Goal: Task Accomplishment & Management: Manage account settings

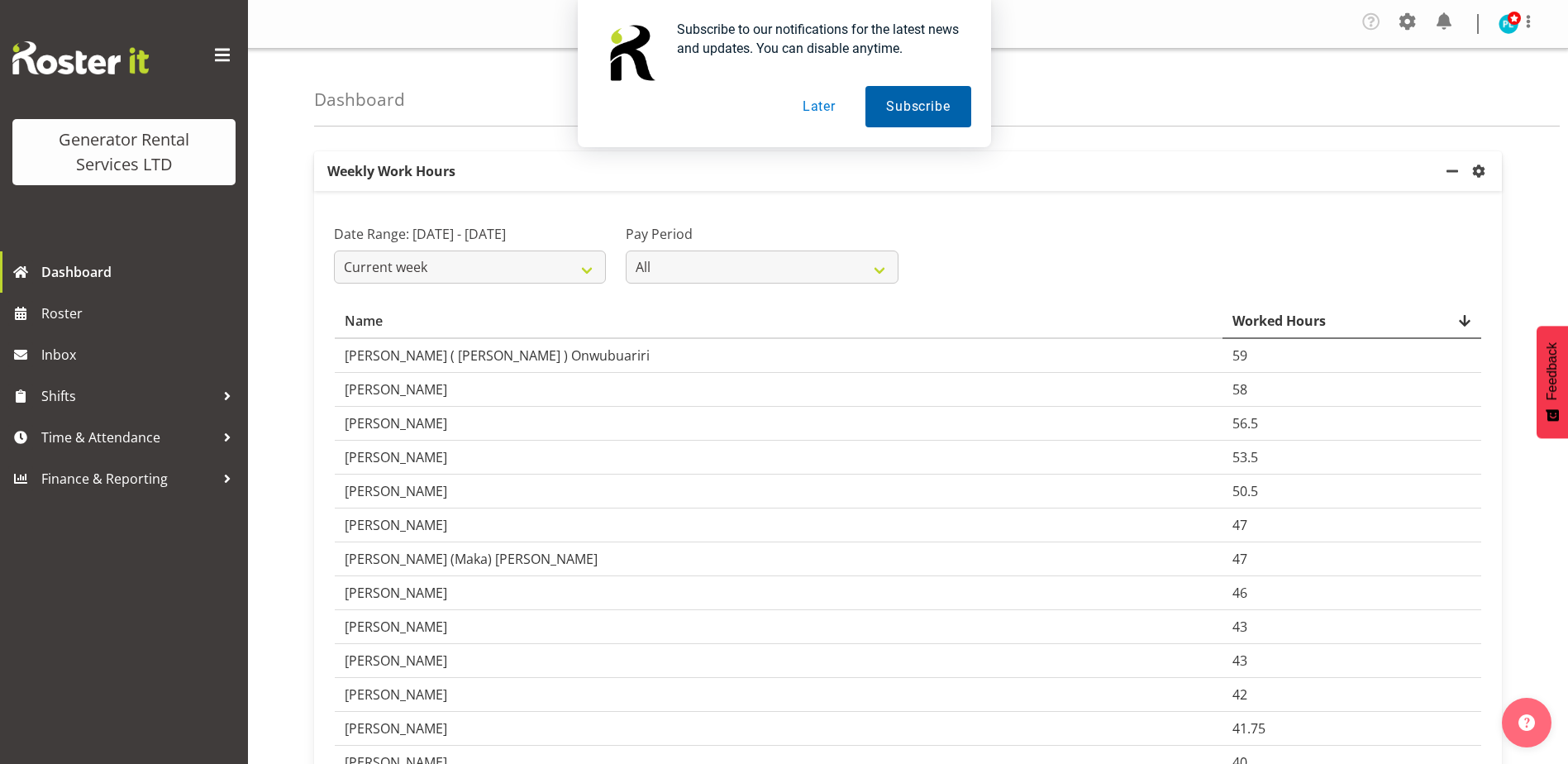
click at [916, 114] on button "Subscribe" at bounding box center [917, 106] width 105 height 42
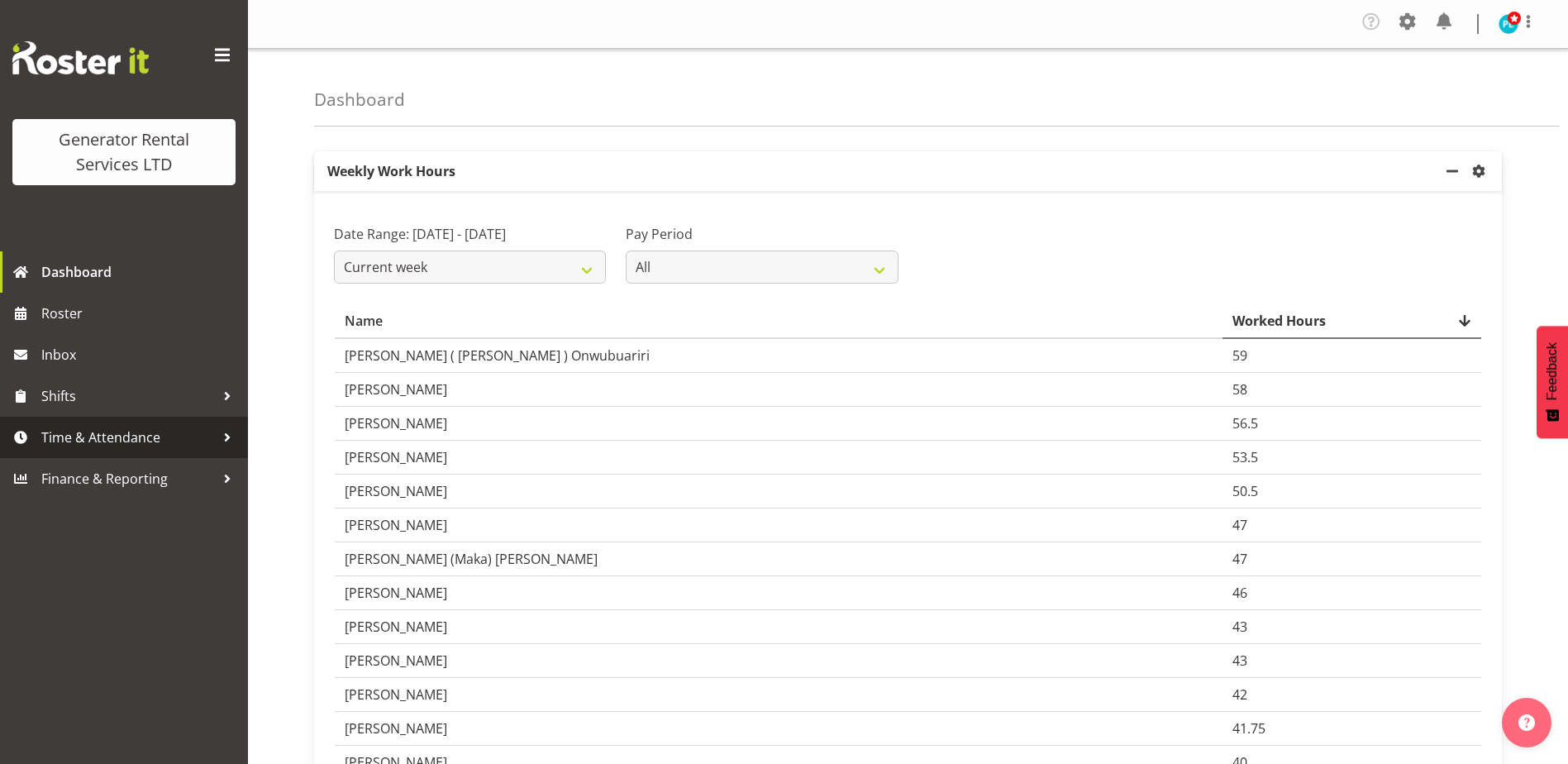
click at [67, 443] on span "Time & Attendance" at bounding box center [129, 437] width 174 height 25
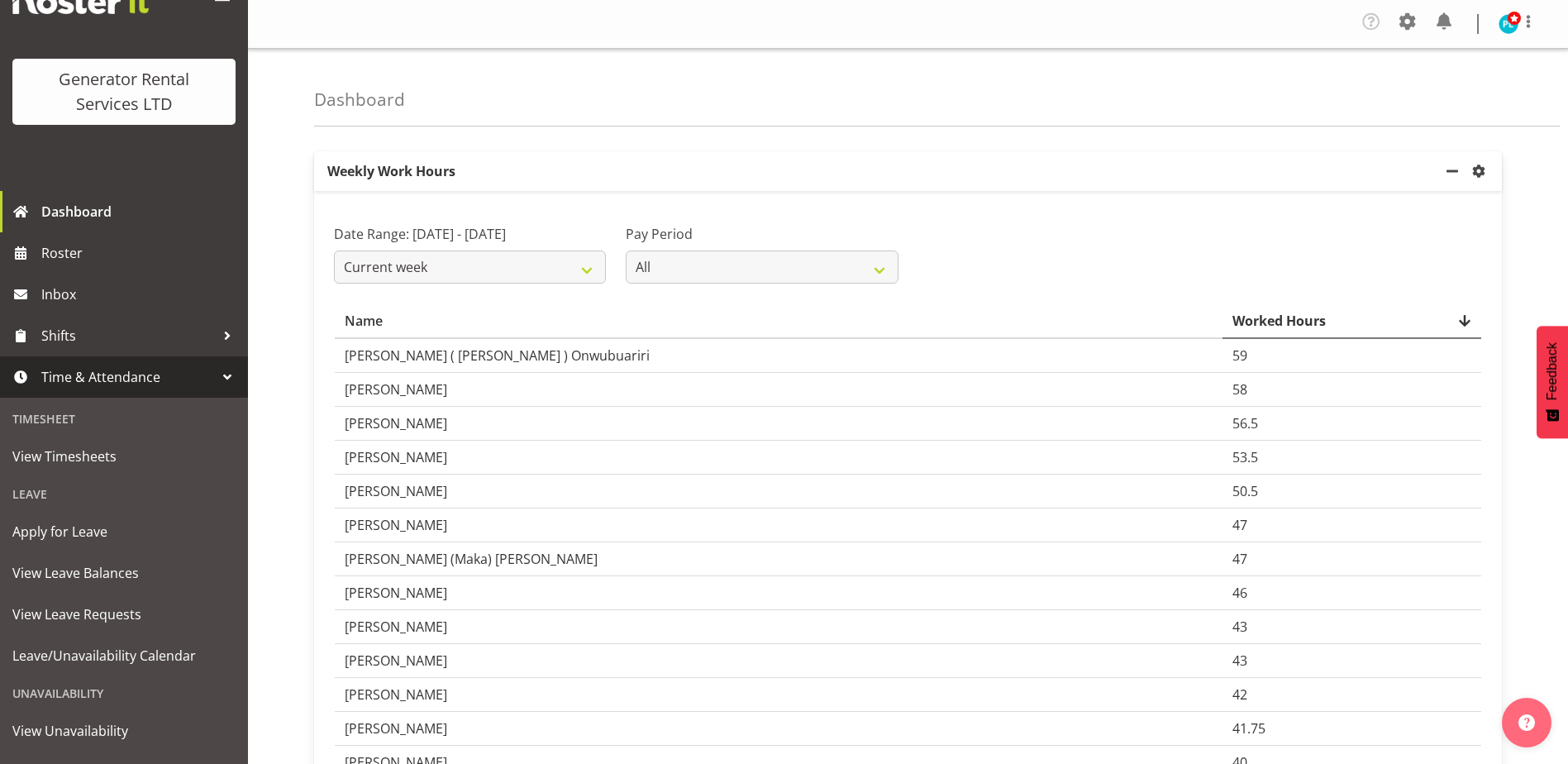
scroll to position [135, 0]
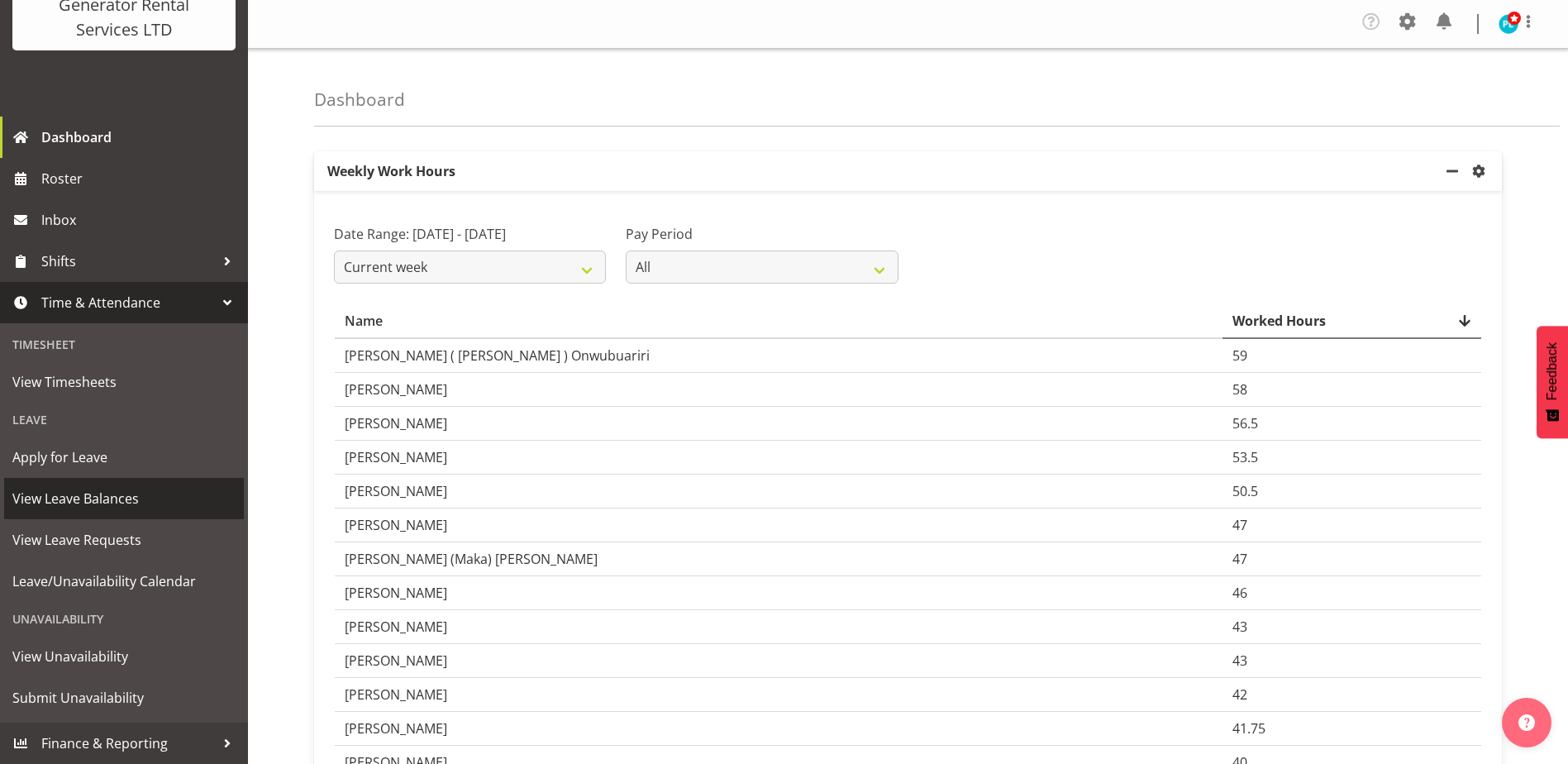
click at [49, 494] on span "View Leave Balances" at bounding box center [124, 498] width 223 height 25
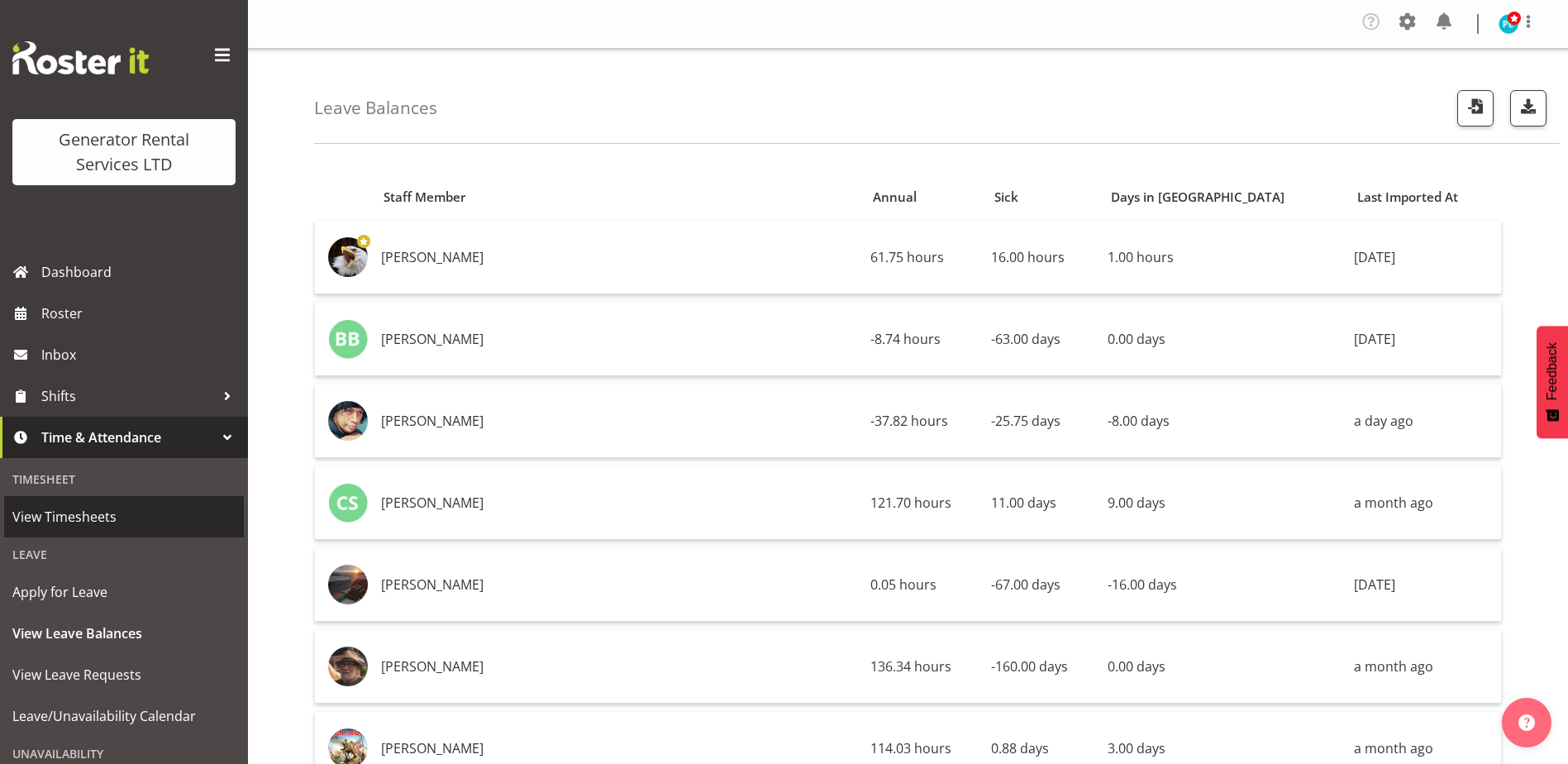
click at [42, 519] on span "View Timesheets" at bounding box center [124, 516] width 223 height 25
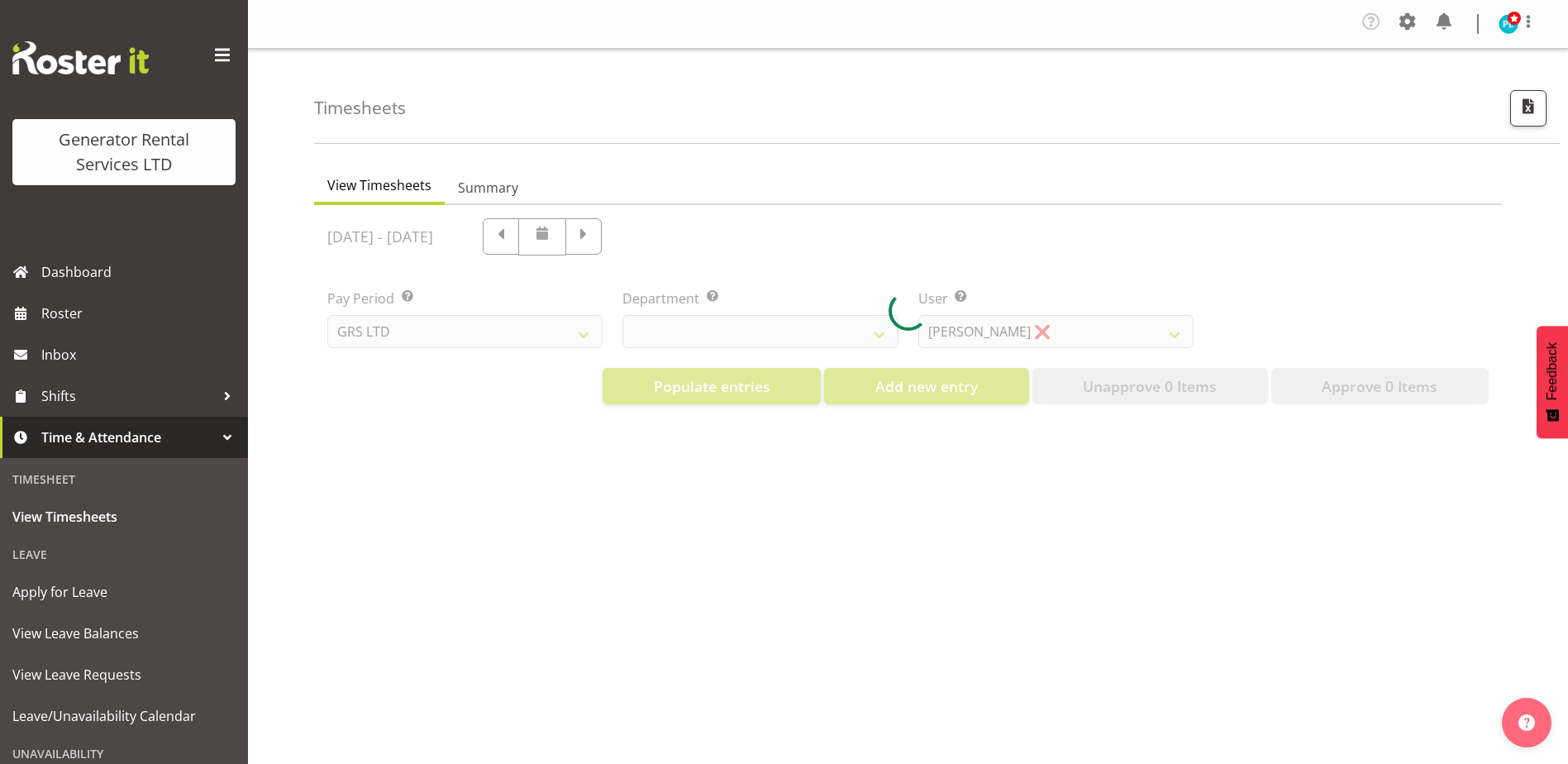
select select "22"
select select "149"
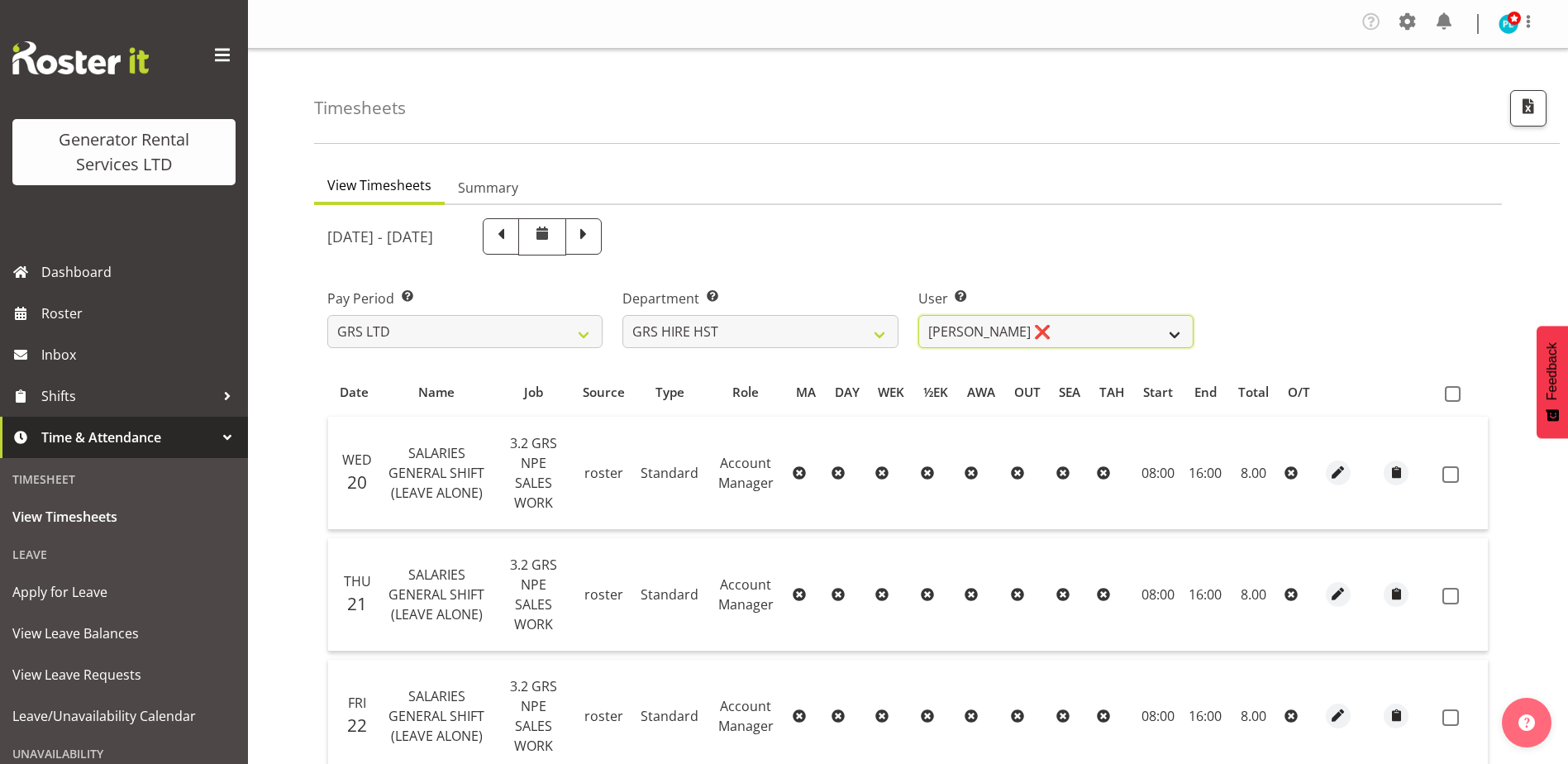
click at [1171, 333] on select "Andrew Crenfeldt ❌ Cody Gillies ✔ Stephen Kennedy ✔" at bounding box center [1055, 331] width 275 height 33
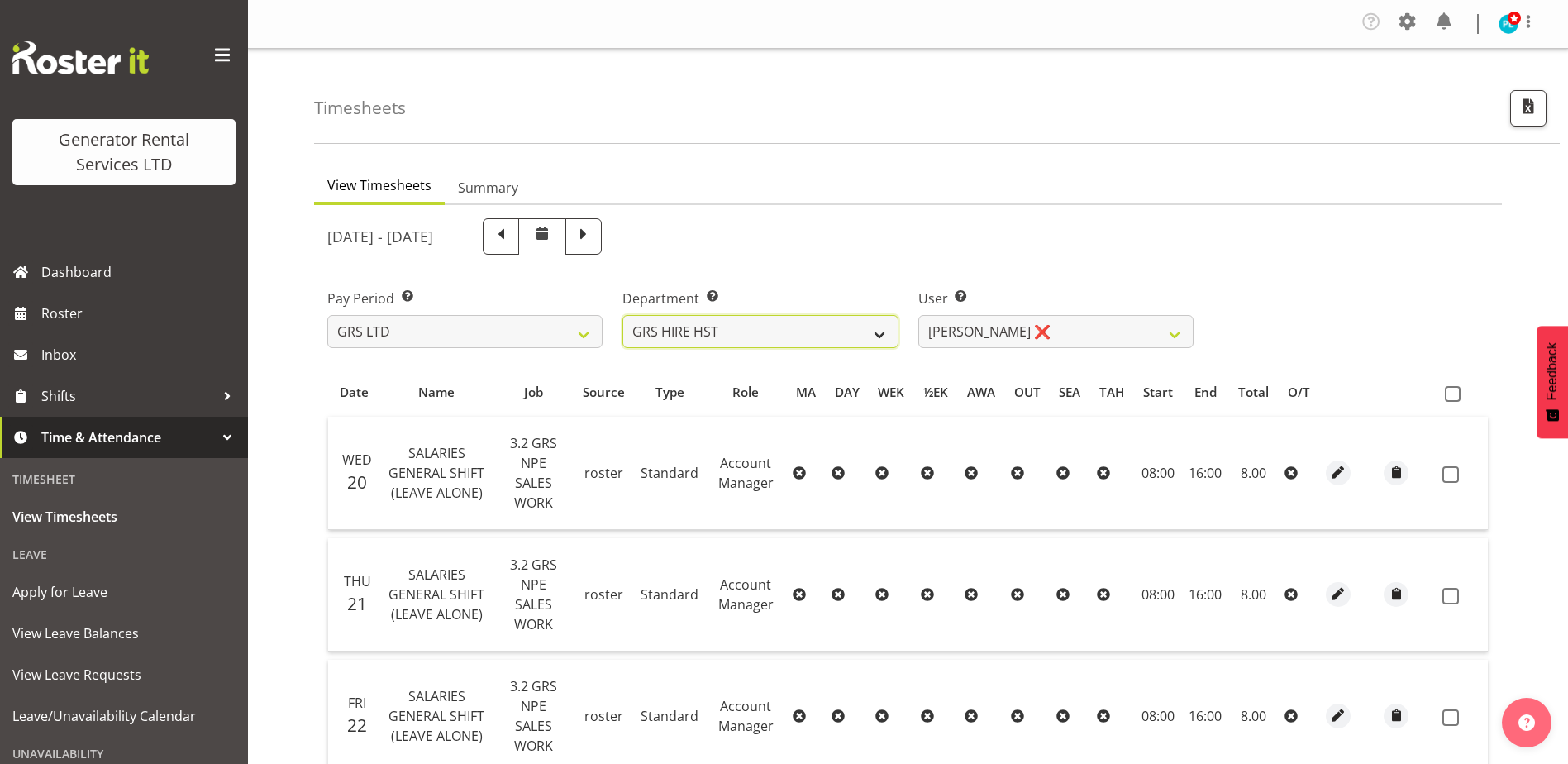
click at [835, 332] on select "GRS ADMIN AKL GRS ADMIN TGA GRS ENGINEERING AKL GRS HIRE AKL GRS HIRE HST GRS H…" at bounding box center [760, 331] width 275 height 33
click at [623, 315] on select "GRS ADMIN AKL GRS ADMIN TGA GRS ENGINEERING AKL GRS HIRE AKL GRS HIRE HST GRS H…" at bounding box center [760, 331] width 275 height 33
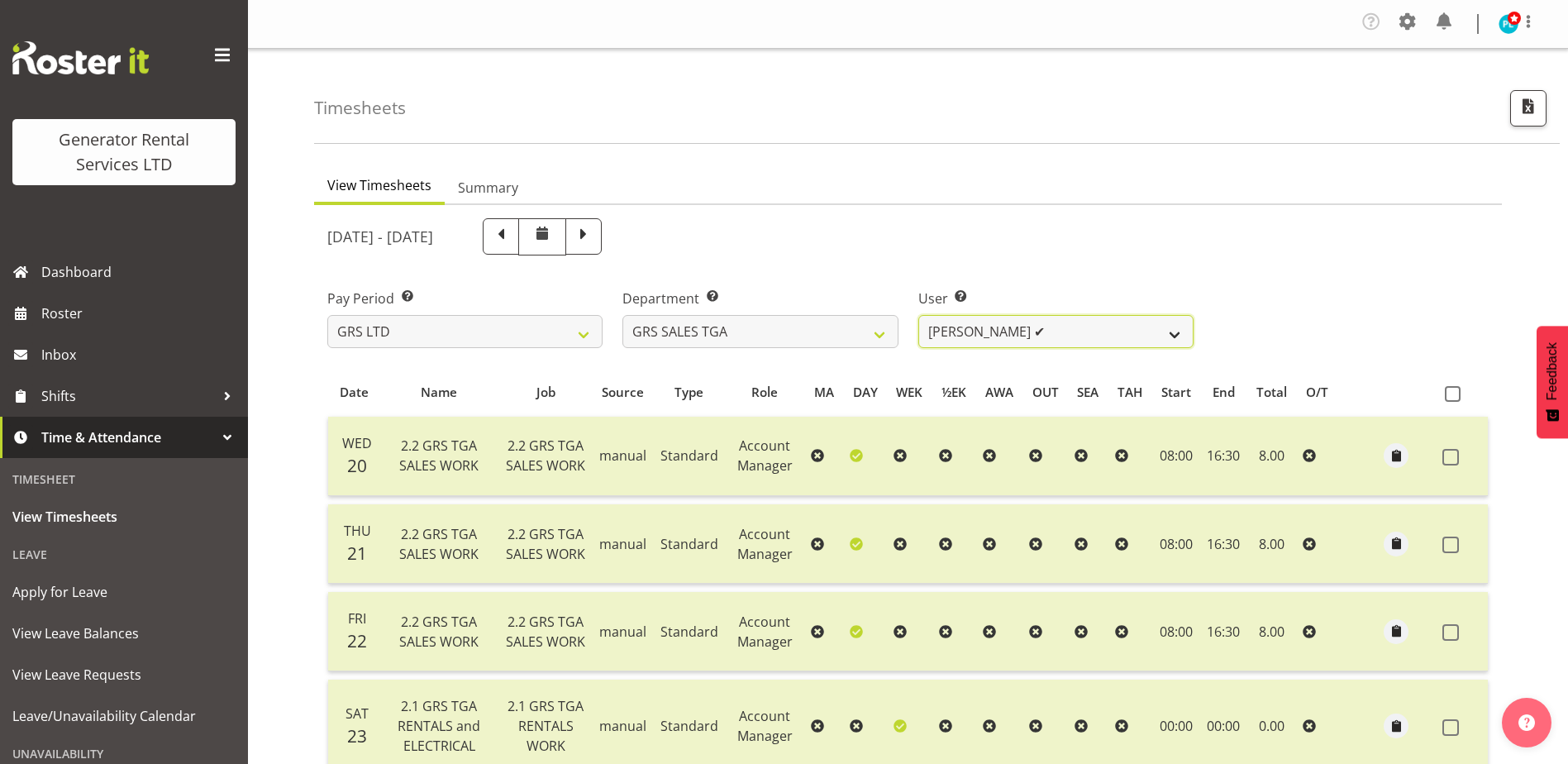
click at [1173, 334] on select "Jack Ford ✔" at bounding box center [1055, 331] width 275 height 33
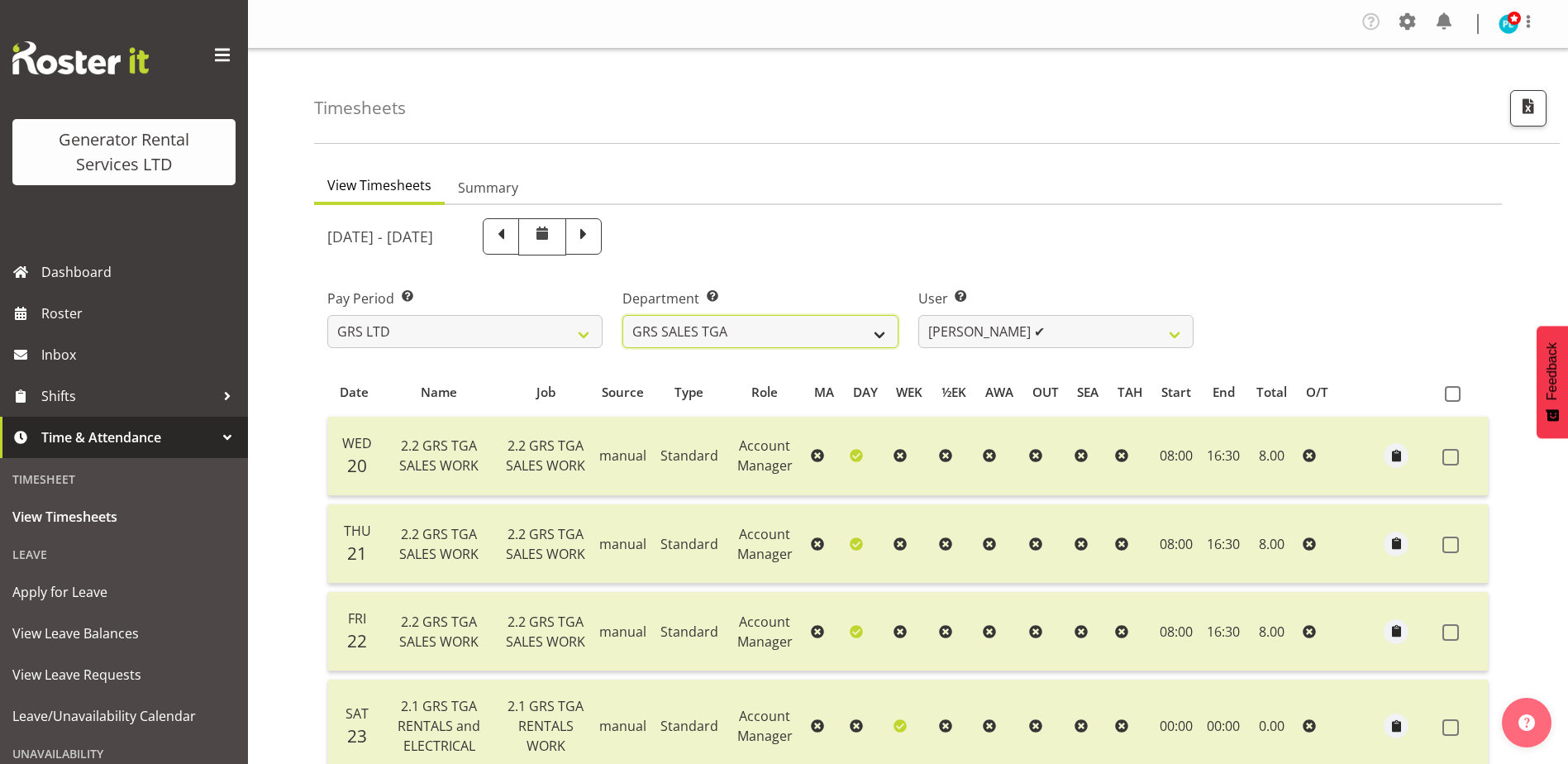
click at [862, 336] on select "GRS ADMIN AKL GRS ADMIN TGA GRS ENGINEERING AKL GRS HIRE AKL GRS HIRE HST GRS H…" at bounding box center [760, 331] width 275 height 33
click at [623, 315] on select "GRS ADMIN AKL GRS ADMIN TGA GRS ENGINEERING AKL GRS HIRE AKL GRS HIRE HST GRS H…" at bounding box center [760, 331] width 275 height 33
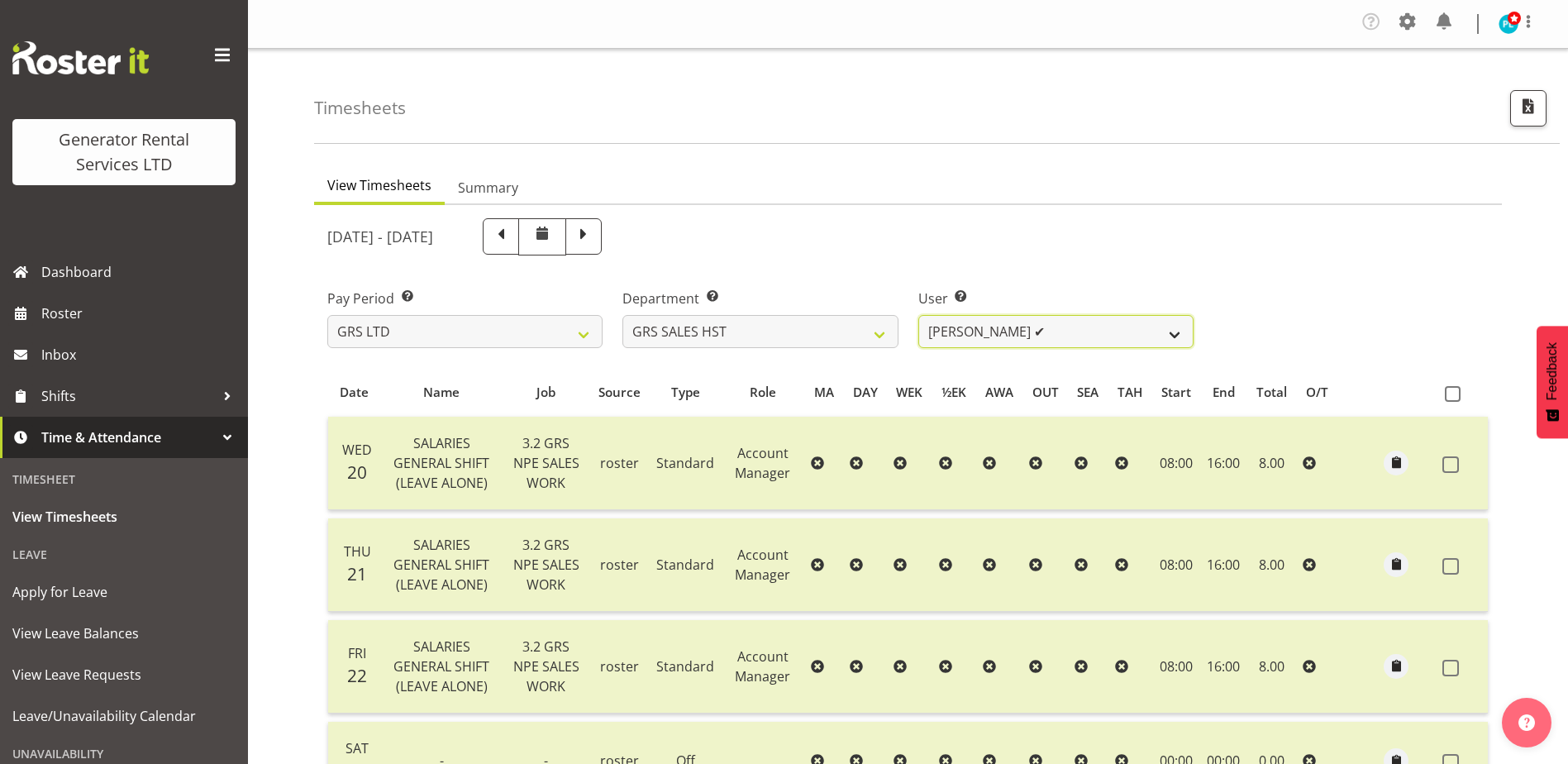
click at [1176, 336] on select "James Goodin ✔" at bounding box center [1055, 331] width 275 height 33
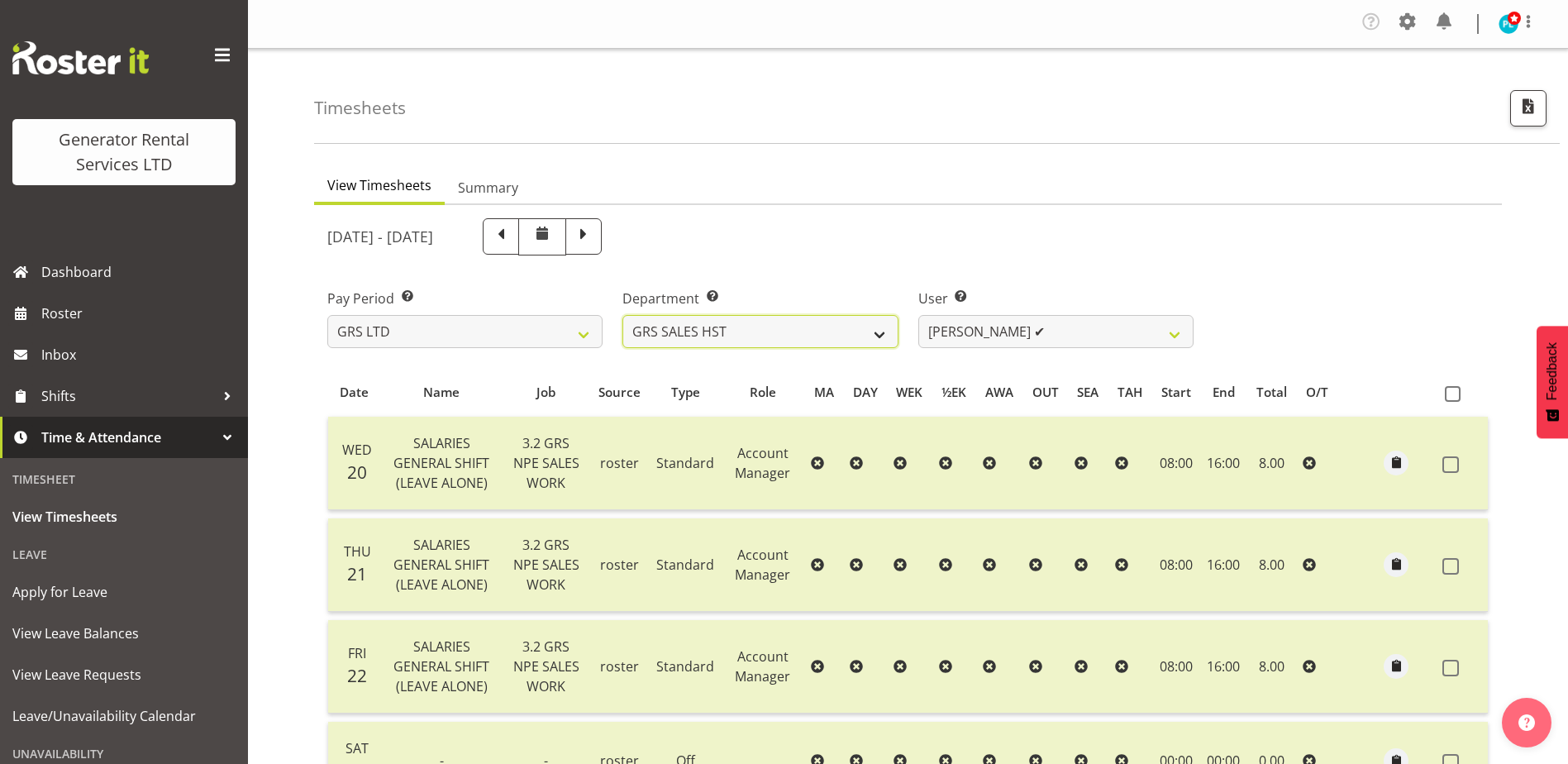
click at [852, 341] on select "GRS ADMIN AKL GRS ADMIN TGA GRS ENGINEERING AKL GRS HIRE AKL GRS HIRE HST GRS H…" at bounding box center [760, 331] width 275 height 33
select select "20"
click at [623, 315] on select "GRS ADMIN AKL GRS ADMIN TGA GRS ENGINEERING AKL GRS HIRE AKL GRS HIRE HST GRS H…" at bounding box center [760, 331] width 275 height 33
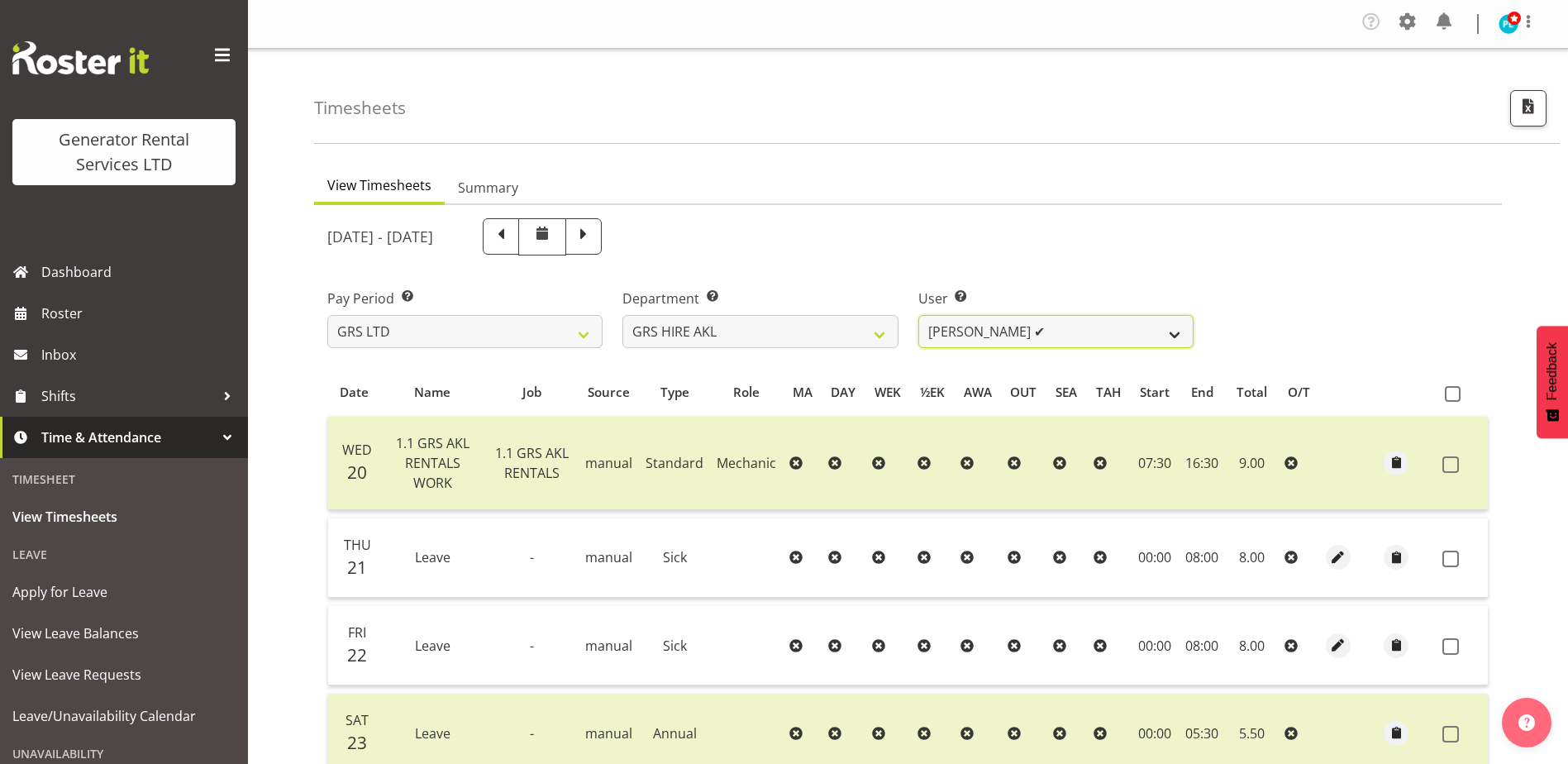
drag, startPoint x: 1158, startPoint y: 336, endPoint x: 1150, endPoint y: 345, distance: 12.0
click at [1158, 336] on select "Aaron Naish ✔ Brandon Adonis ✔ Brendan (Paris) Jordan ✔ Caleb Phillips ✔ Carl S…" at bounding box center [1055, 331] width 275 height 33
select select "199"
click at [918, 315] on select "Aaron Naish ✔ Brandon Adonis ✔ Brendan (Paris) Jordan ✔ Caleb Phillips ✔ Carl S…" at bounding box center [1055, 331] width 275 height 33
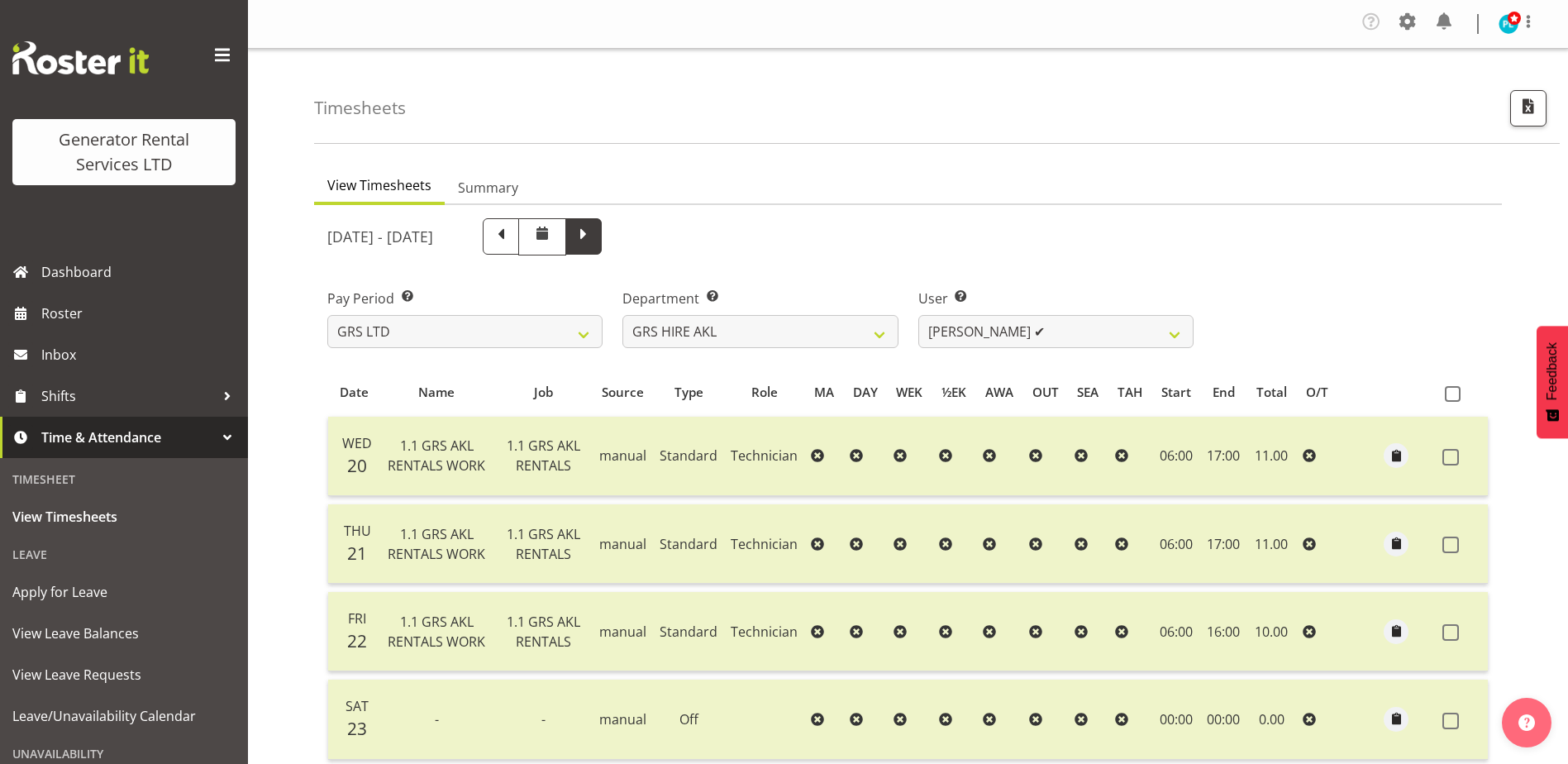
click at [594, 226] on span at bounding box center [583, 234] width 21 height 21
select select
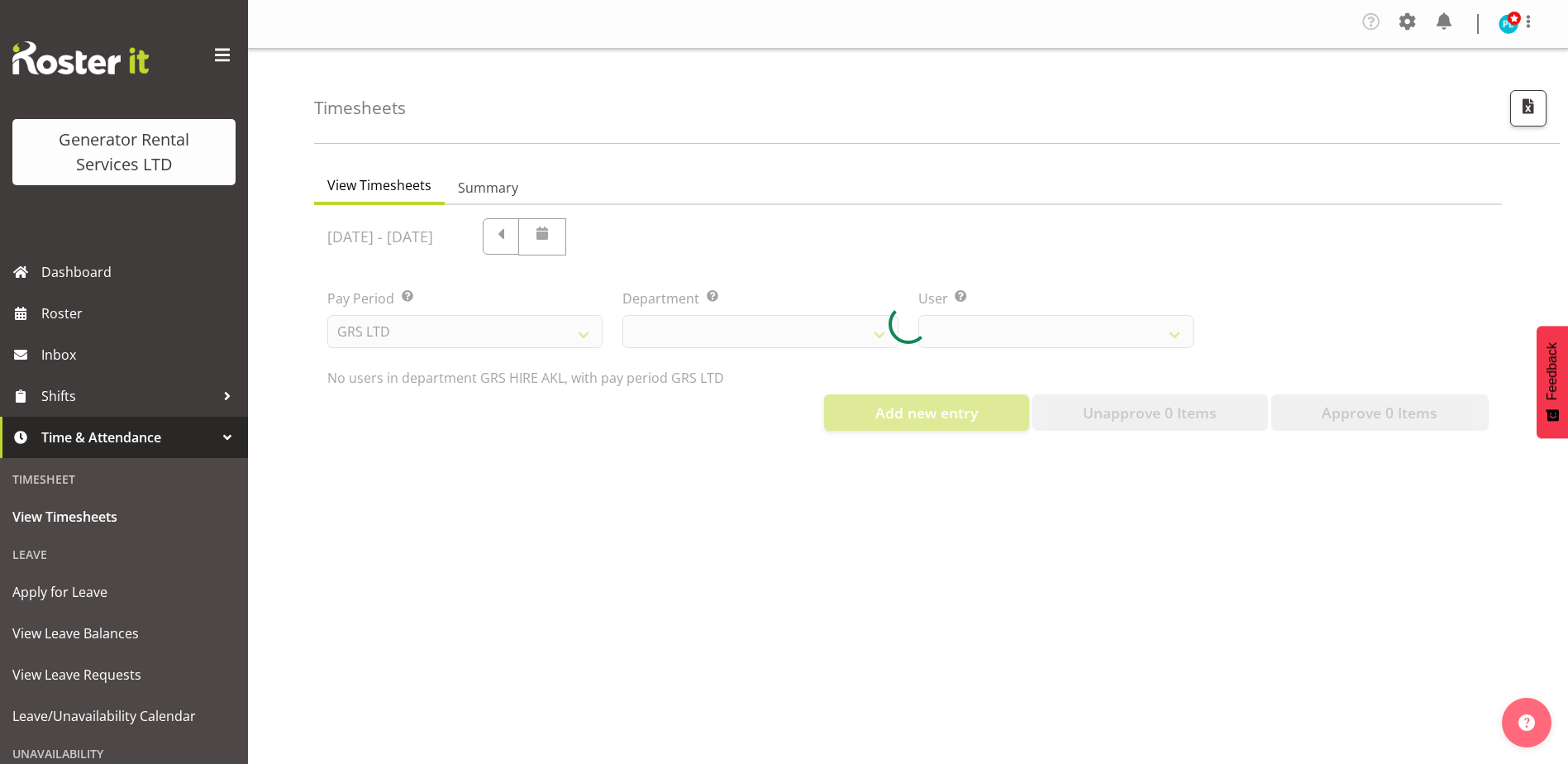
select select "20"
select select "199"
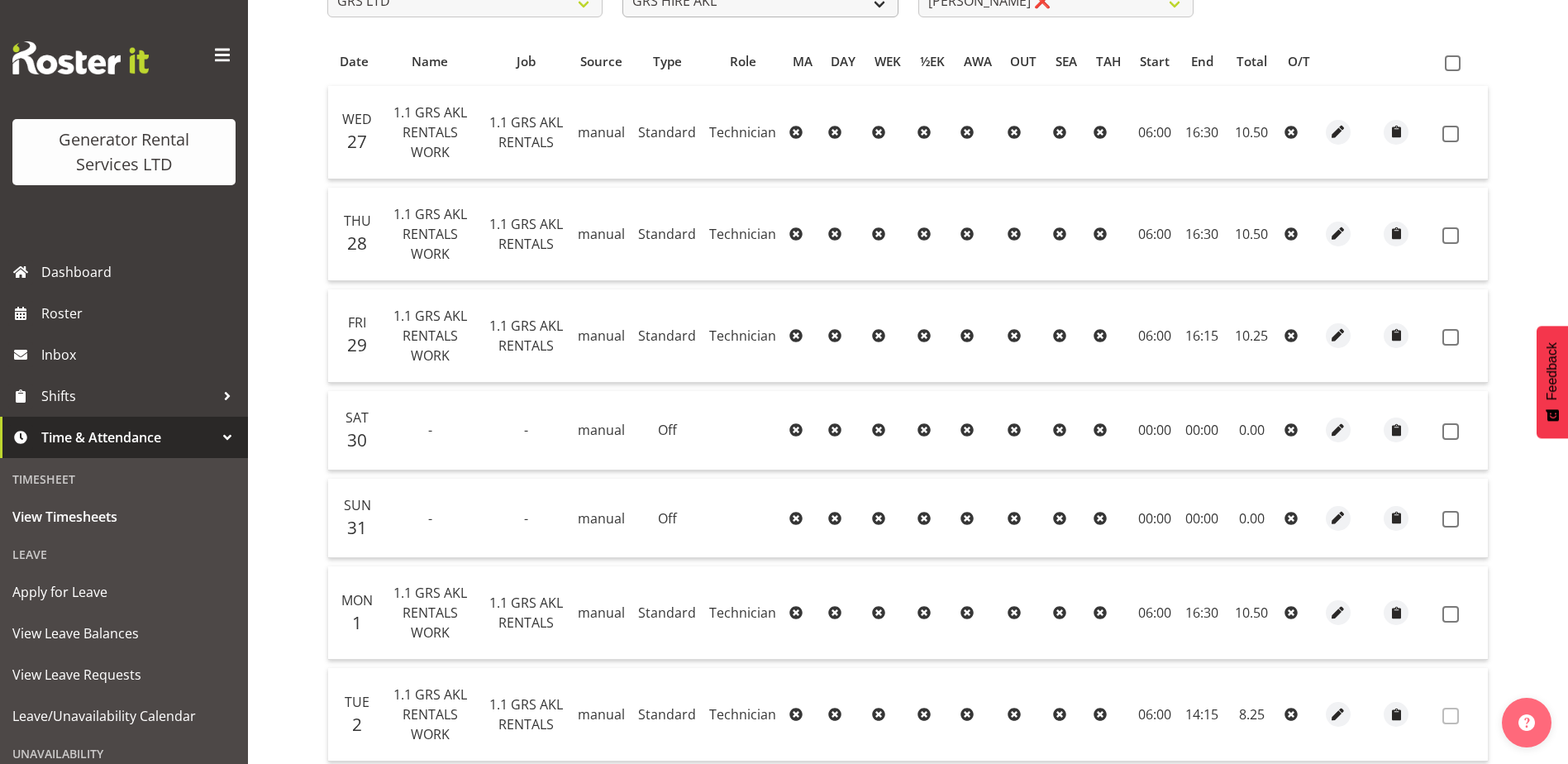
scroll to position [575, 0]
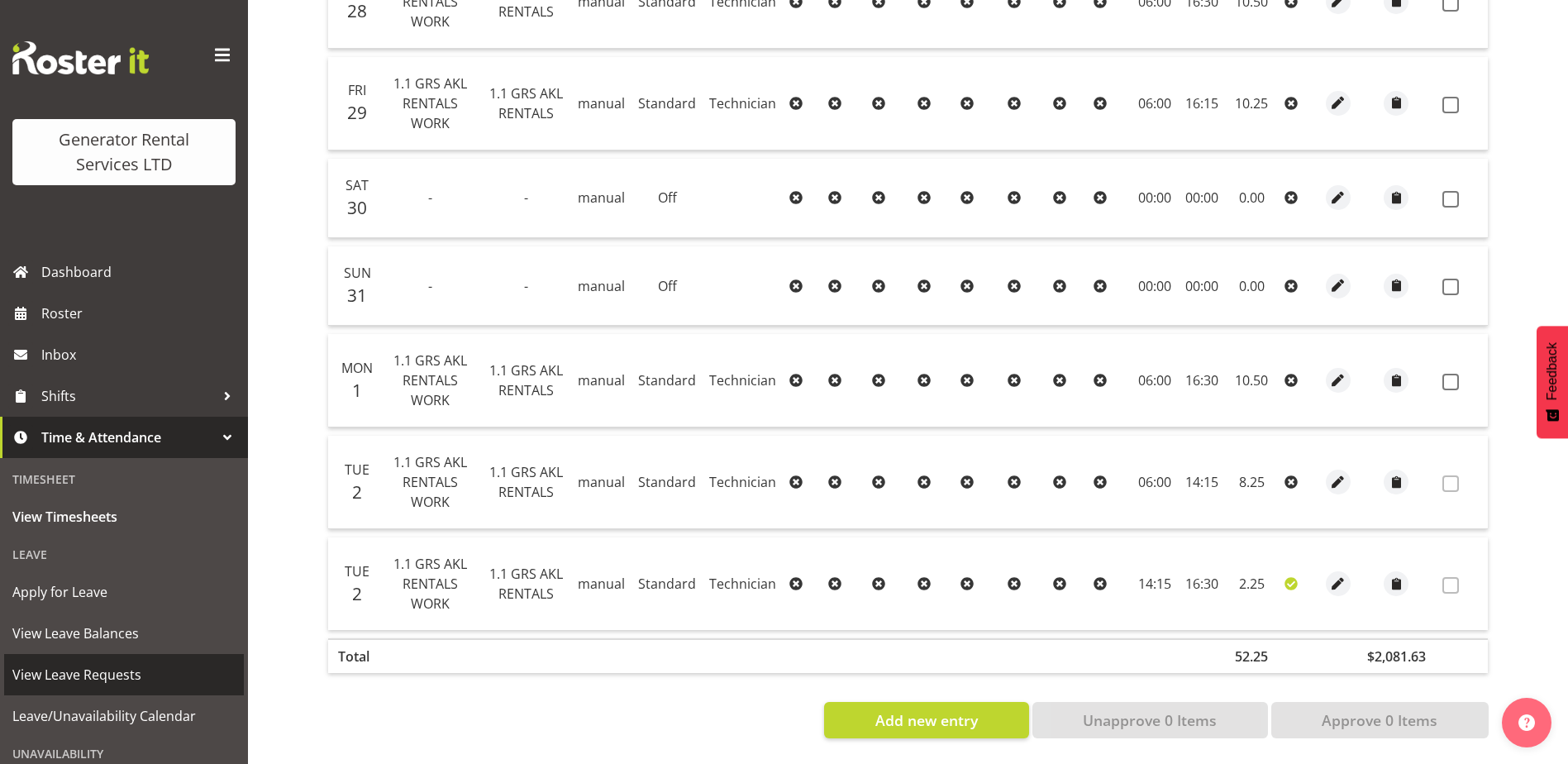
click at [61, 668] on span "View Leave Requests" at bounding box center [124, 674] width 223 height 25
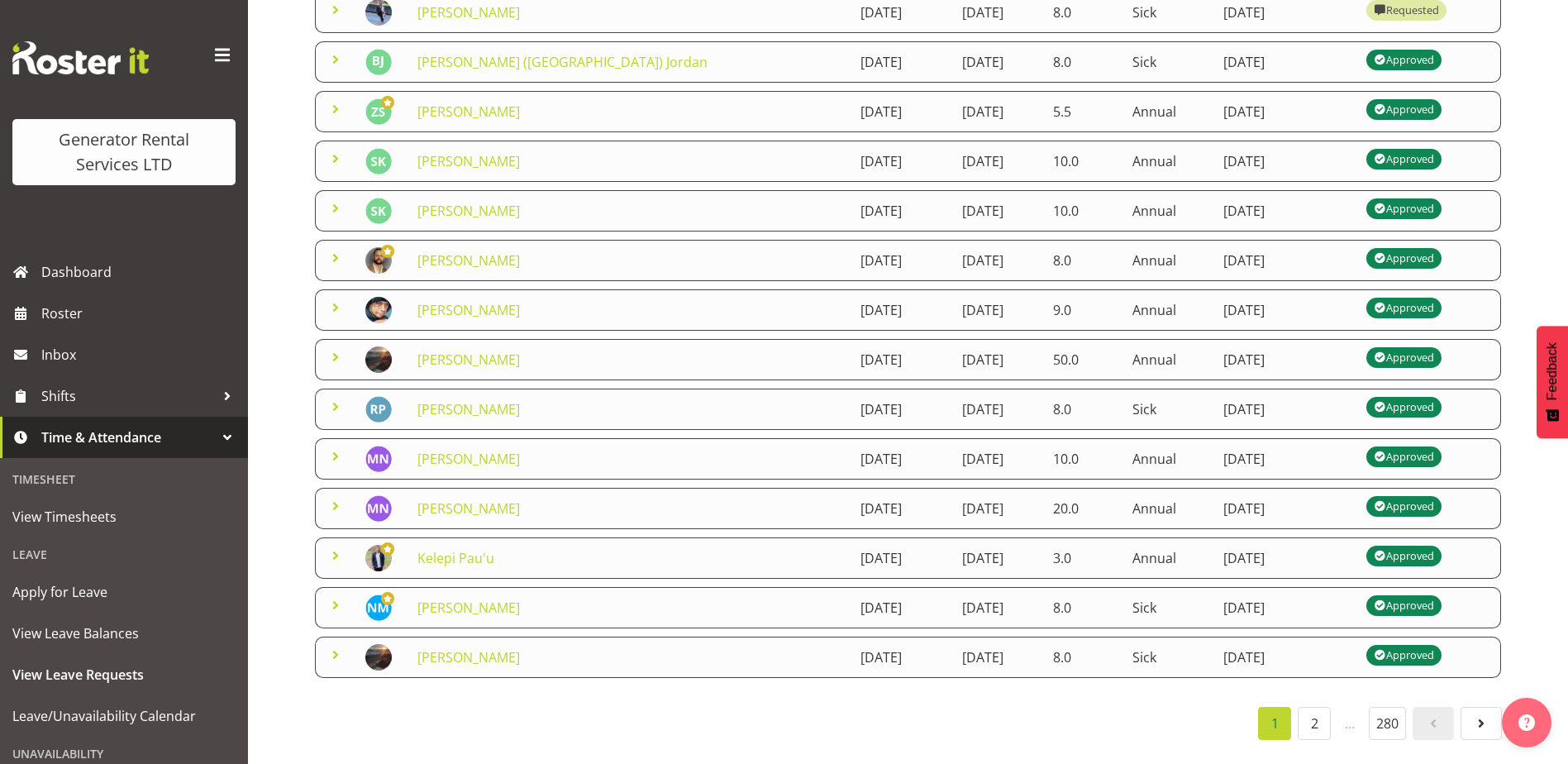
scroll to position [299, 0]
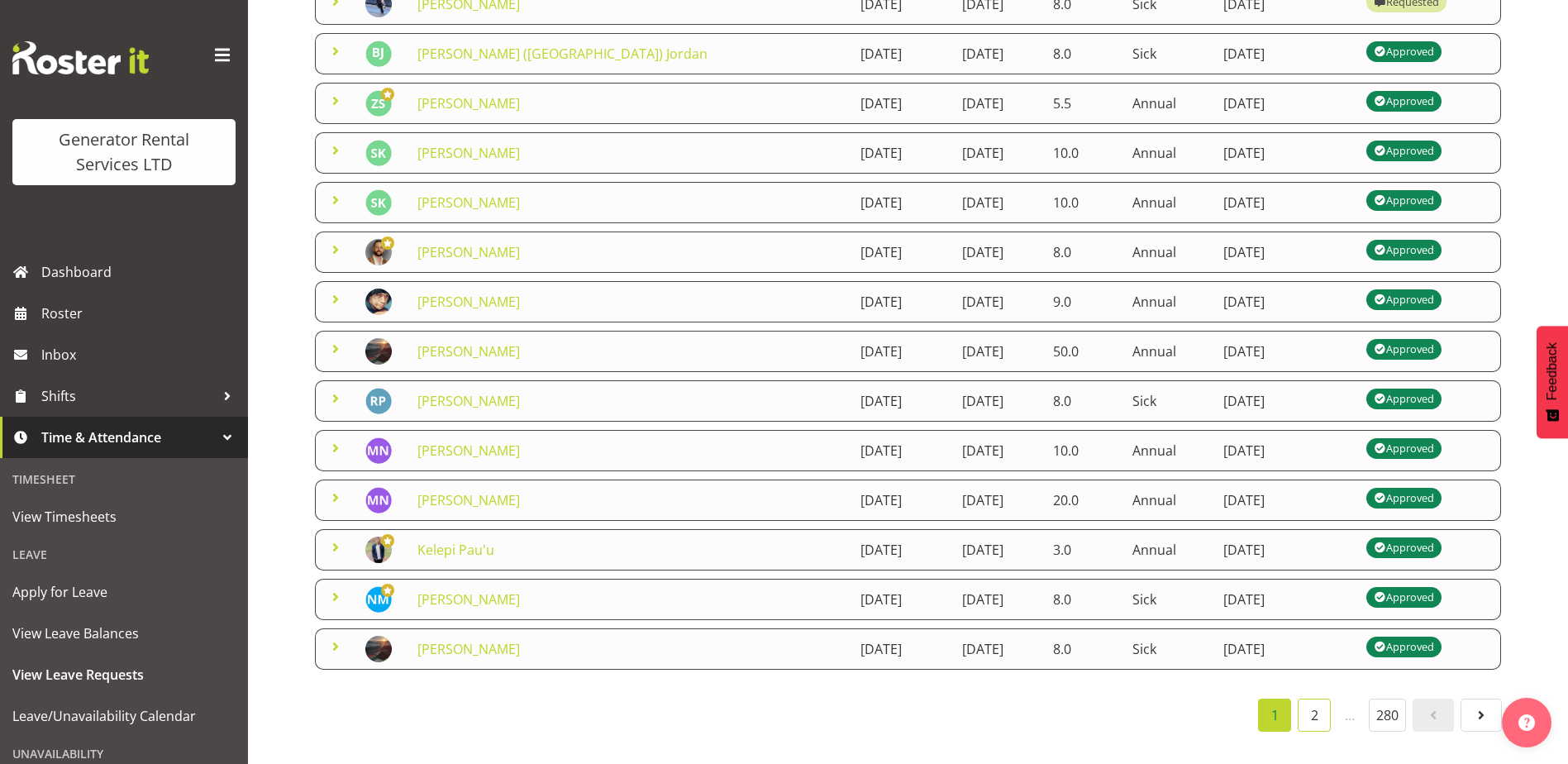
click at [1312, 698] on link "2" at bounding box center [1314, 715] width 33 height 33
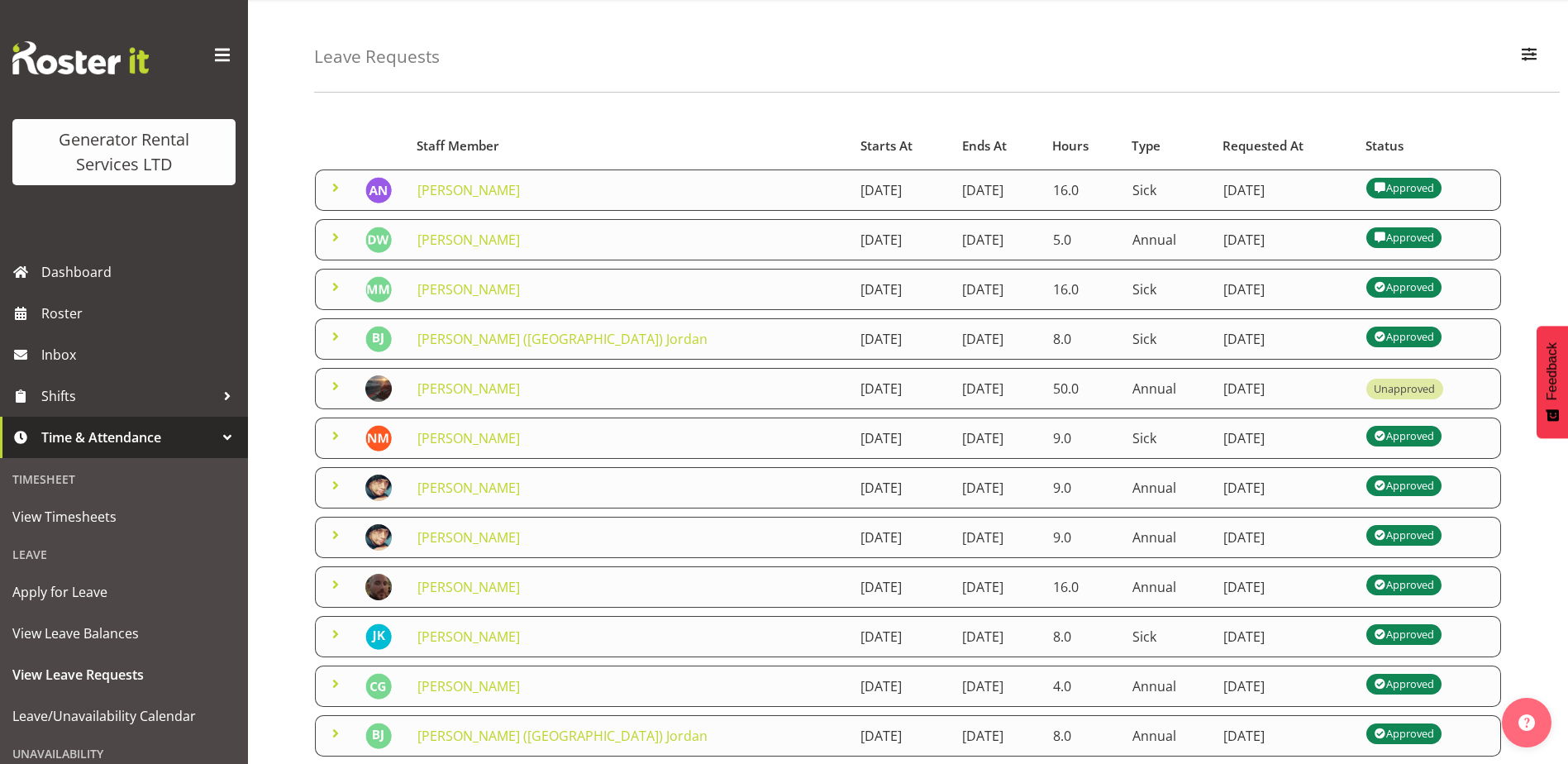
scroll to position [0, 0]
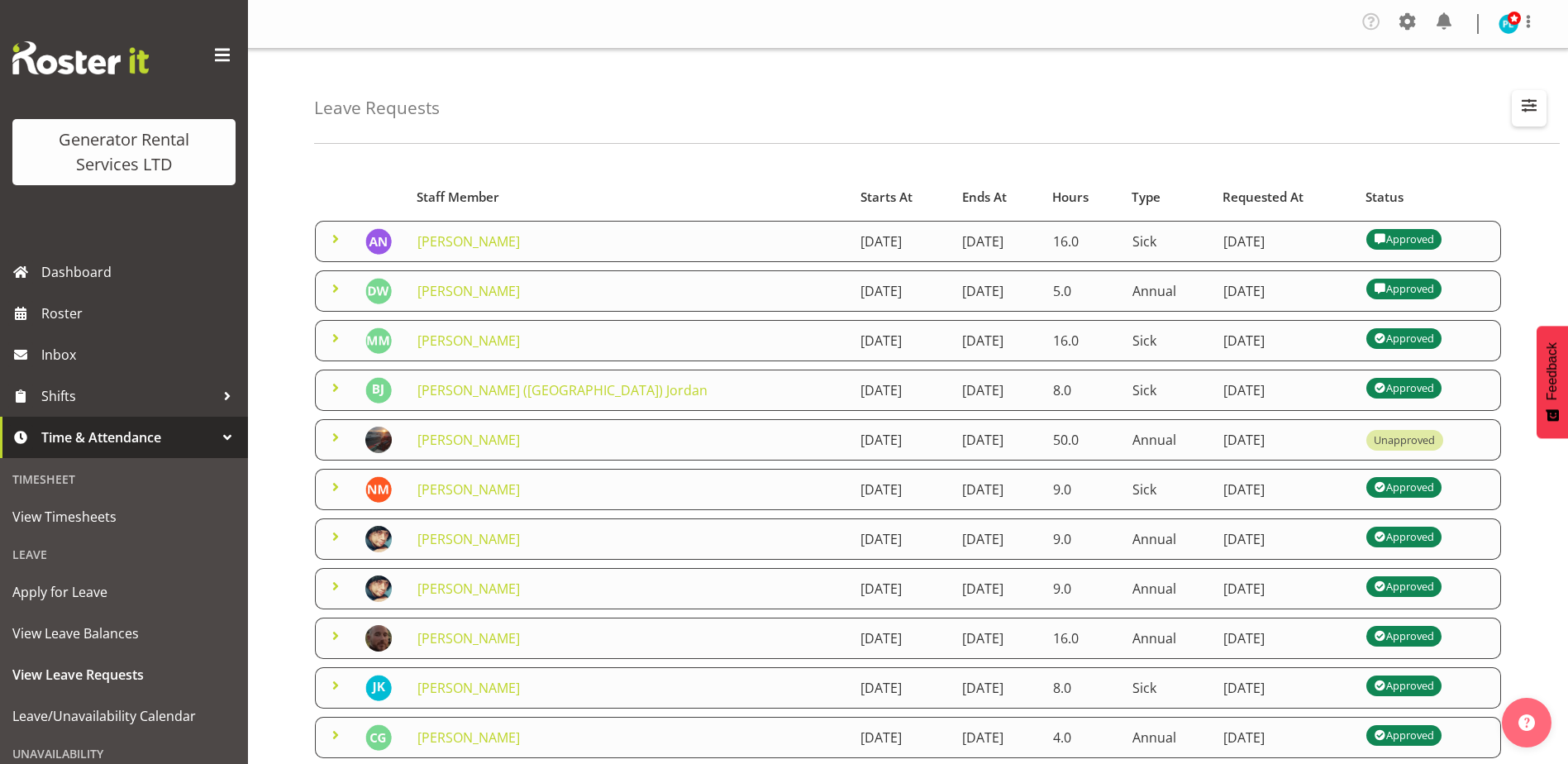
click at [1525, 102] on span "button" at bounding box center [1529, 105] width 21 height 21
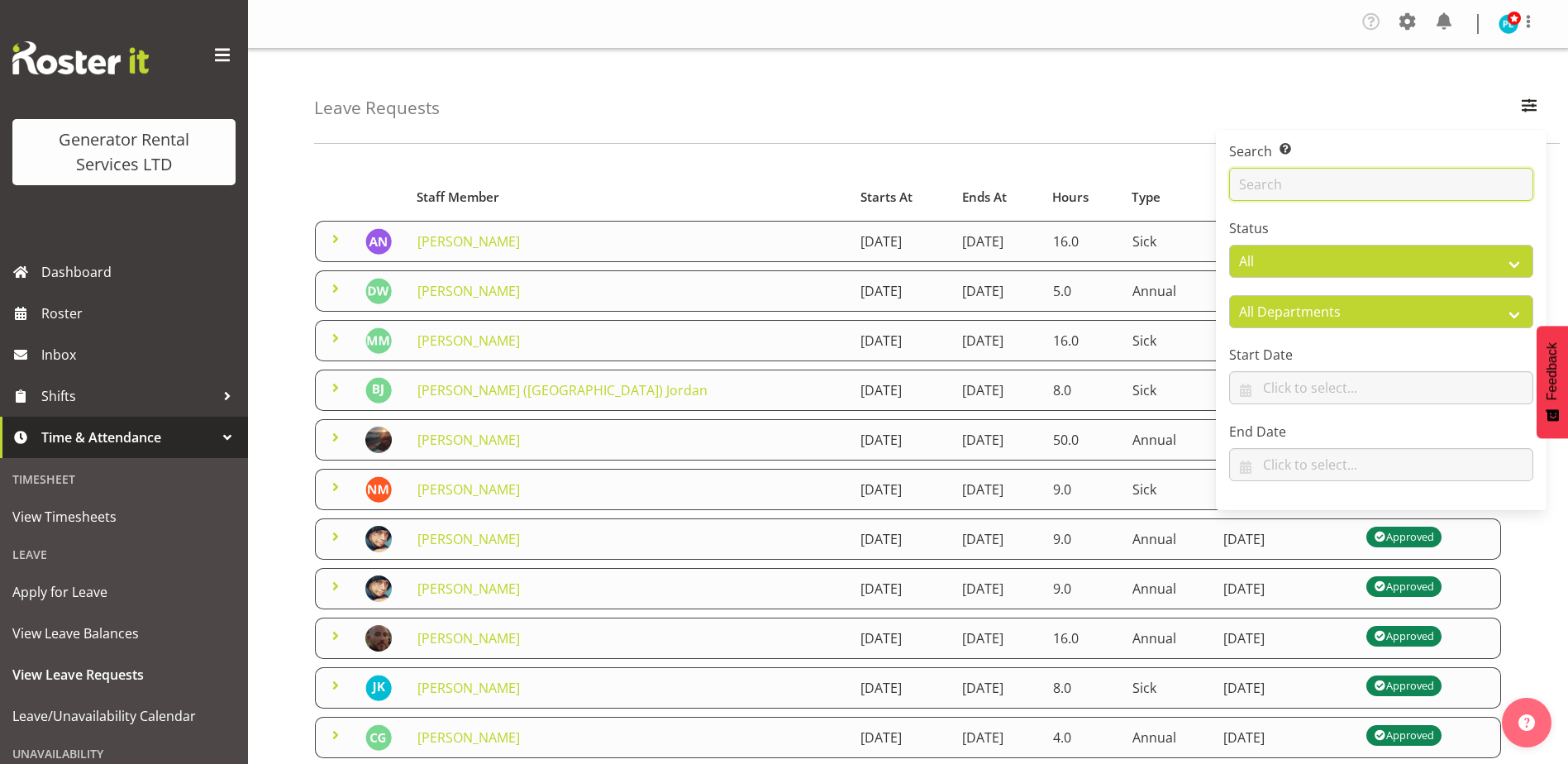
click at [1330, 172] on input "text" at bounding box center [1381, 184] width 304 height 33
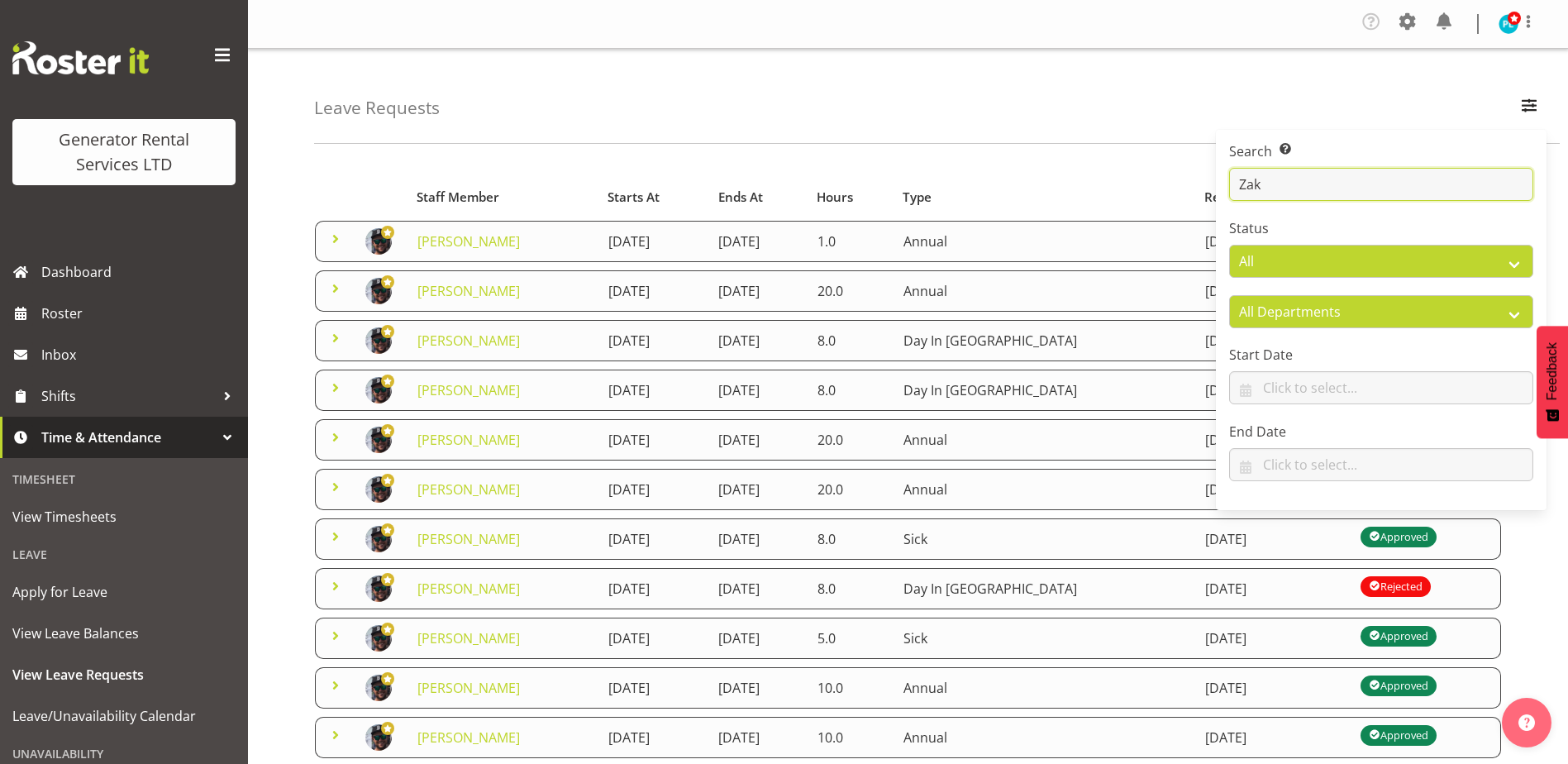
type input "Zak"
click at [1451, 95] on div "Leave Requests Search Search for a particular employee Zak Status All Approved …" at bounding box center [937, 96] width 1245 height 95
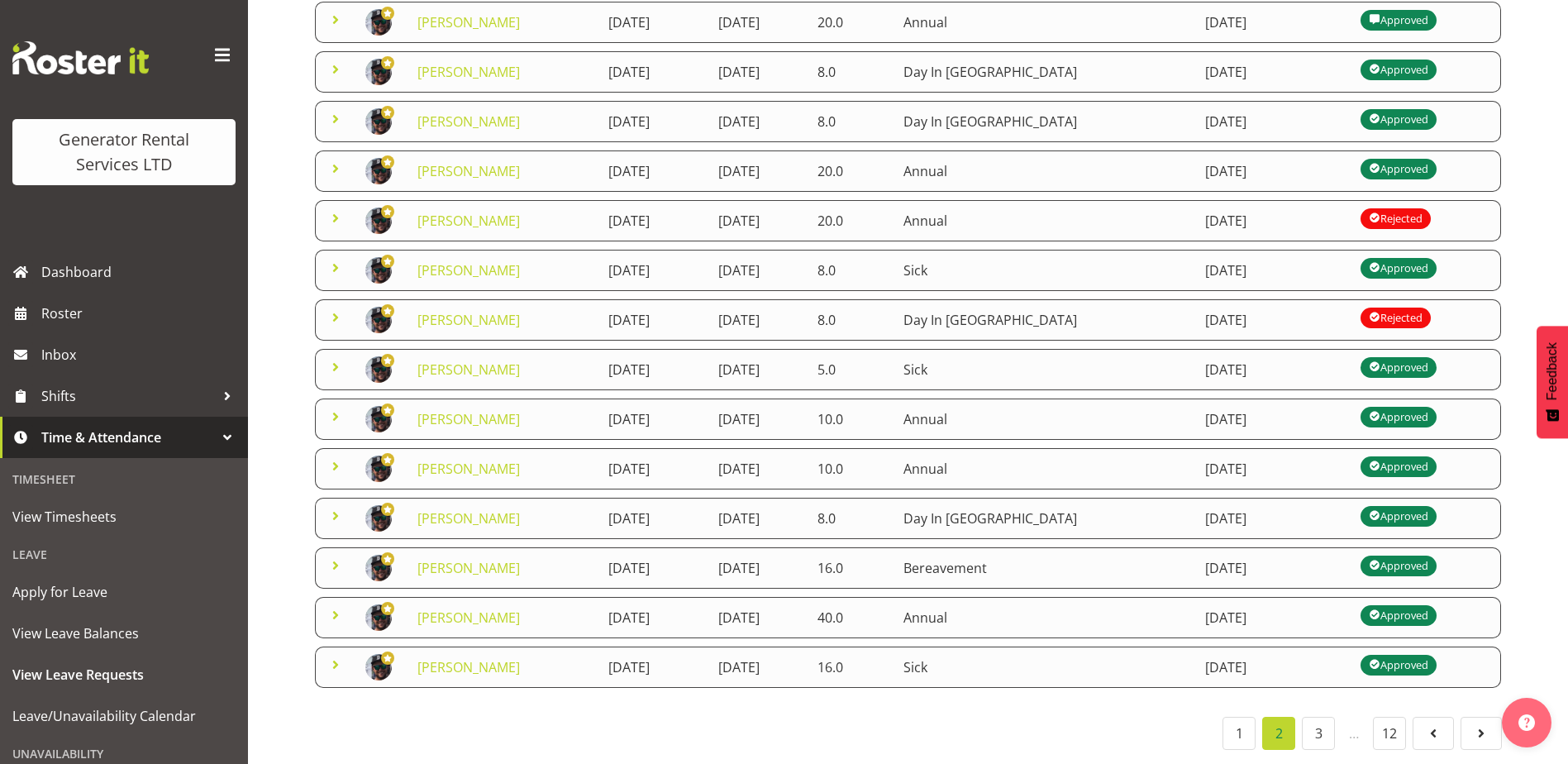
scroll to position [299, 0]
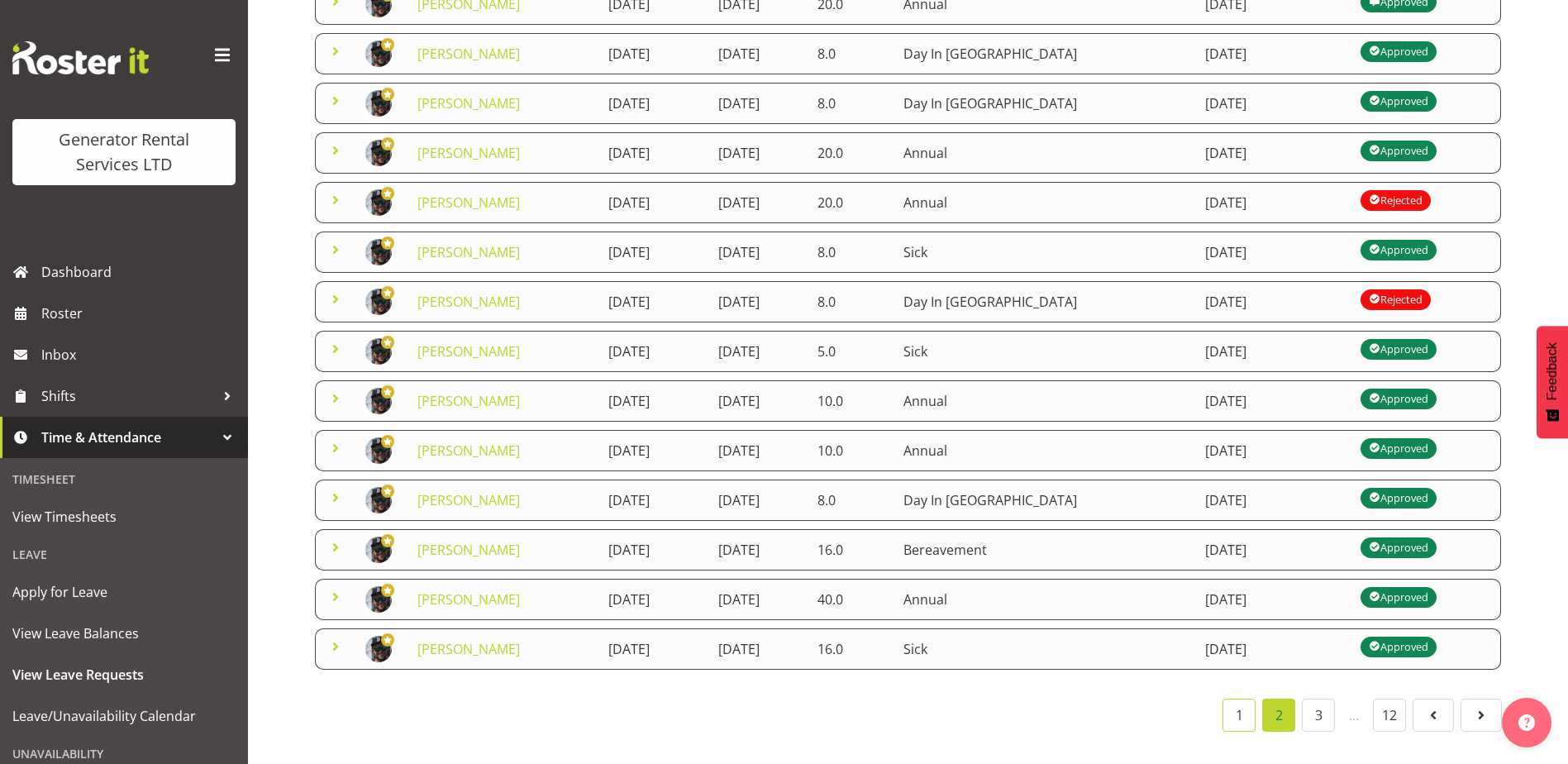
click at [1234, 704] on link "1" at bounding box center [1238, 715] width 33 height 33
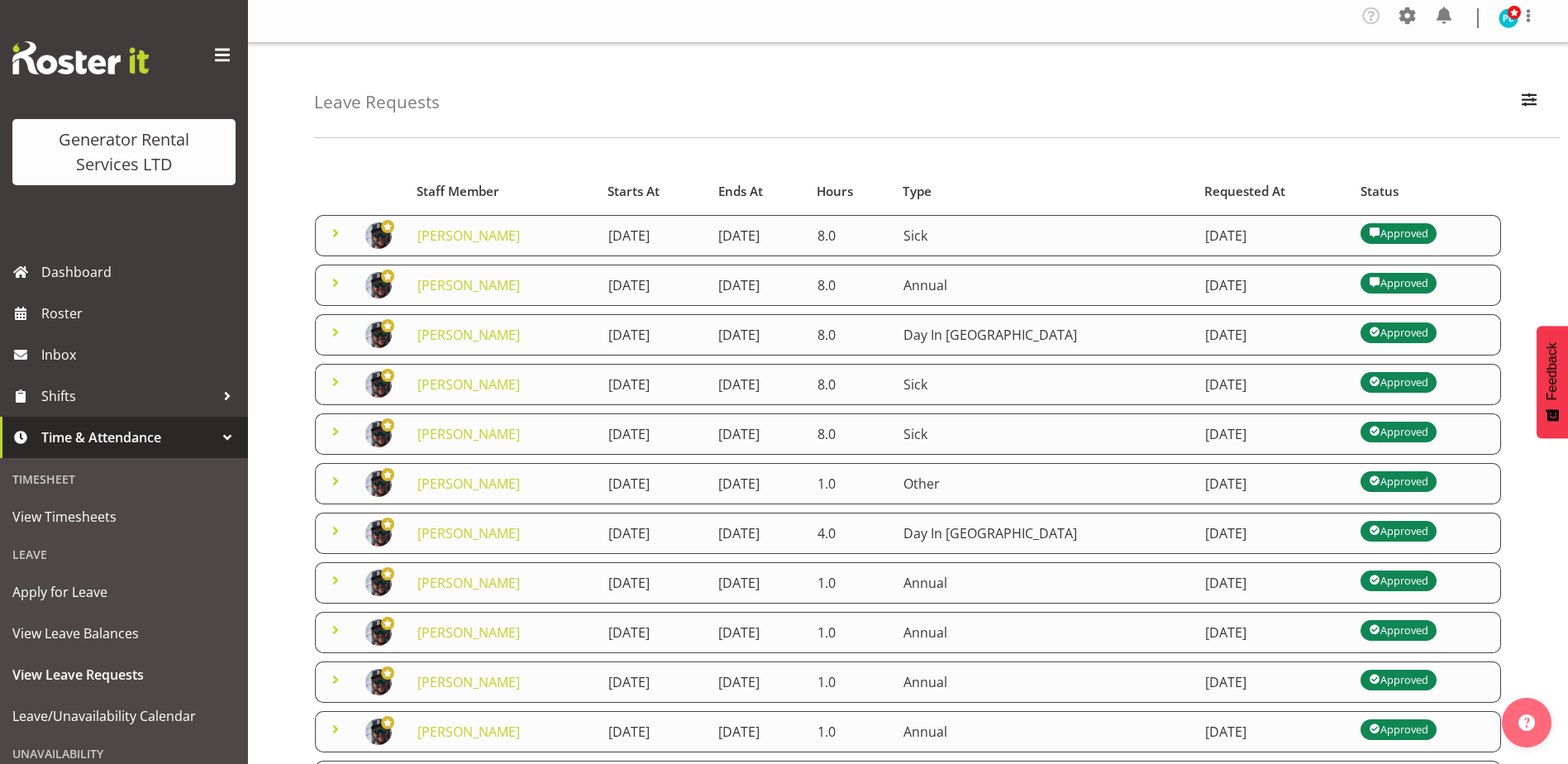
scroll to position [0, 0]
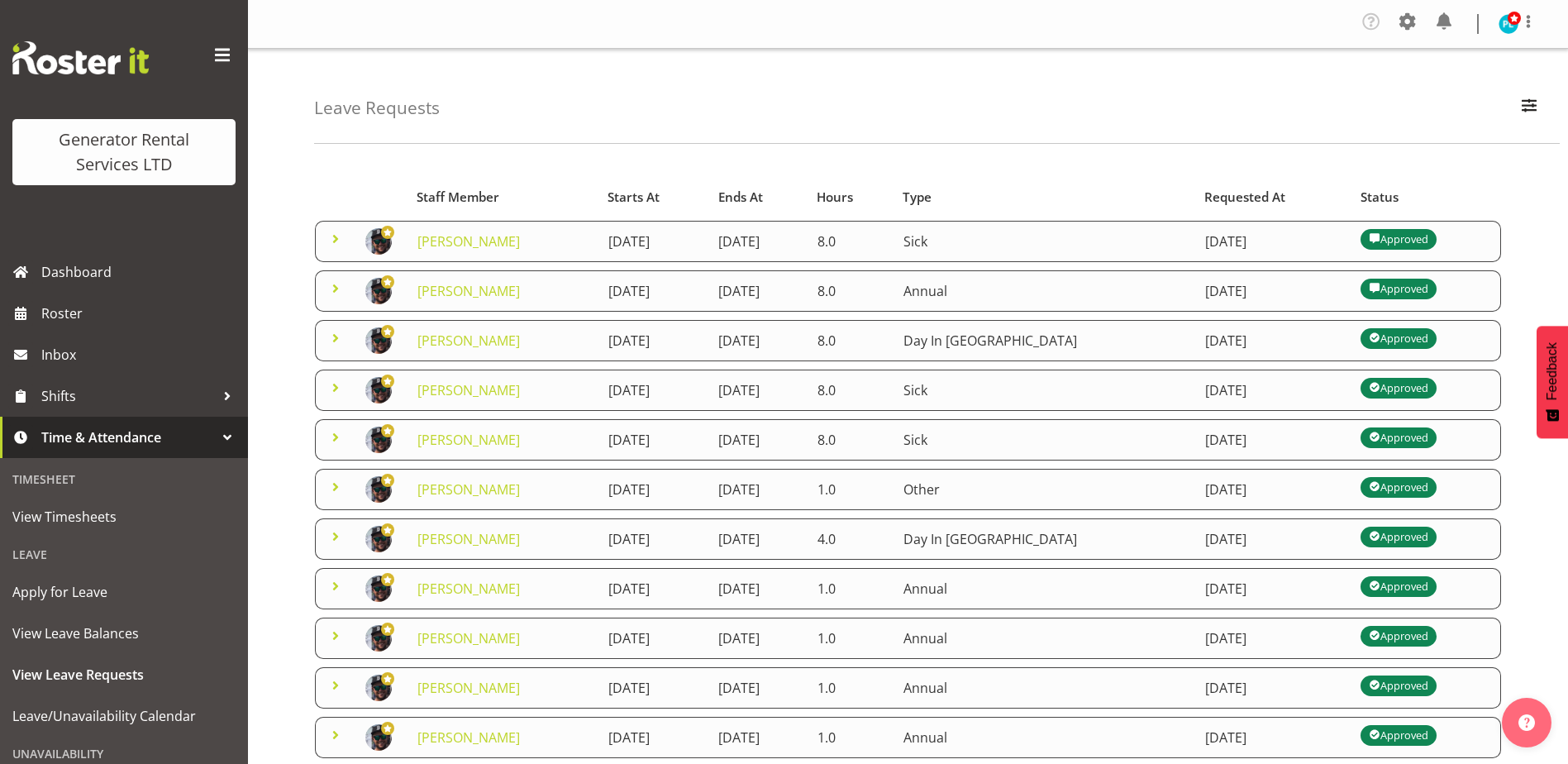
click at [335, 635] on span at bounding box center [335, 635] width 20 height 20
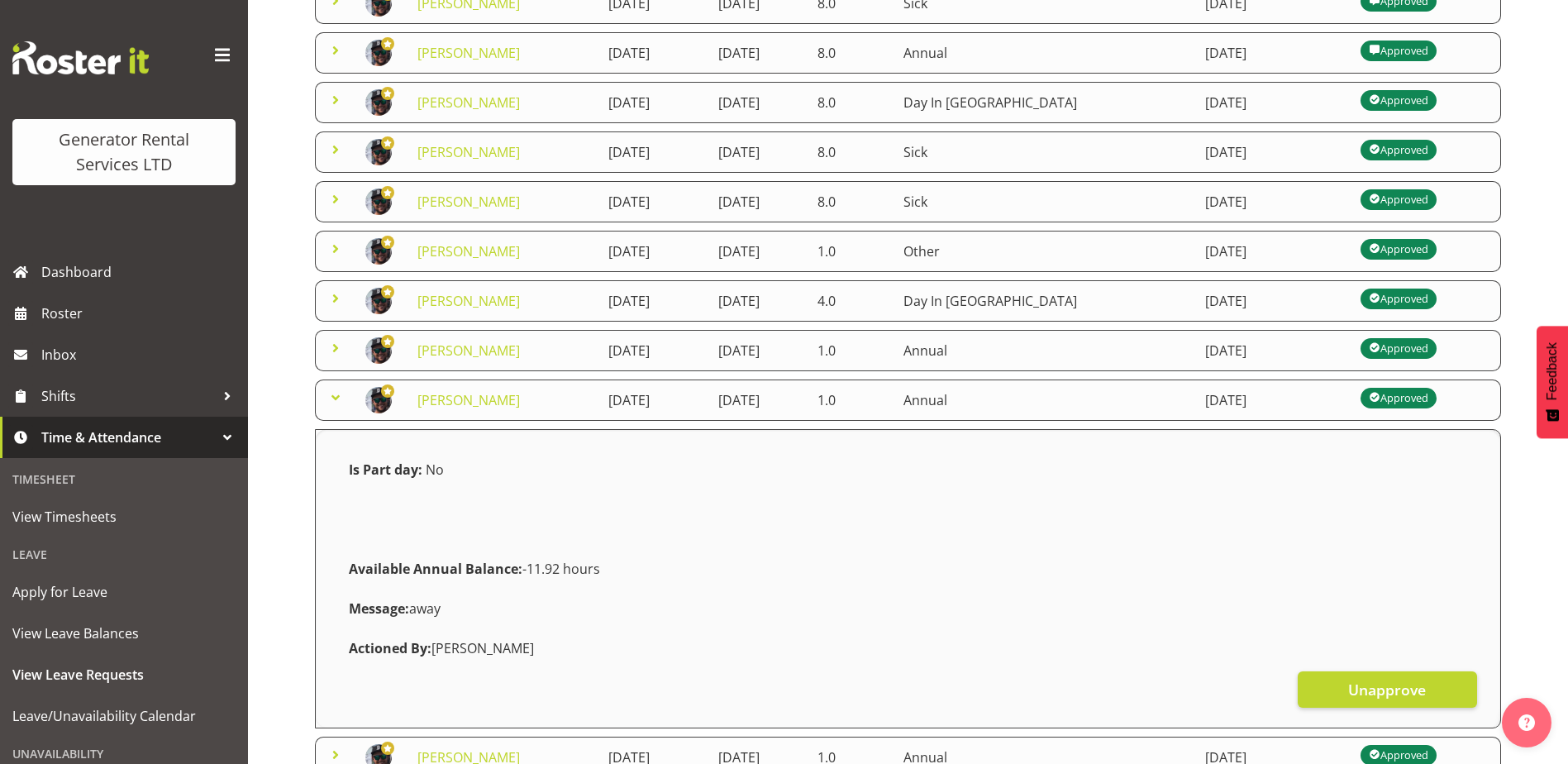
scroll to position [248, 0]
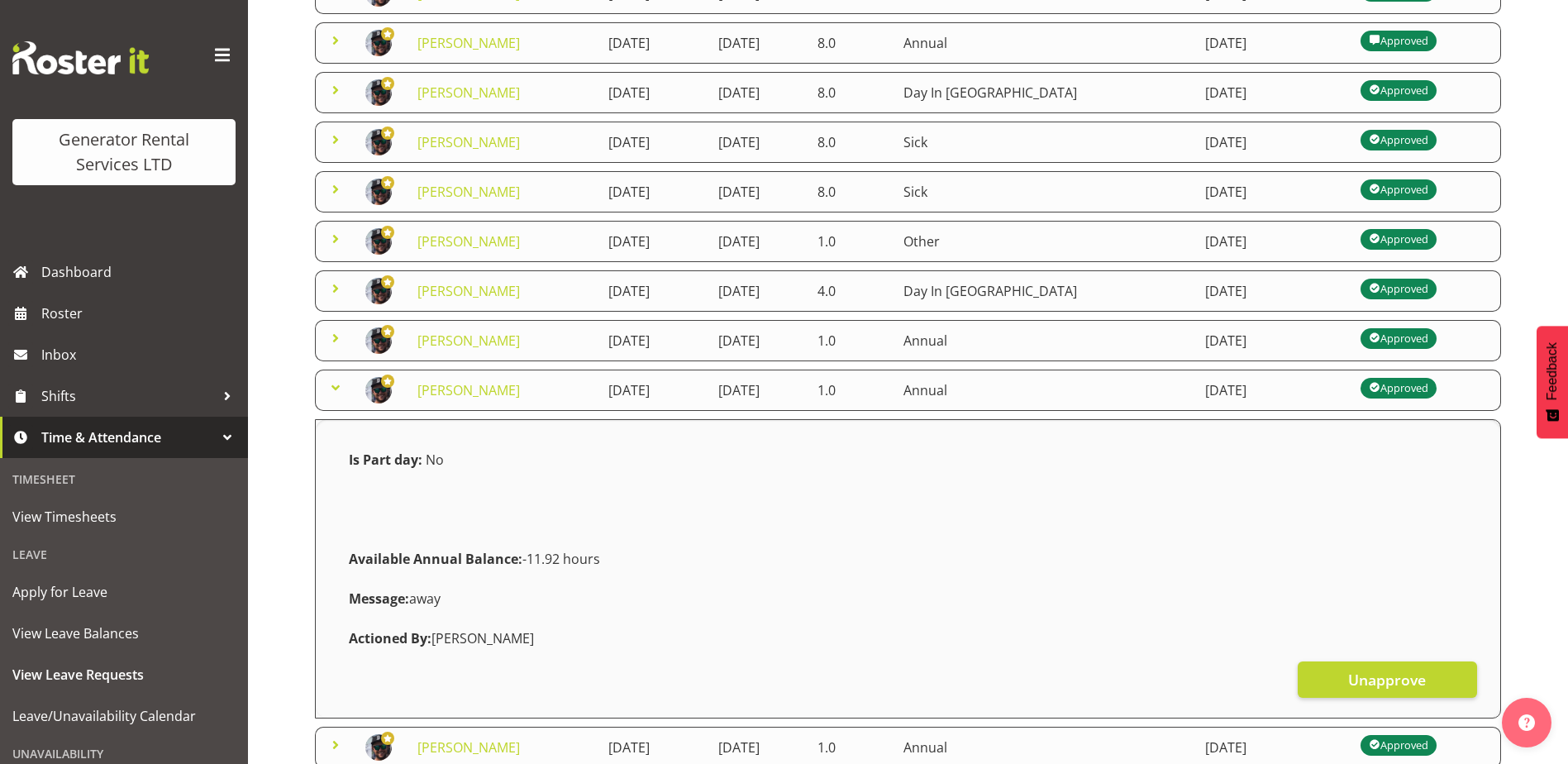
click at [330, 341] on span at bounding box center [335, 337] width 20 height 20
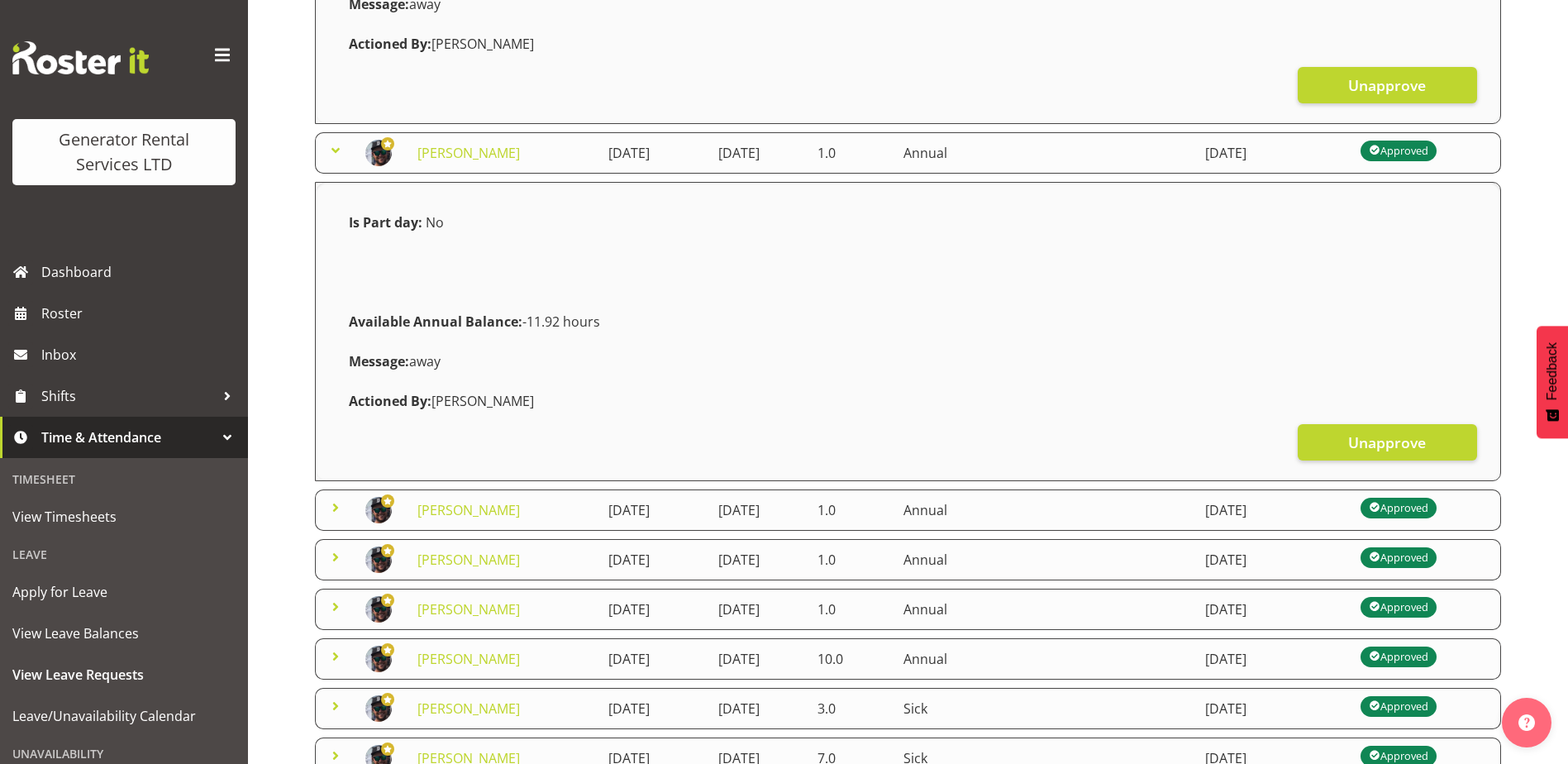
scroll to position [826, 0]
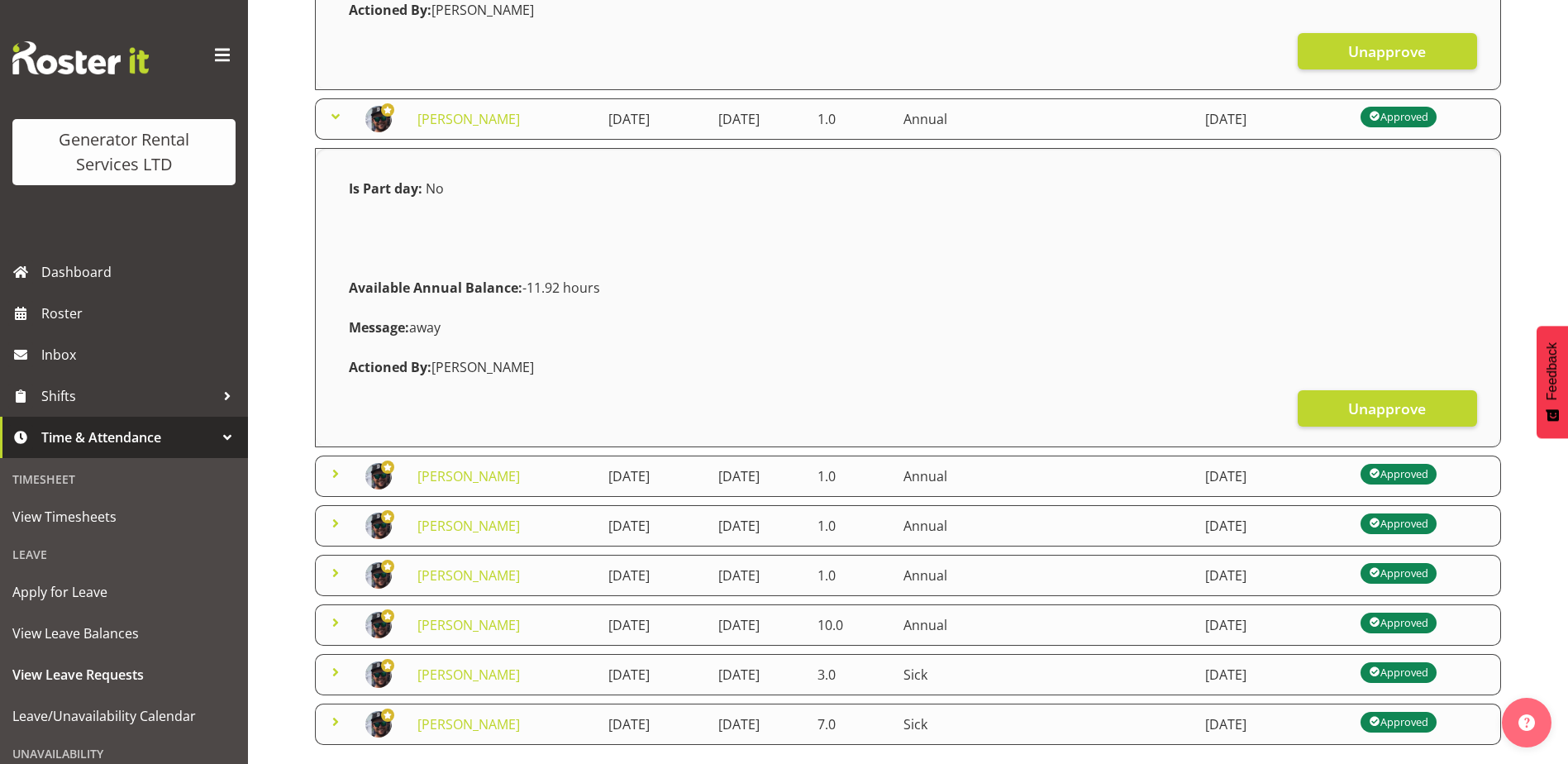
click at [336, 481] on span at bounding box center [335, 473] width 20 height 20
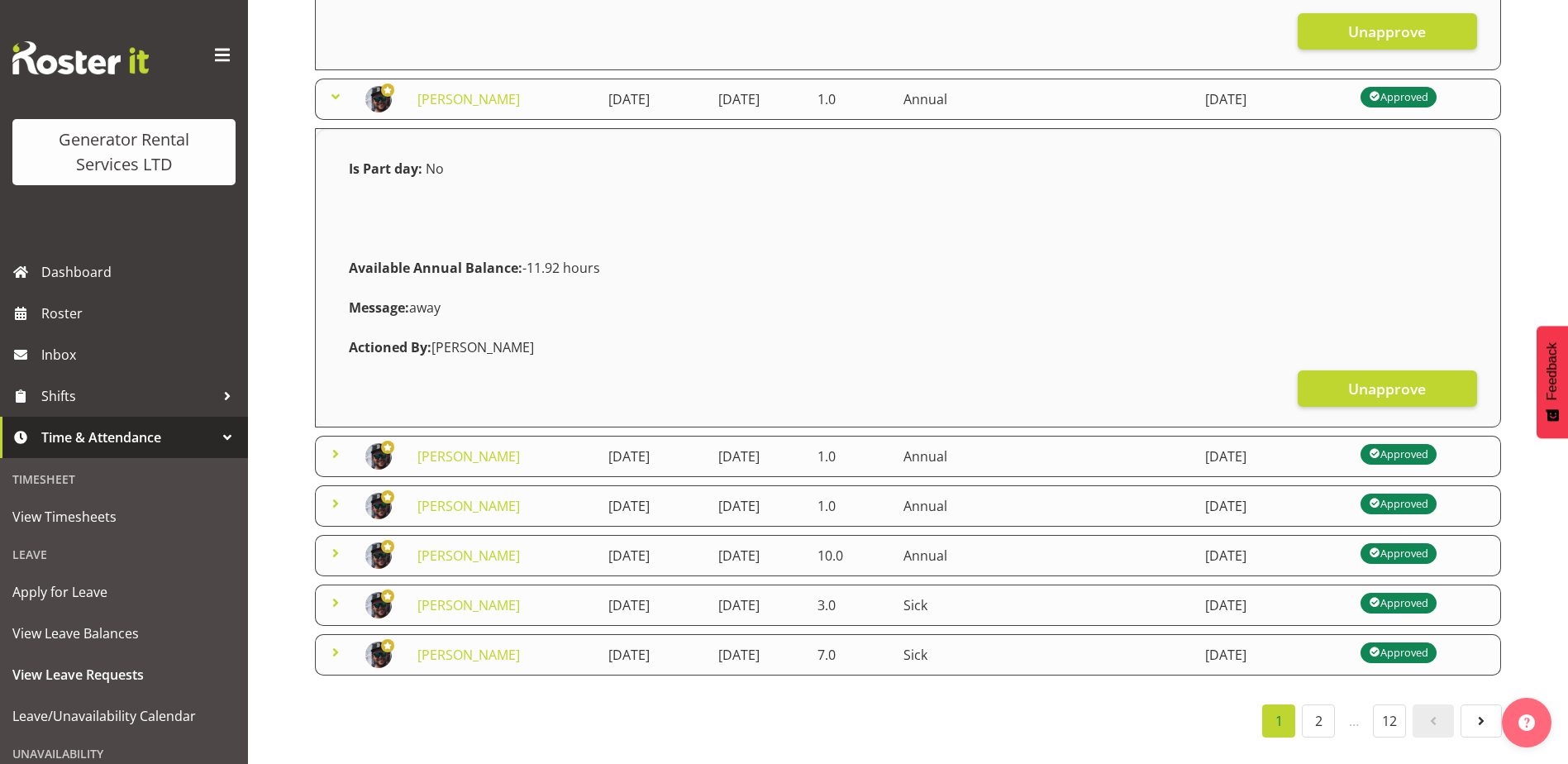
scroll to position [1221, 0]
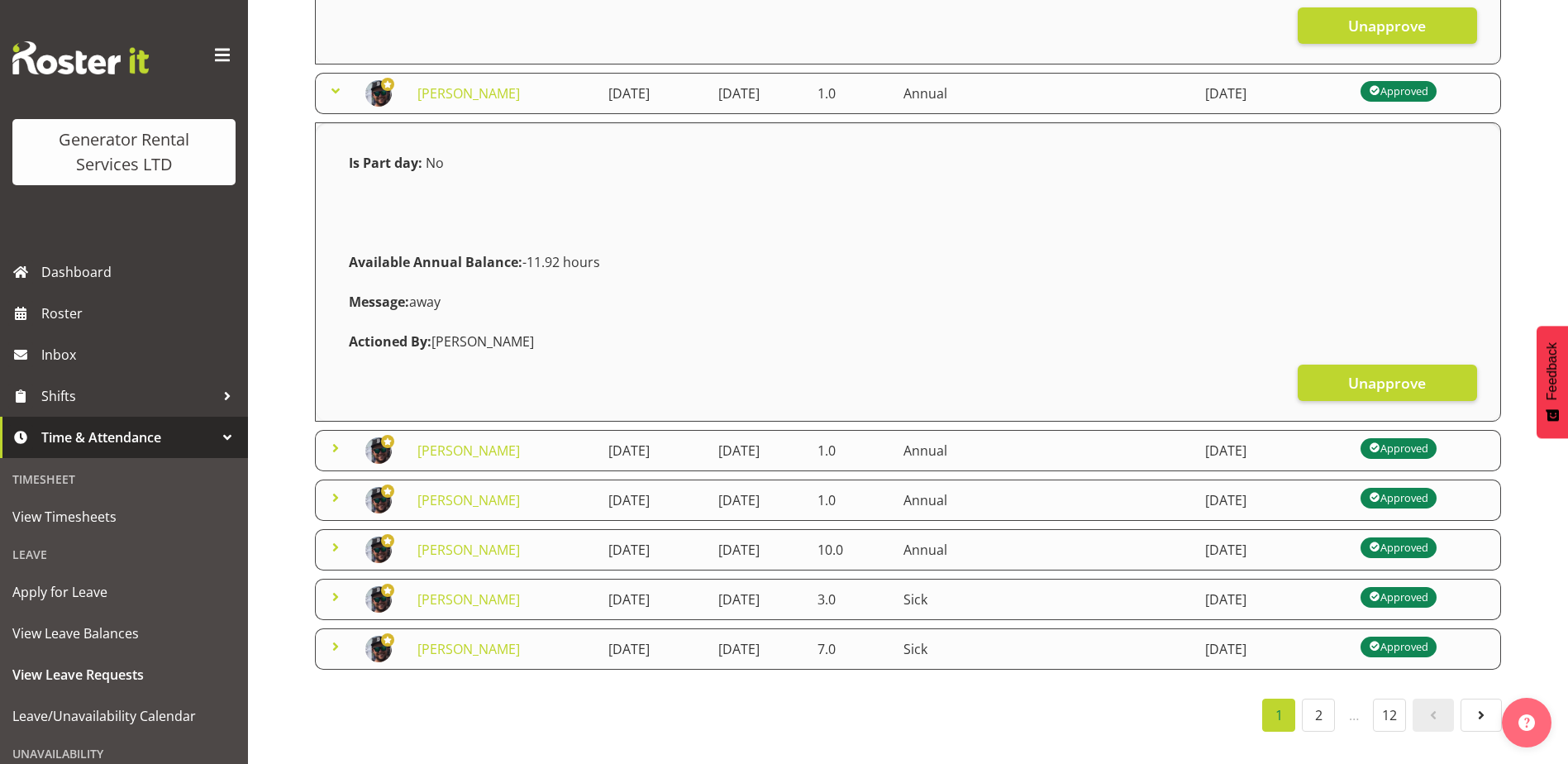
click at [335, 81] on span at bounding box center [335, 90] width 20 height 20
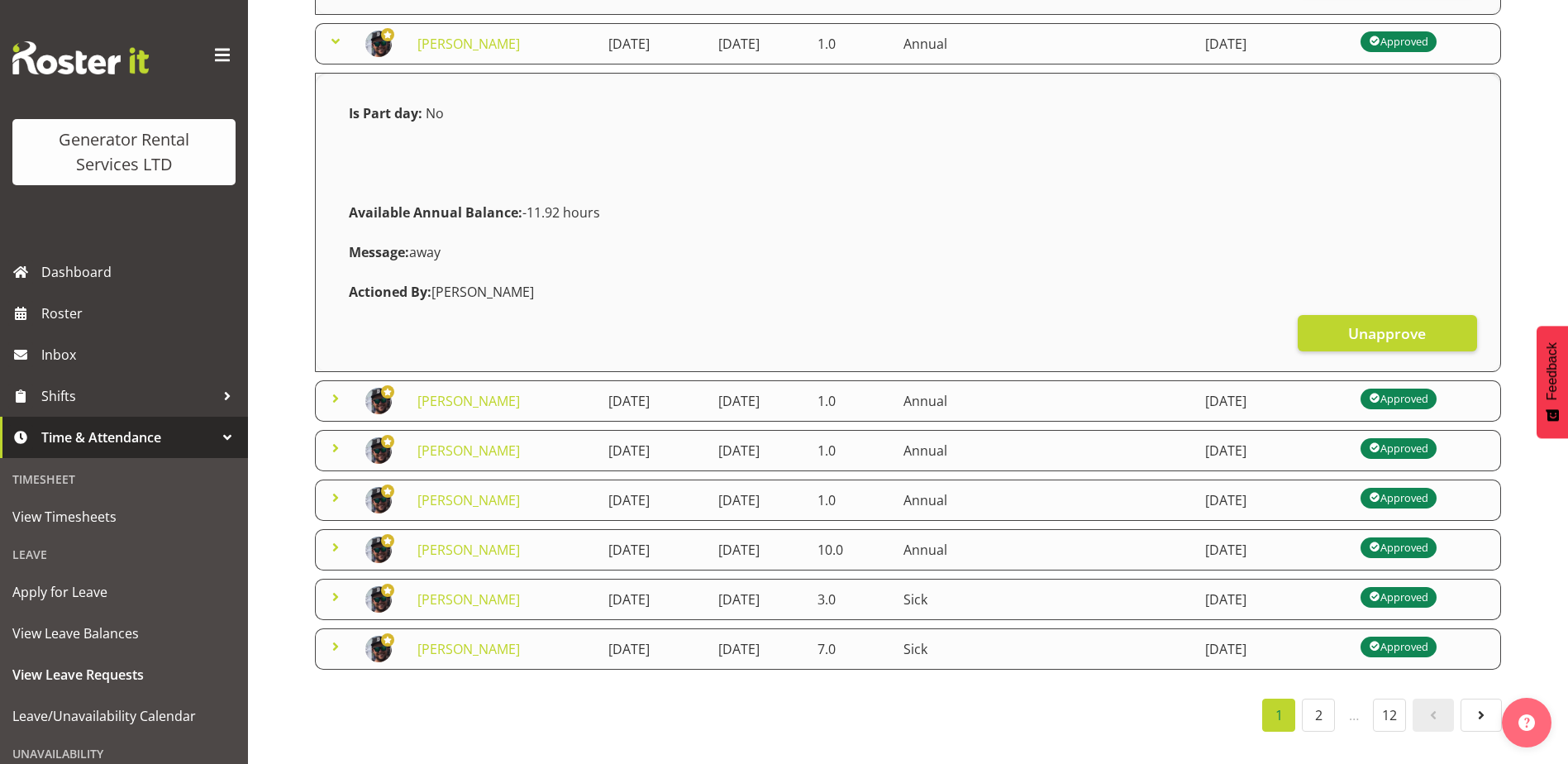
click at [335, 33] on span at bounding box center [335, 41] width 20 height 20
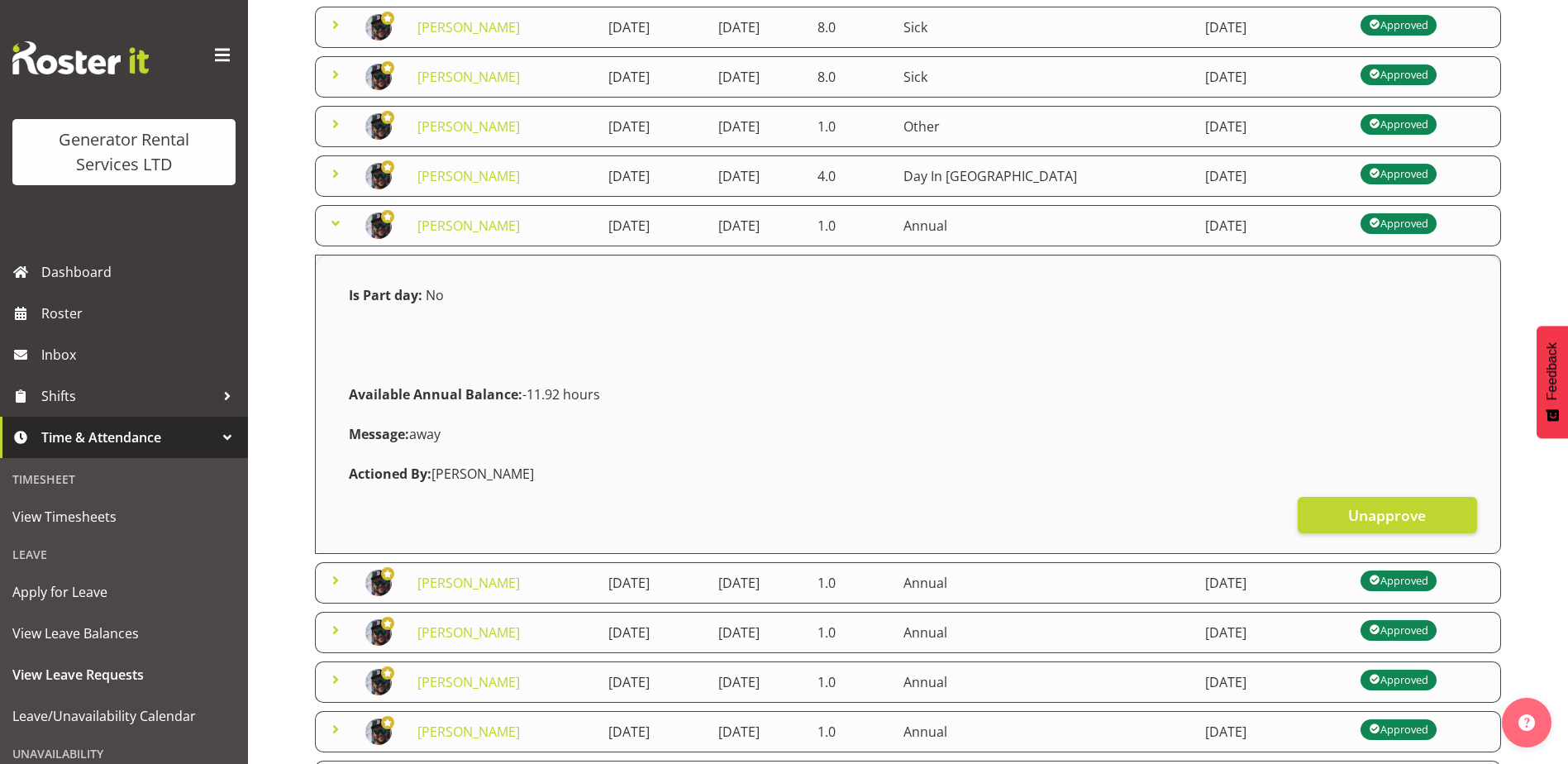
scroll to position [359, 0]
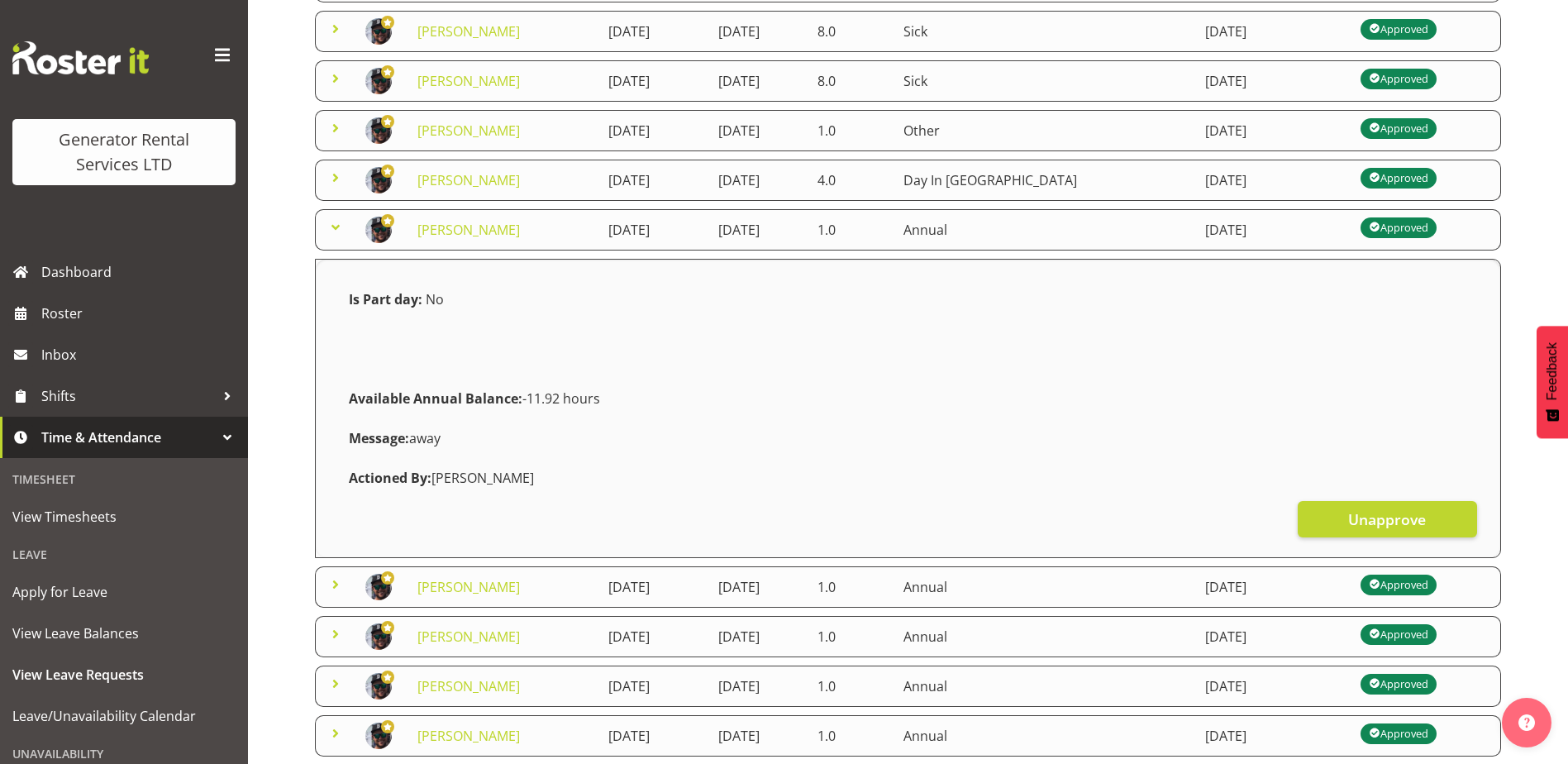
click at [330, 232] on span at bounding box center [335, 227] width 20 height 20
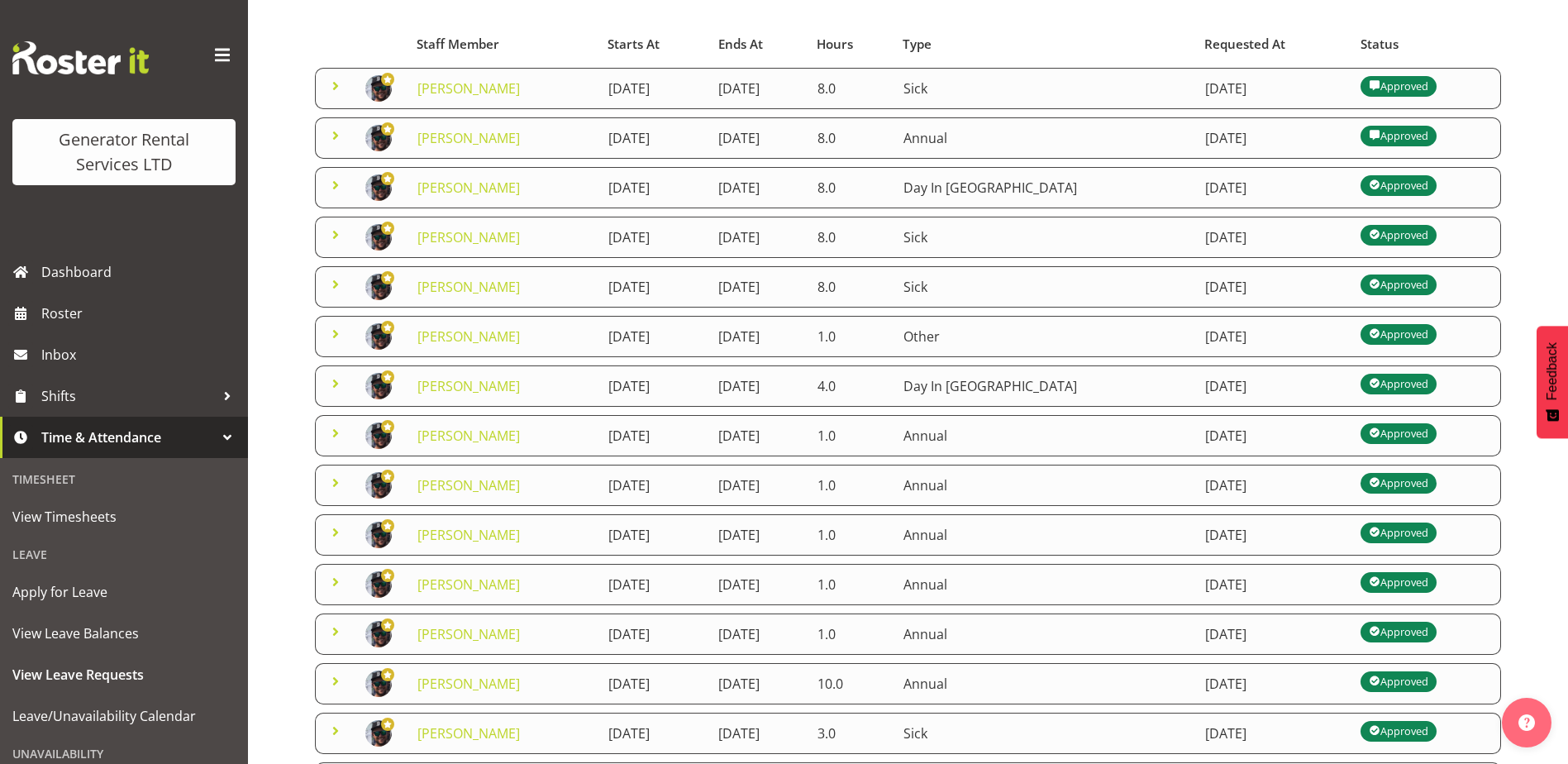
scroll to position [134, 0]
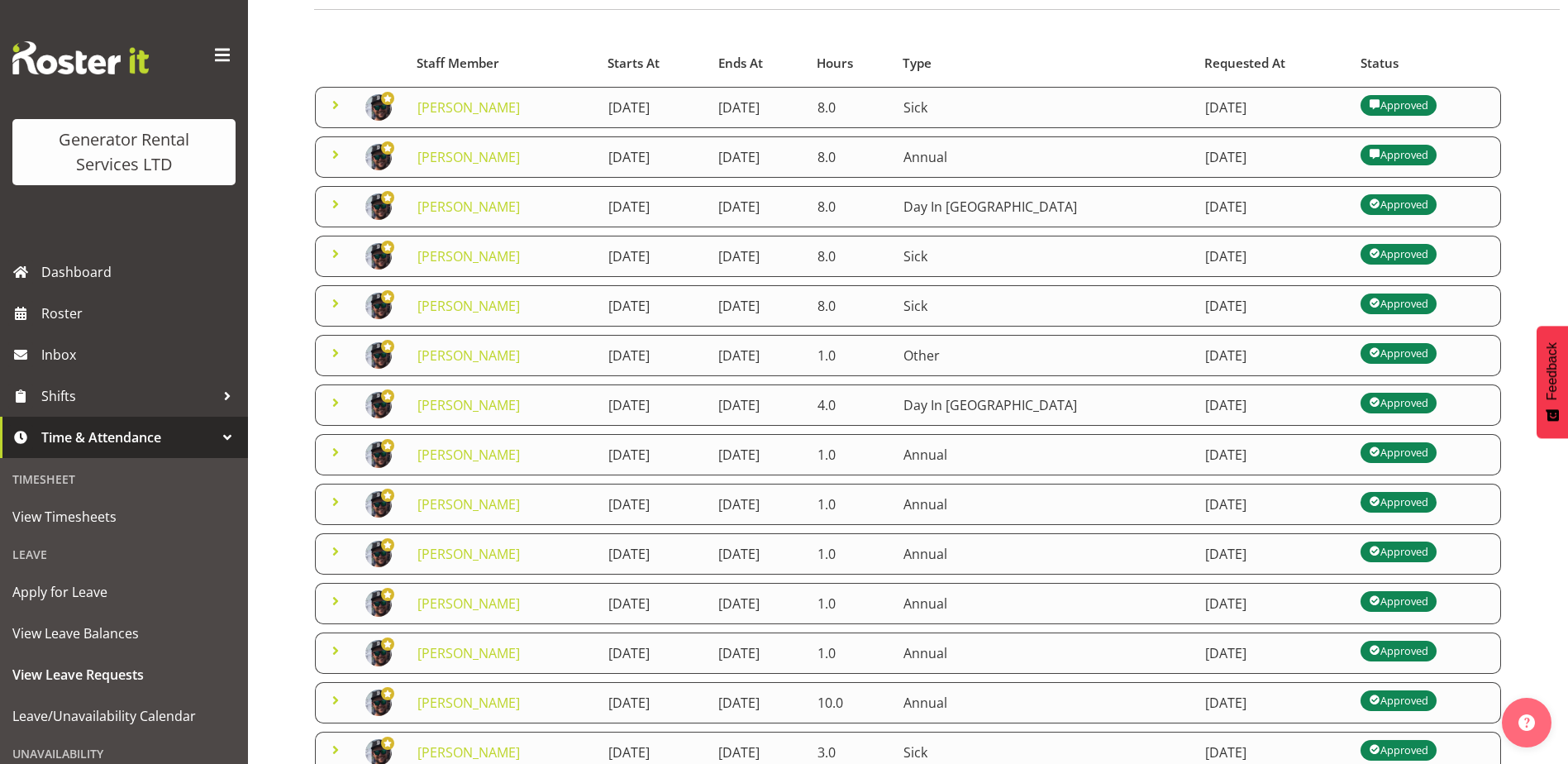
click at [337, 106] on span at bounding box center [335, 105] width 20 height 20
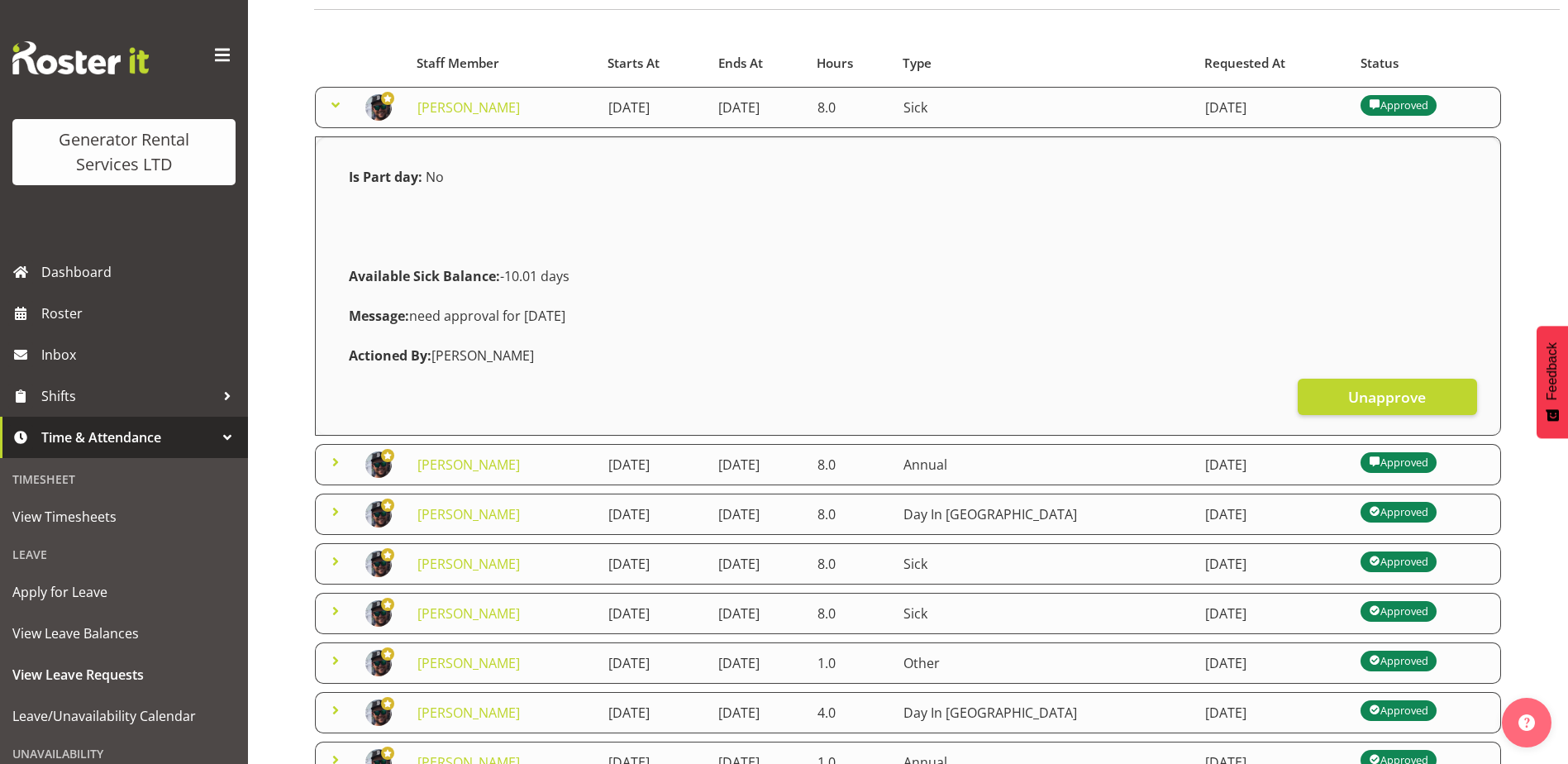
click at [337, 106] on span at bounding box center [335, 105] width 20 height 20
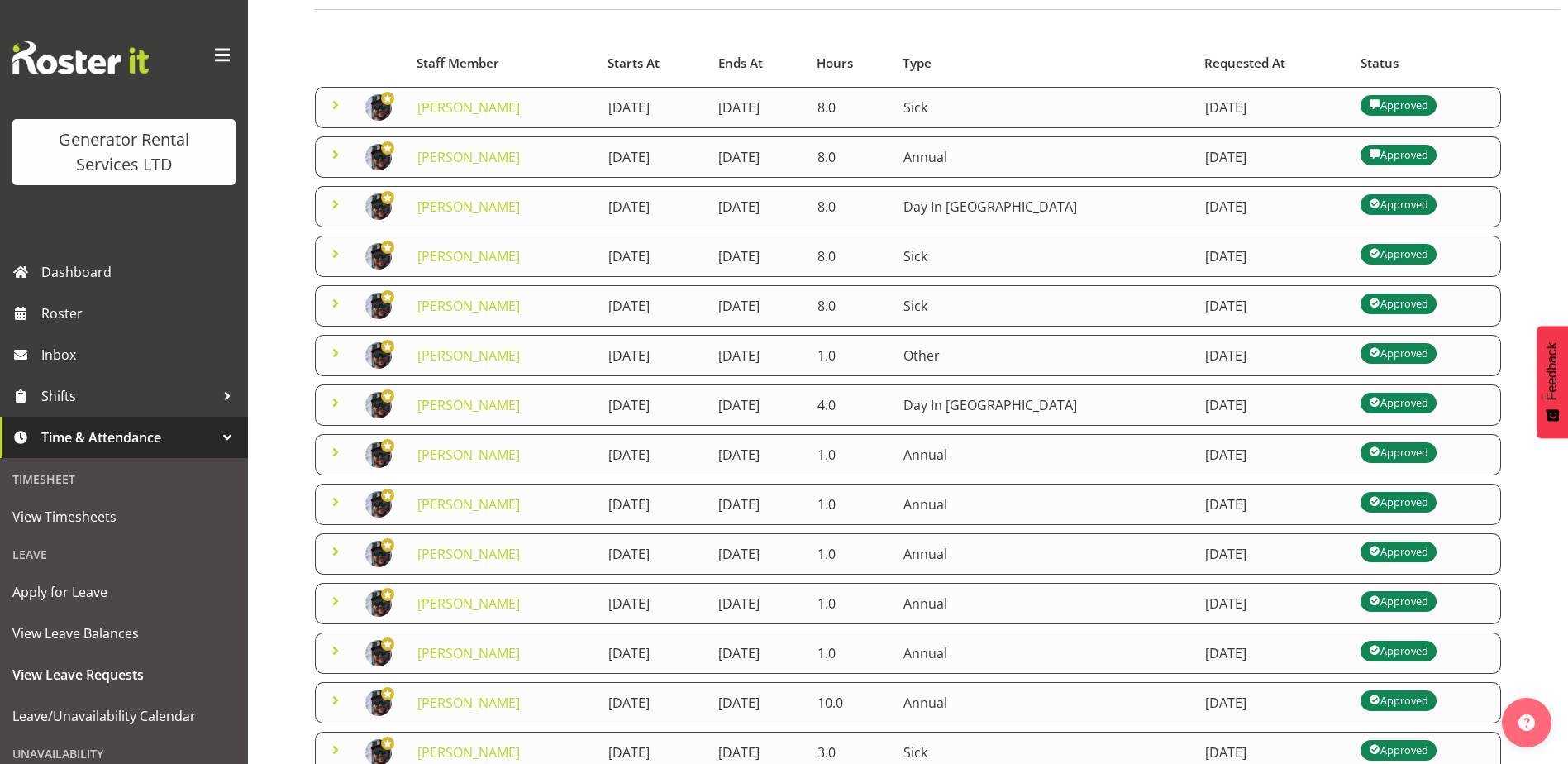
click at [333, 255] on span at bounding box center [335, 253] width 20 height 20
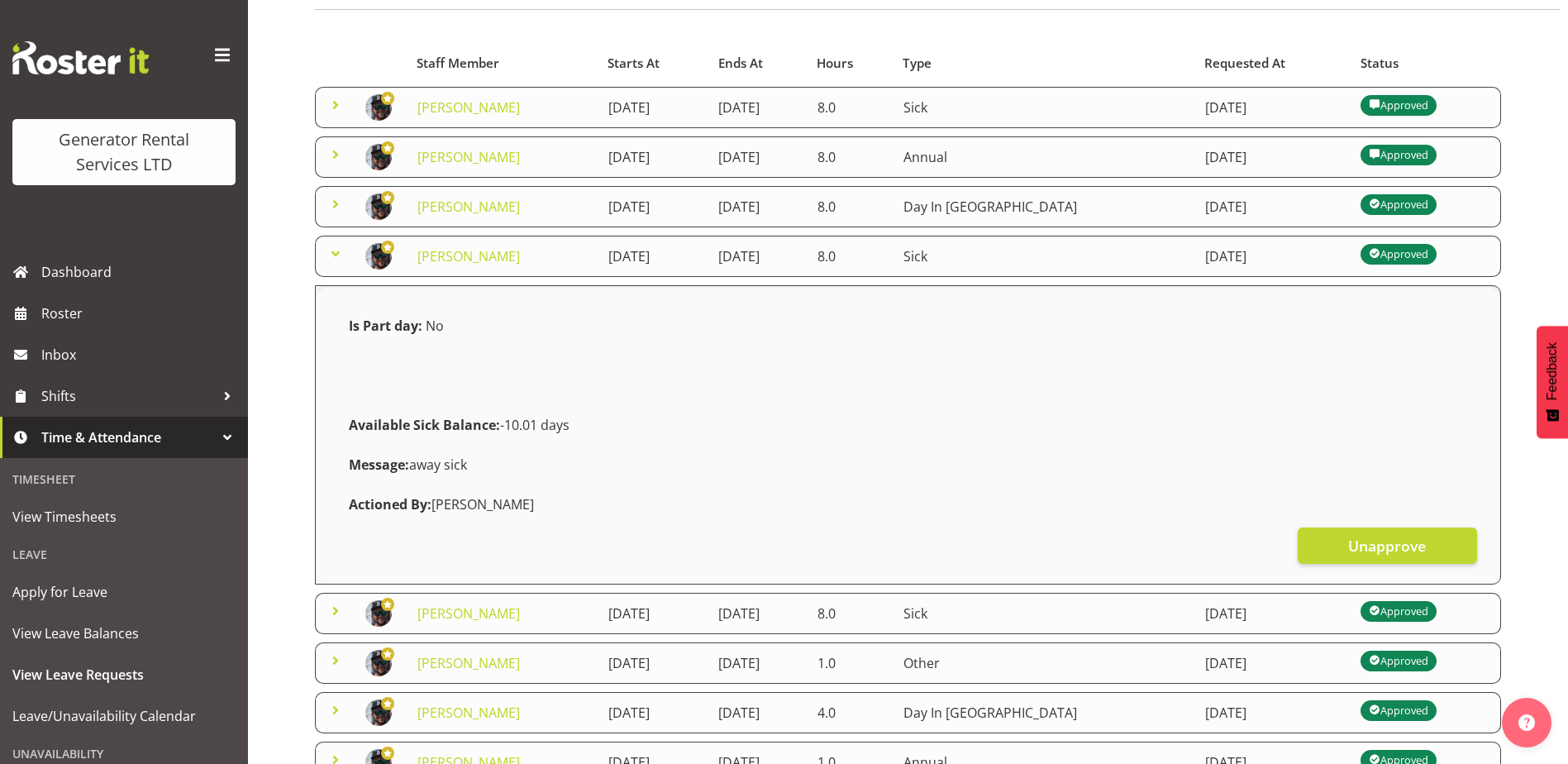
click at [333, 255] on span at bounding box center [335, 253] width 20 height 20
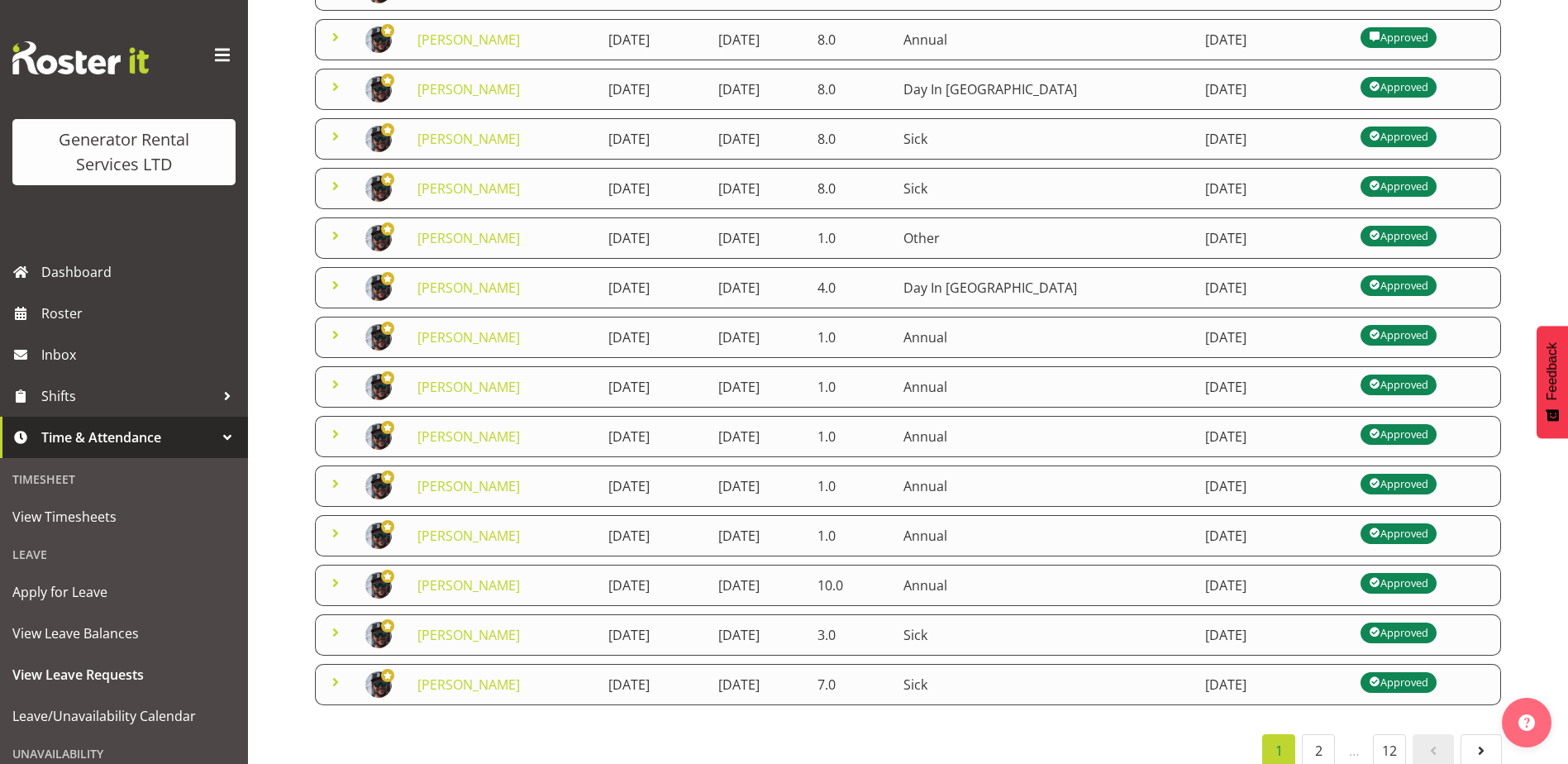
scroll to position [299, 0]
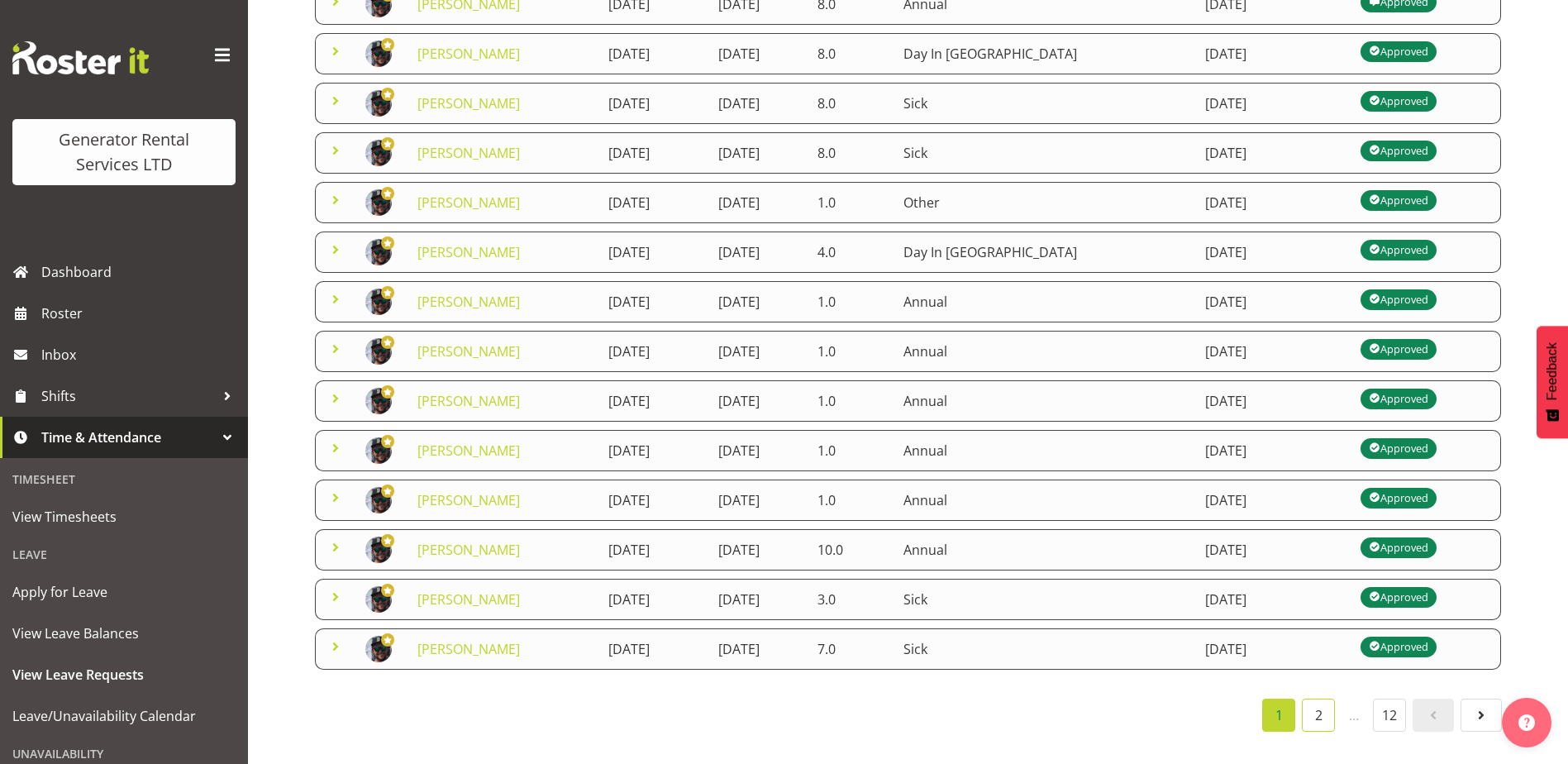
click at [1318, 709] on link "2" at bounding box center [1318, 715] width 33 height 33
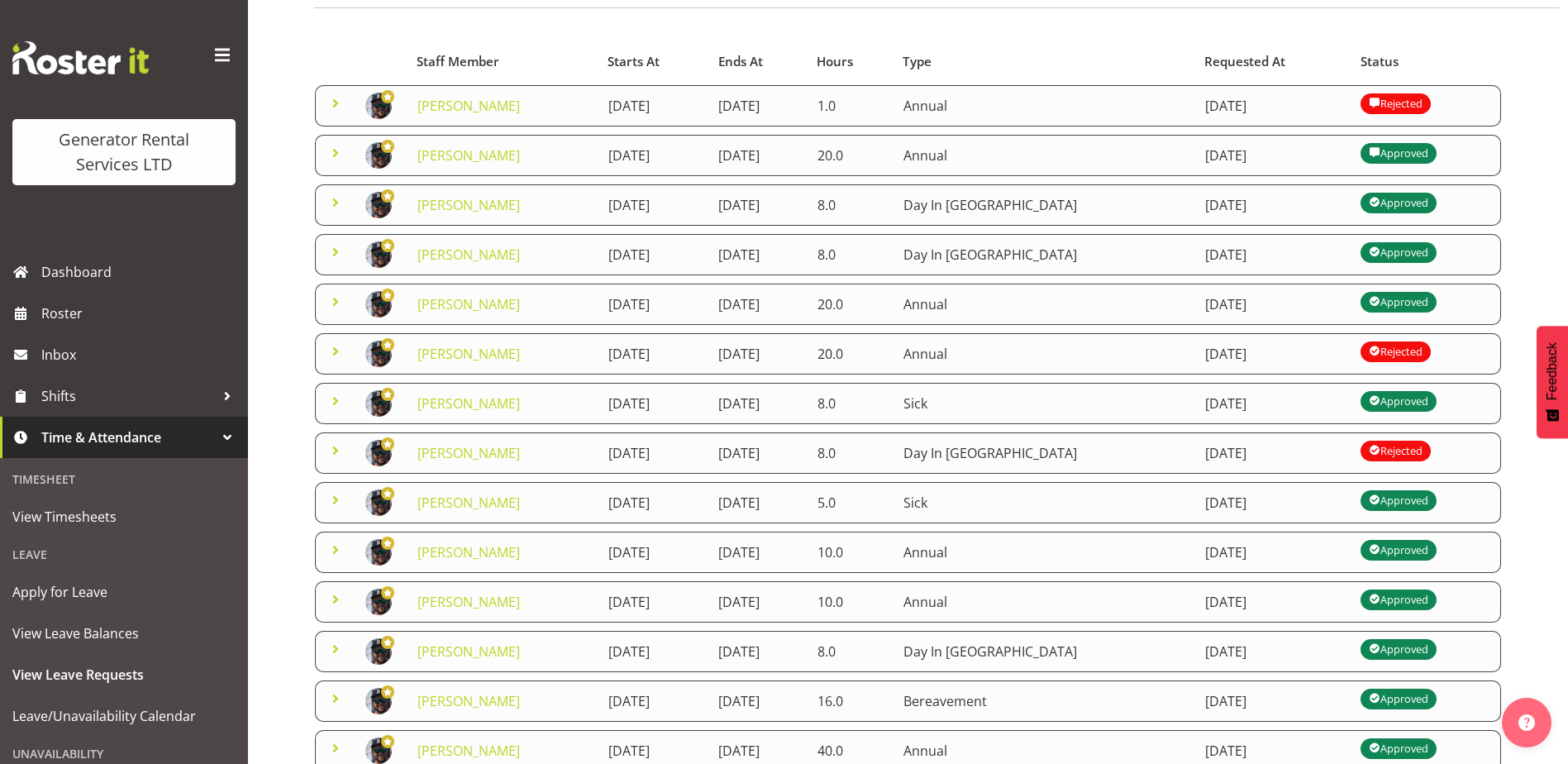
scroll to position [134, 0]
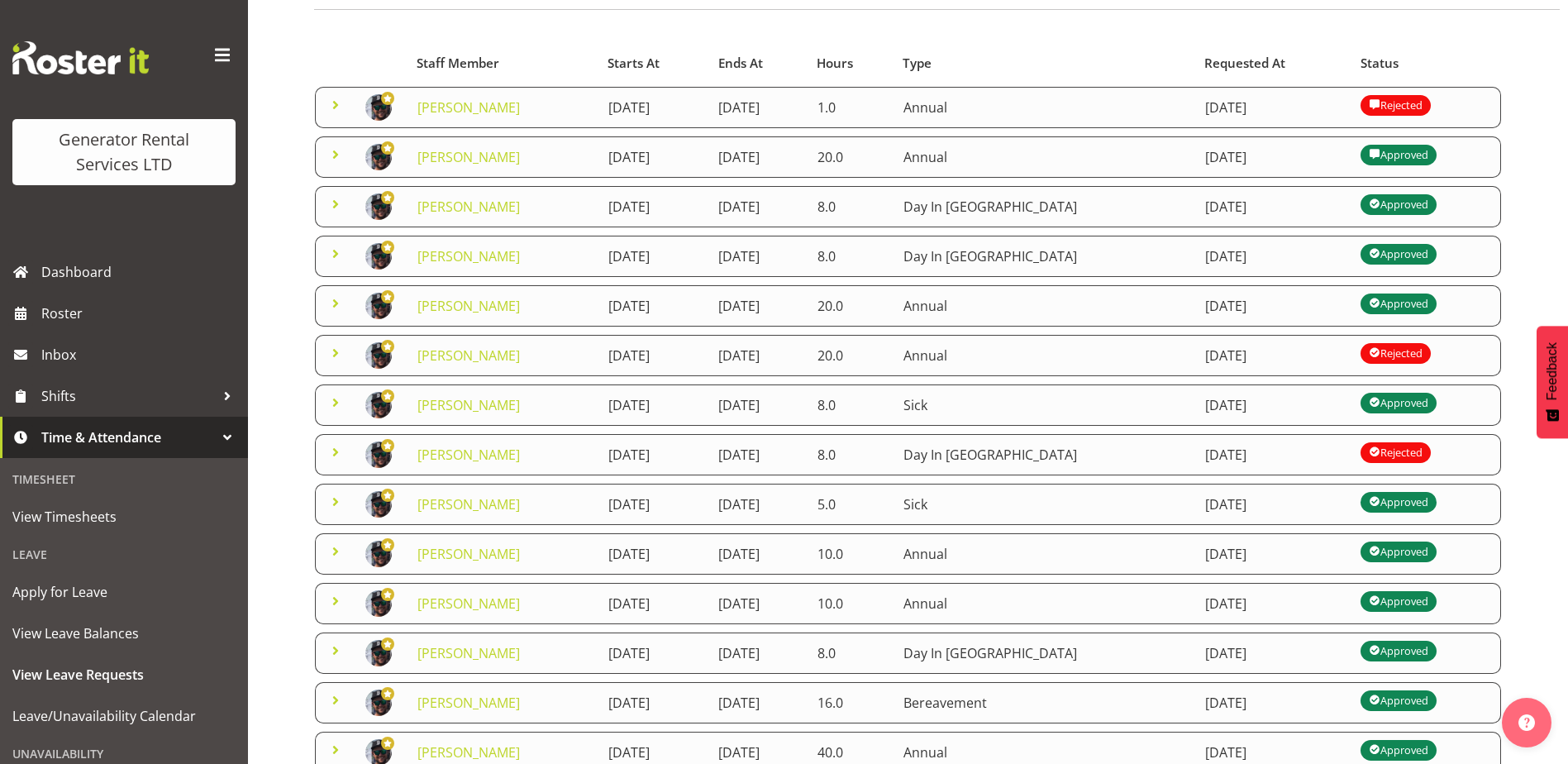
click at [332, 107] on span at bounding box center [335, 105] width 20 height 20
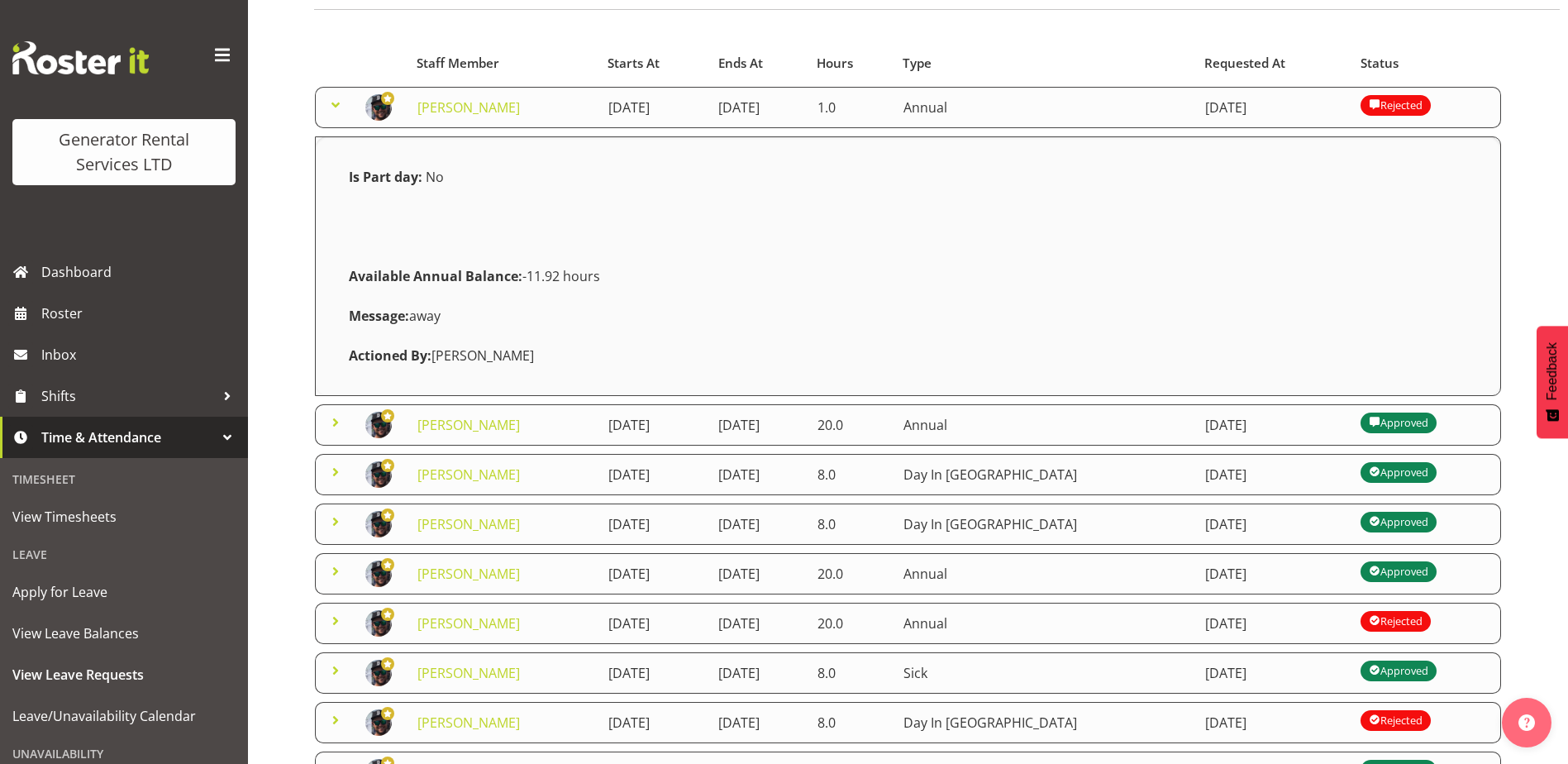
click at [332, 107] on span at bounding box center [335, 105] width 20 height 20
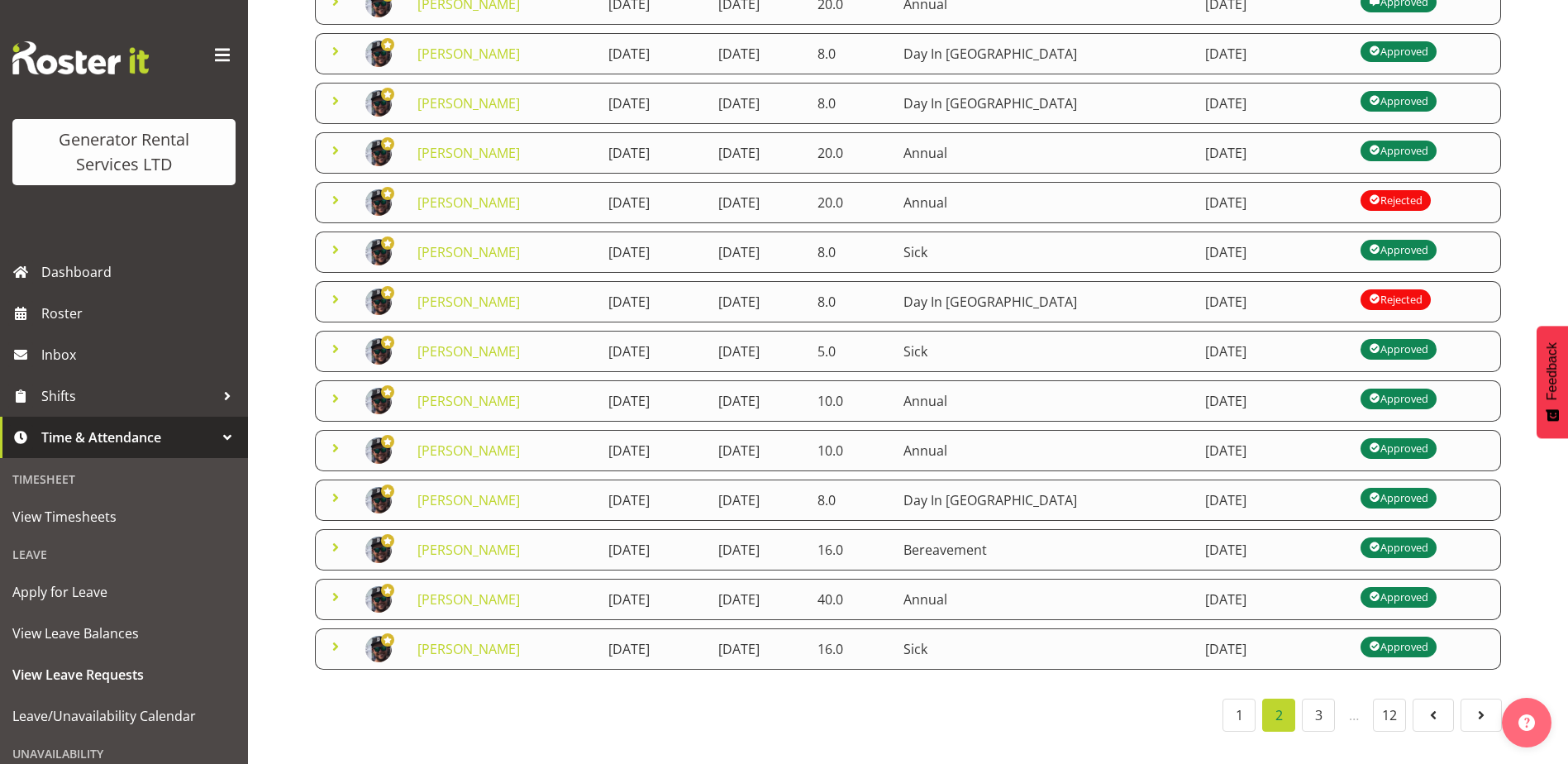
scroll to position [299, 0]
click at [1245, 705] on link "1" at bounding box center [1238, 715] width 33 height 33
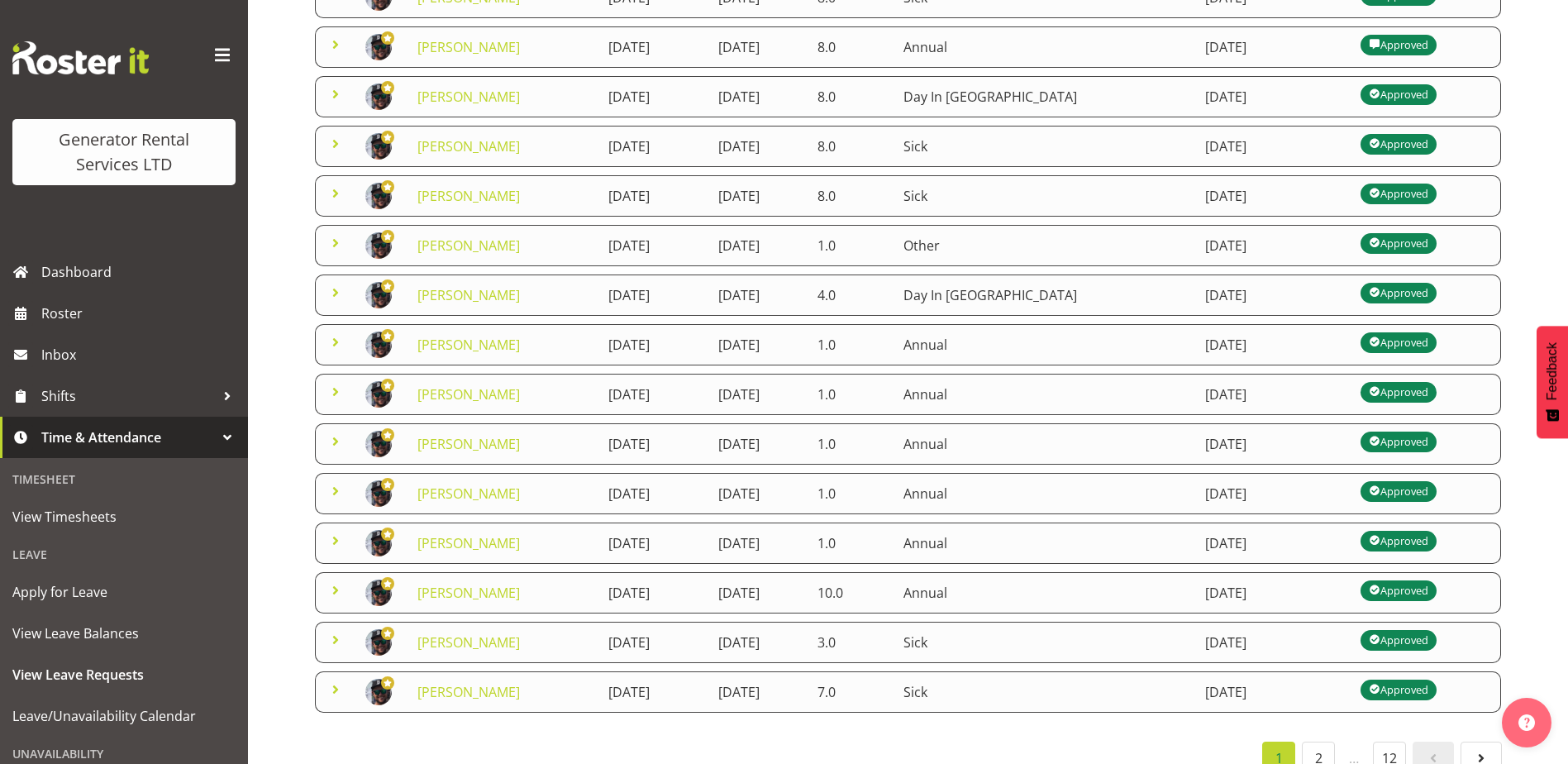
scroll to position [216, 0]
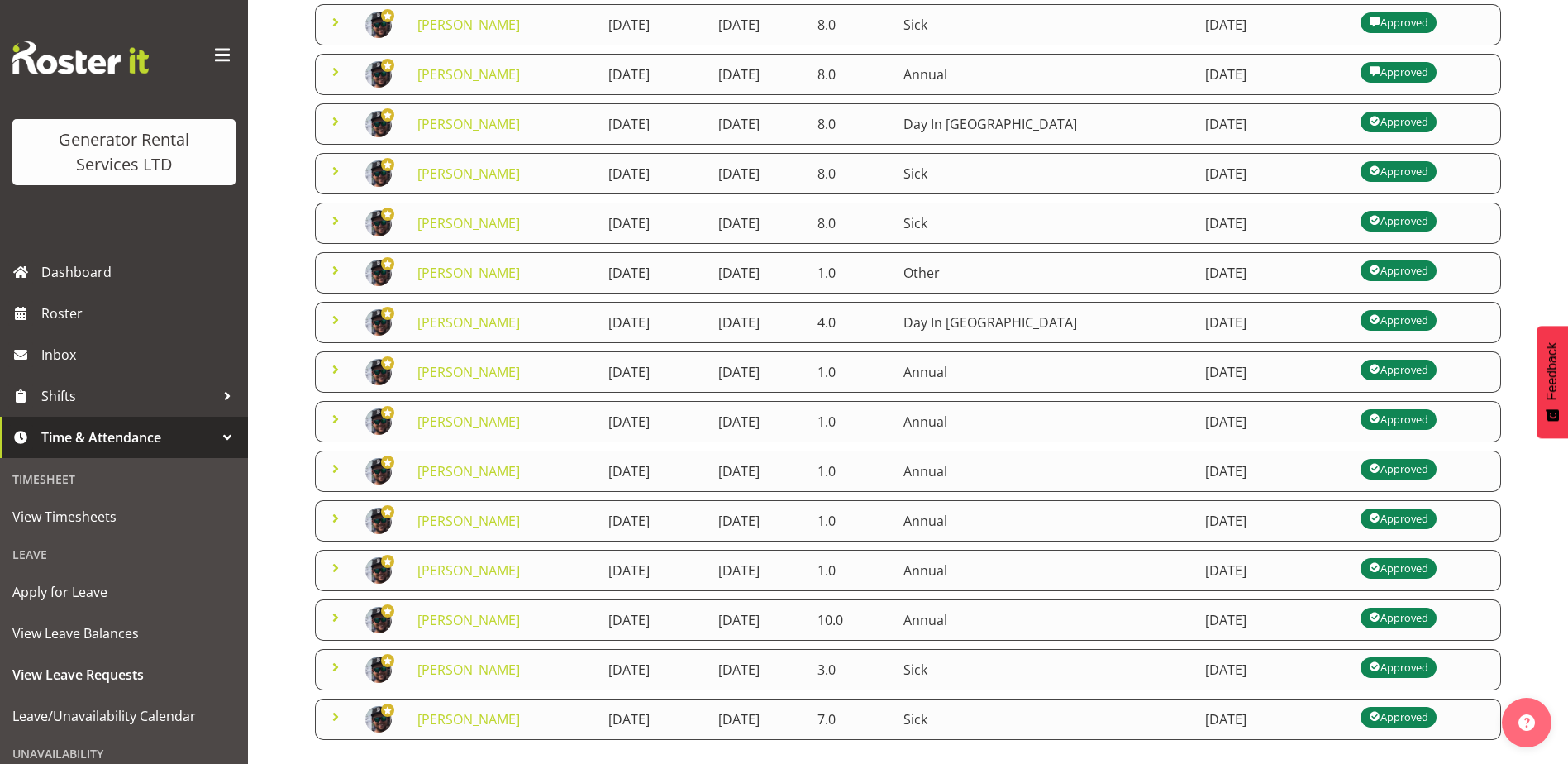
click at [336, 271] on span at bounding box center [335, 270] width 20 height 20
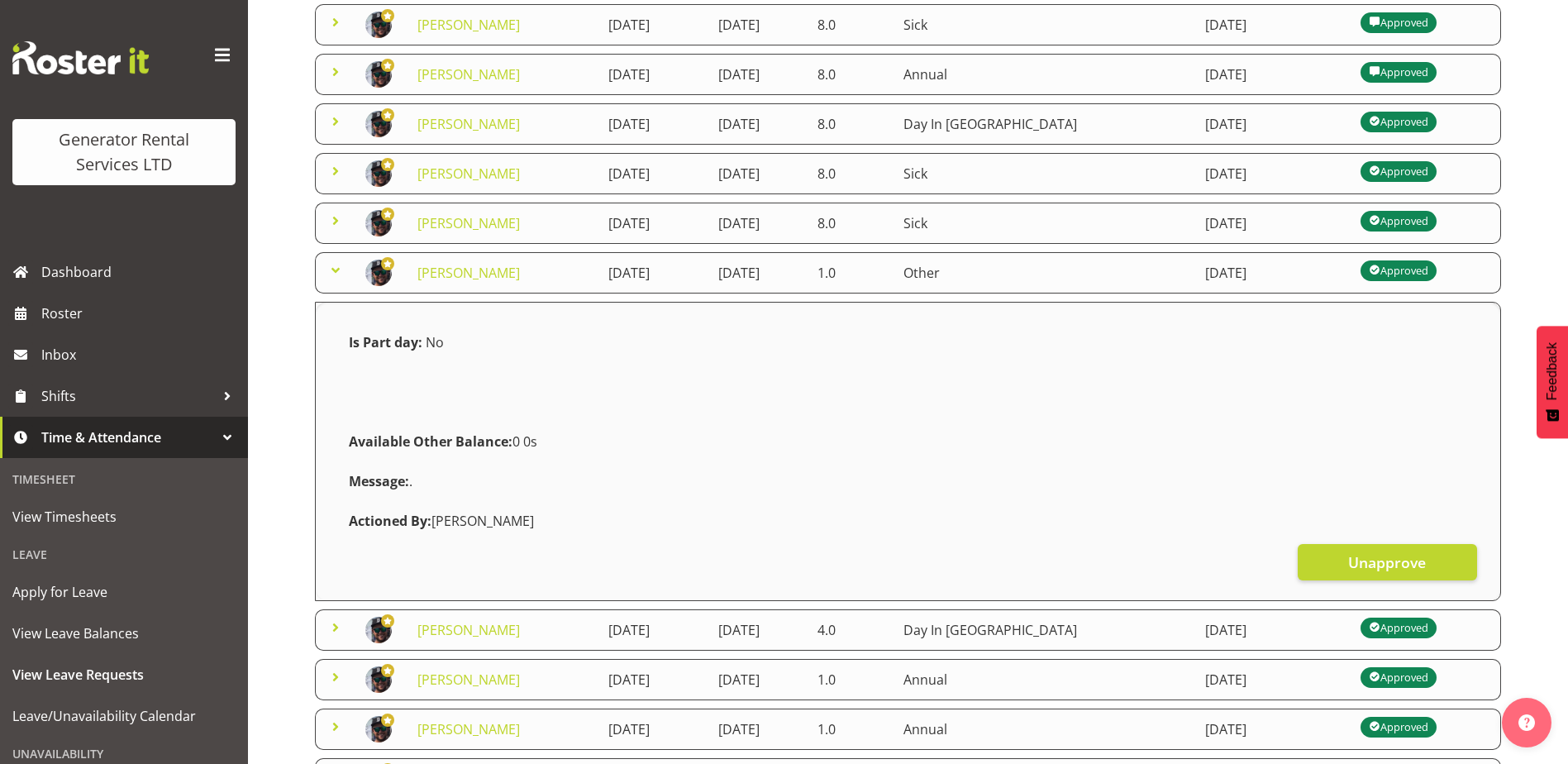
click at [335, 267] on span at bounding box center [335, 270] width 20 height 20
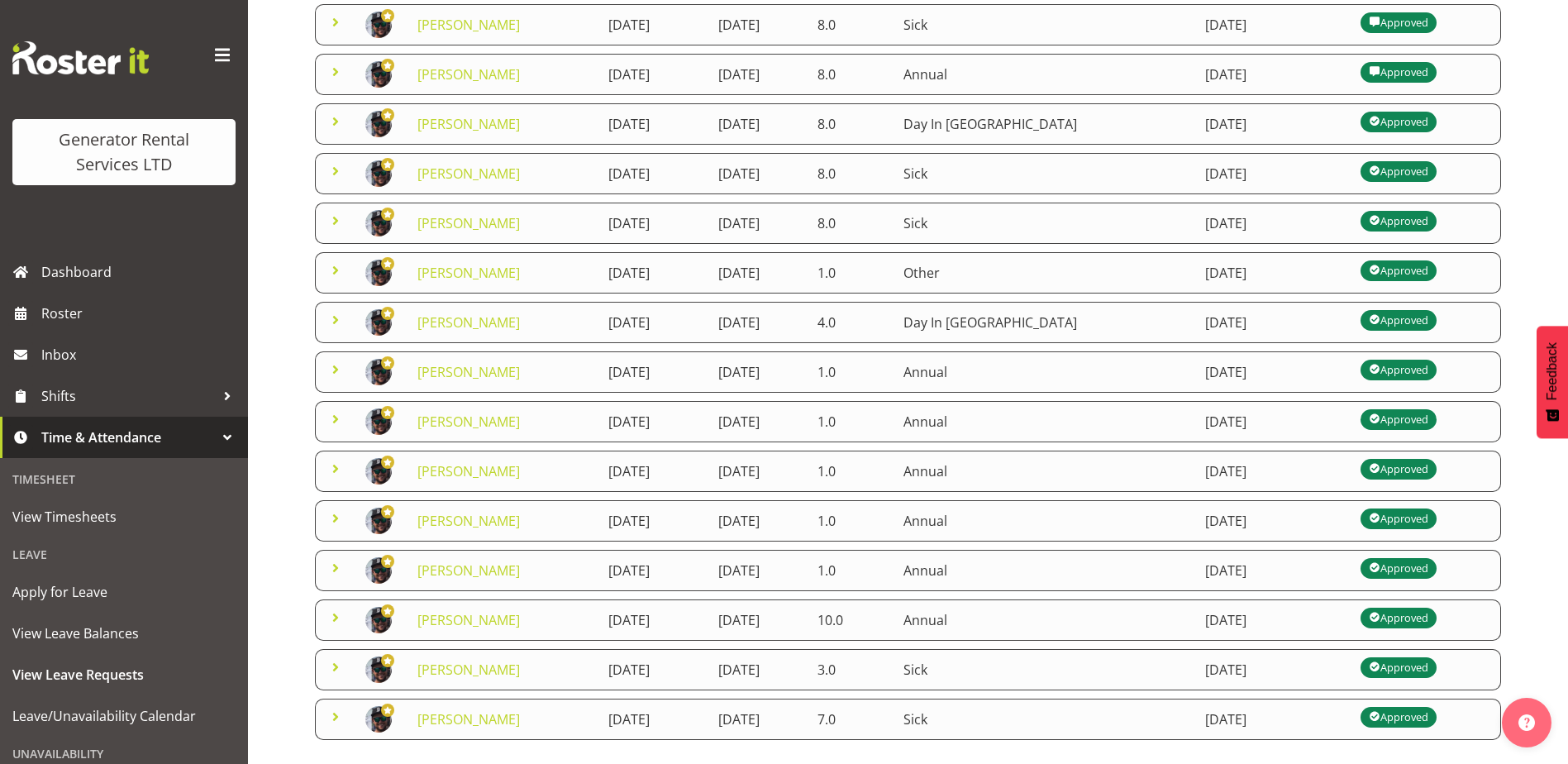
click at [331, 421] on span at bounding box center [335, 418] width 20 height 20
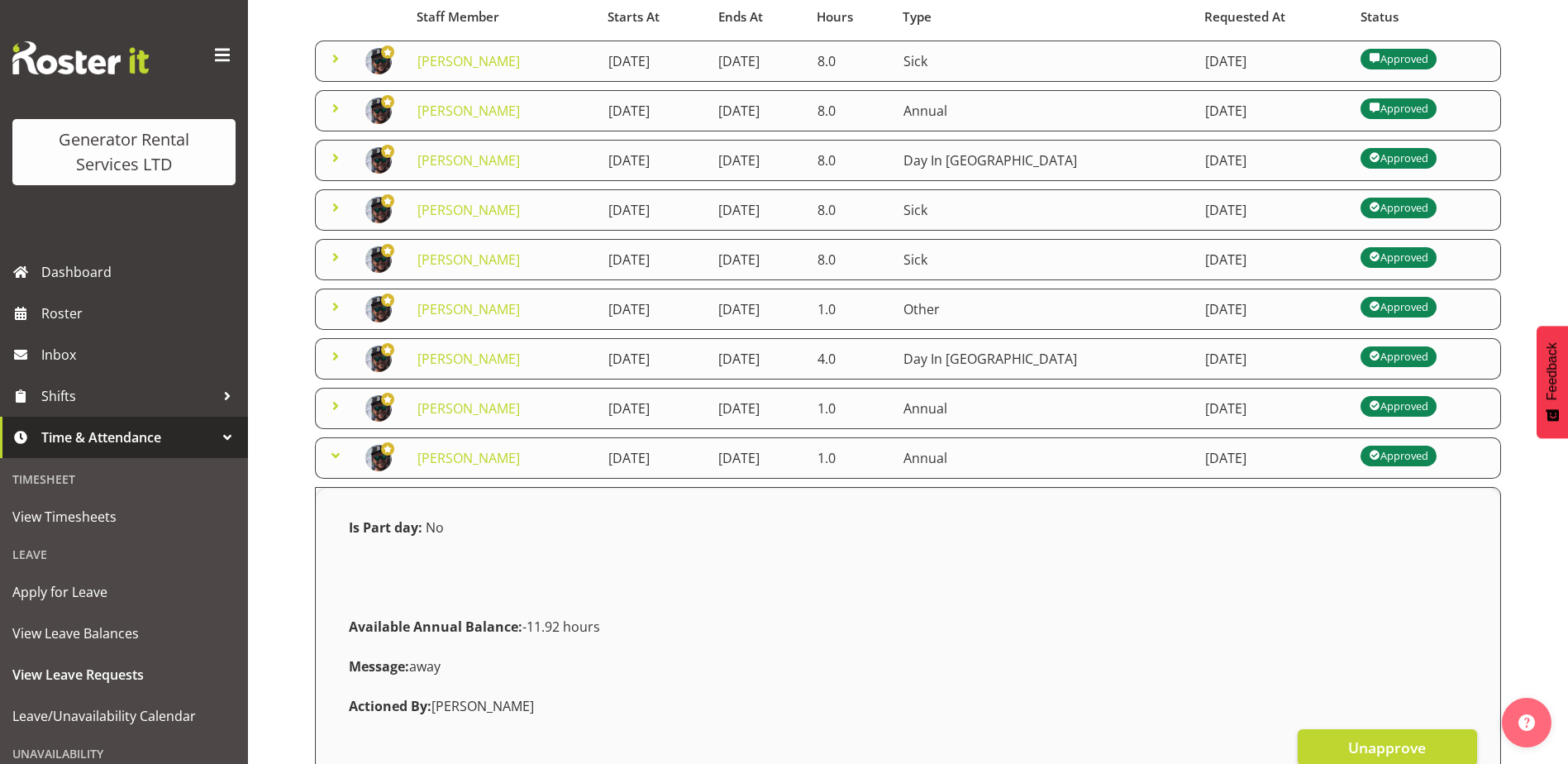
scroll to position [248, 0]
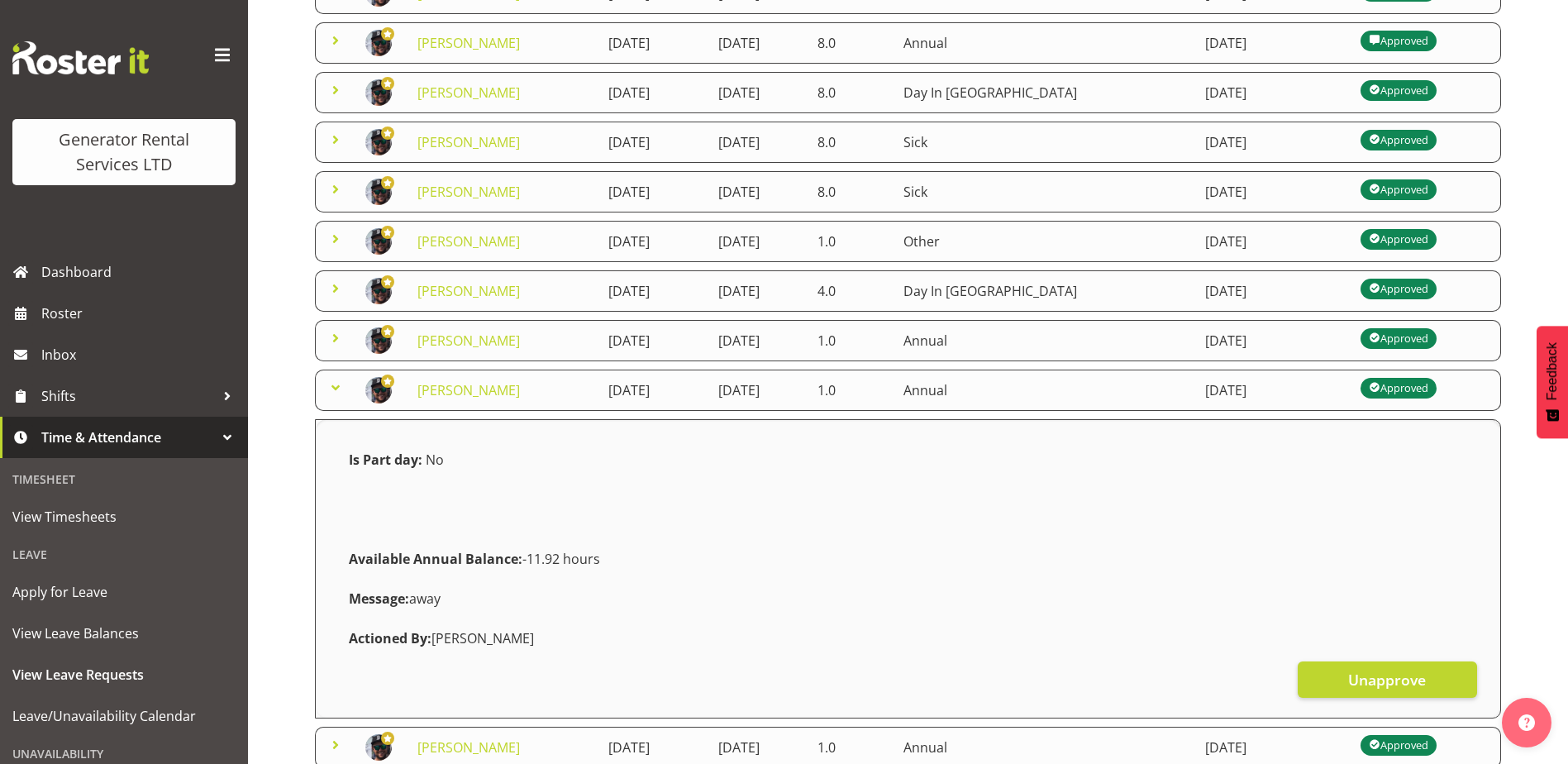
click at [336, 384] on span at bounding box center [335, 387] width 20 height 20
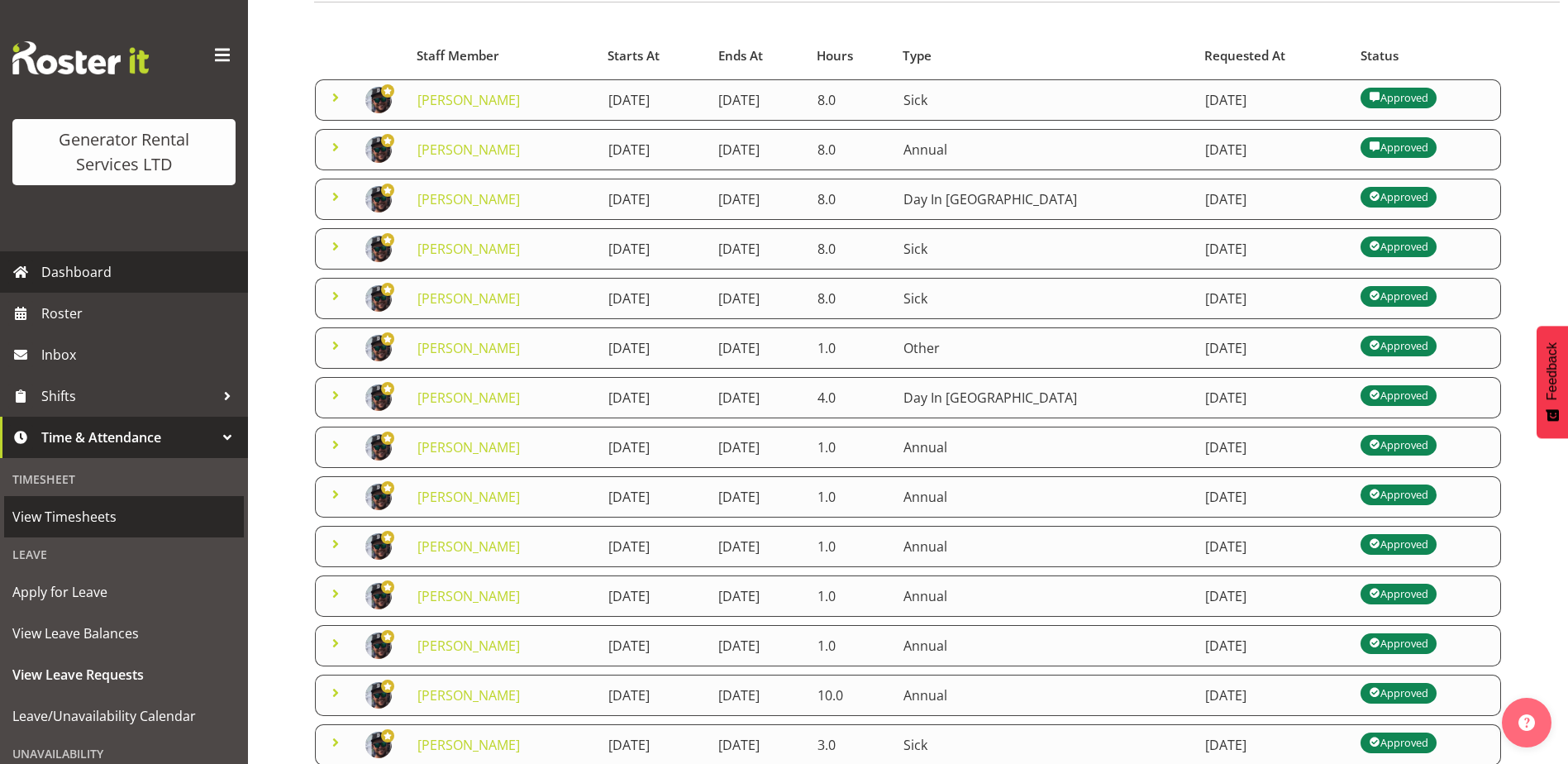
scroll to position [134, 0]
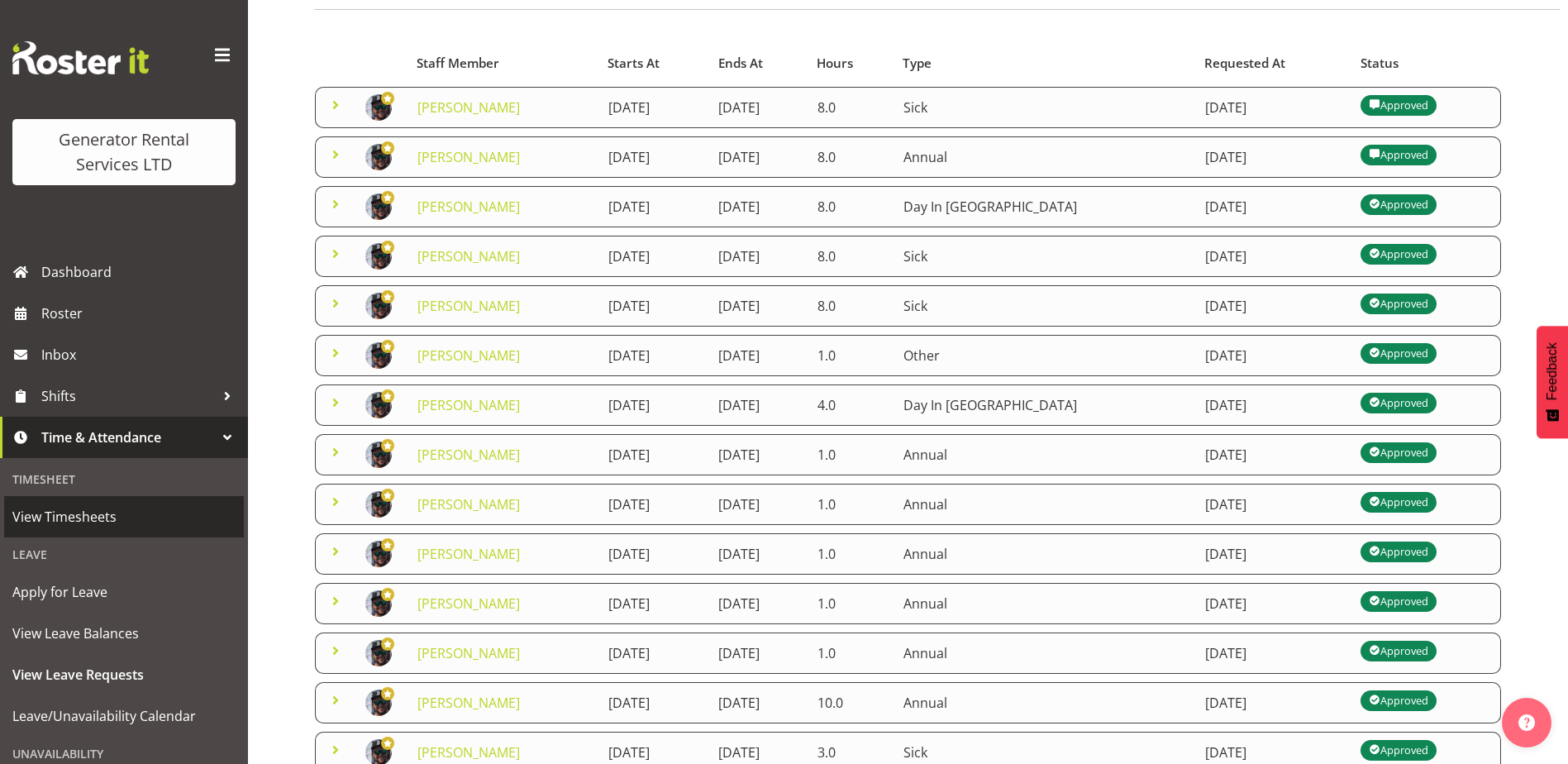
click at [67, 517] on span "View Timesheets" at bounding box center [124, 516] width 223 height 25
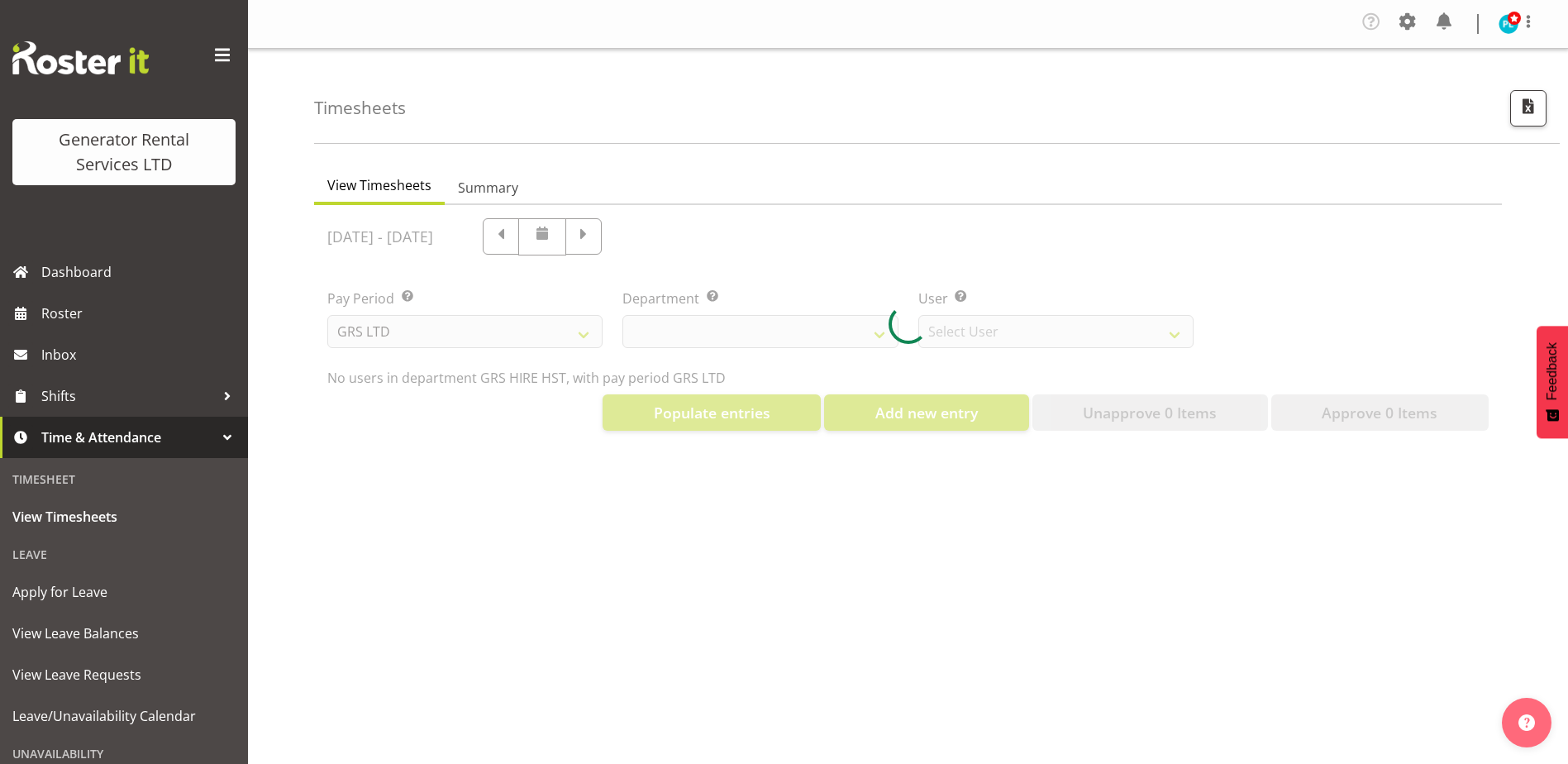
select select "22"
select select "149"
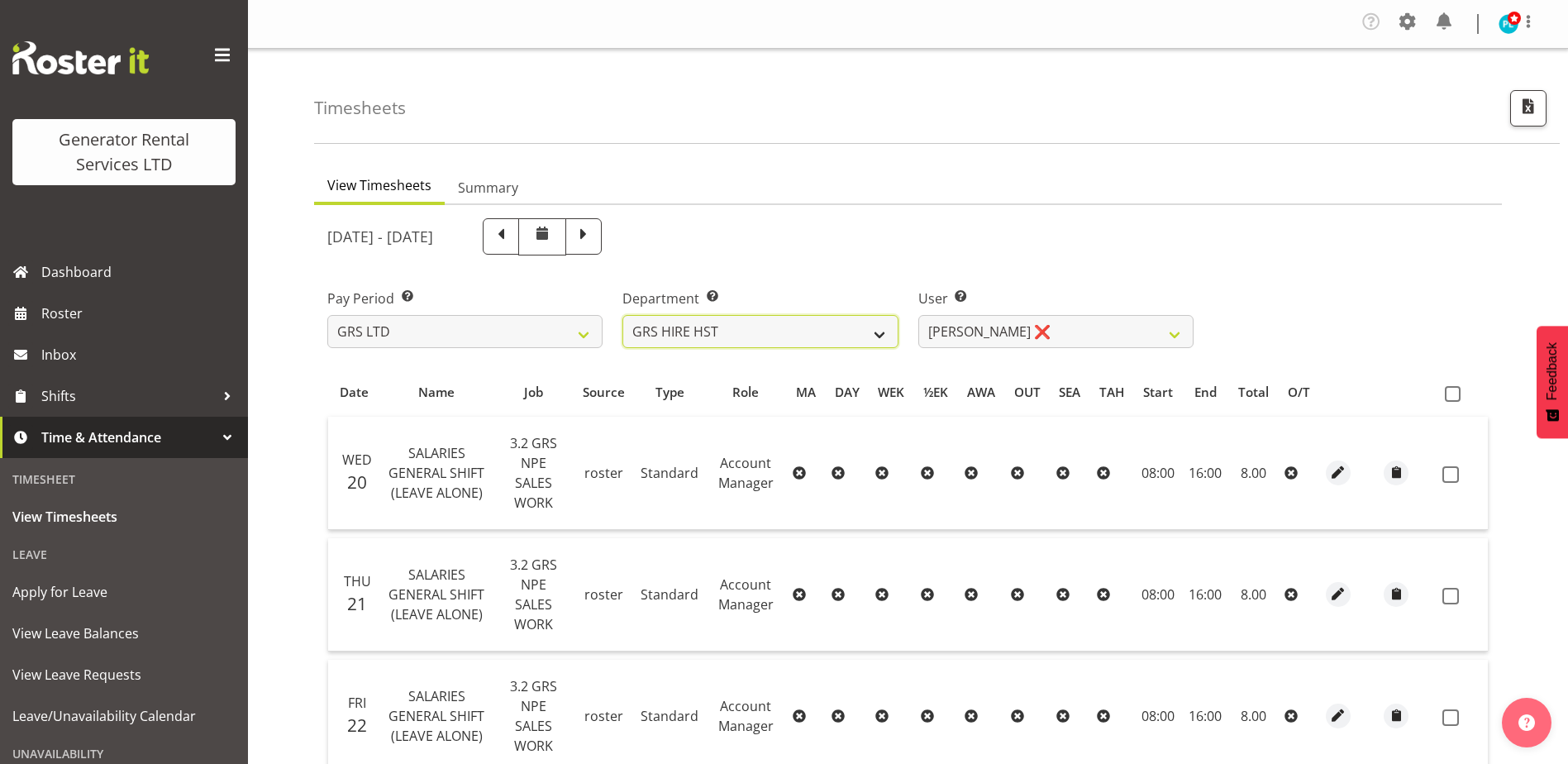
click at [815, 327] on select "GRS ADMIN AKL GRS ADMIN TGA GRS ENGINEERING AKL GRS HIRE AKL GRS HIRE HST GRS H…" at bounding box center [760, 331] width 275 height 33
select select "20"
click at [623, 315] on select "GRS ADMIN AKL GRS ADMIN TGA GRS ENGINEERING AKL GRS HIRE AKL GRS HIRE HST GRS H…" at bounding box center [760, 331] width 275 height 33
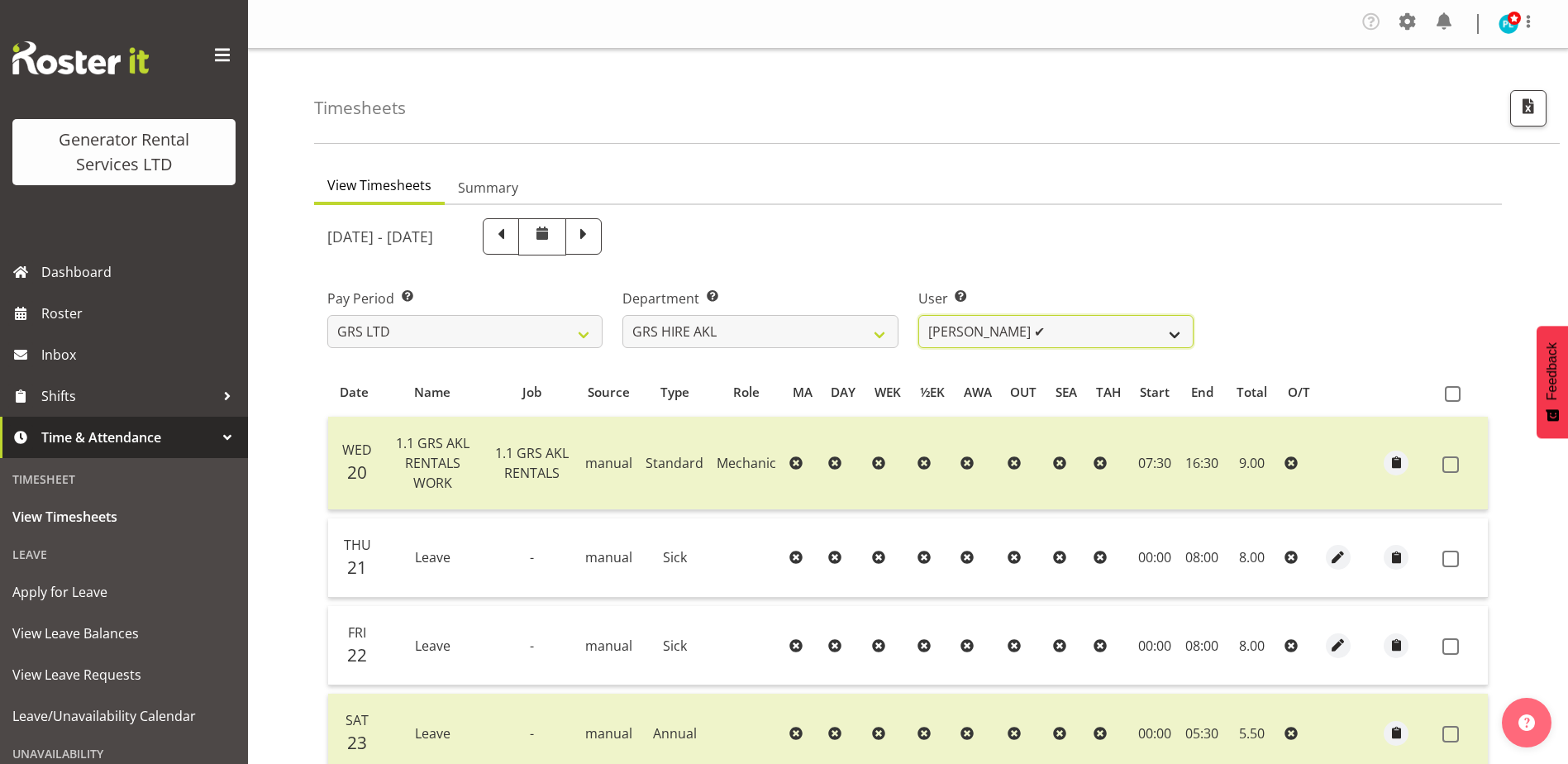
click at [1133, 342] on select "Aaron Naish ✔ Brandon Adonis ✔ Brendan (Paris) Jordan ✔ Caleb Phillips ✔ Carl S…" at bounding box center [1055, 331] width 275 height 33
select select "199"
click at [918, 315] on select "Aaron Naish ✔ Brandon Adonis ✔ Brendan (Paris) Jordan ✔ Caleb Phillips ✔ Carl S…" at bounding box center [1055, 331] width 275 height 33
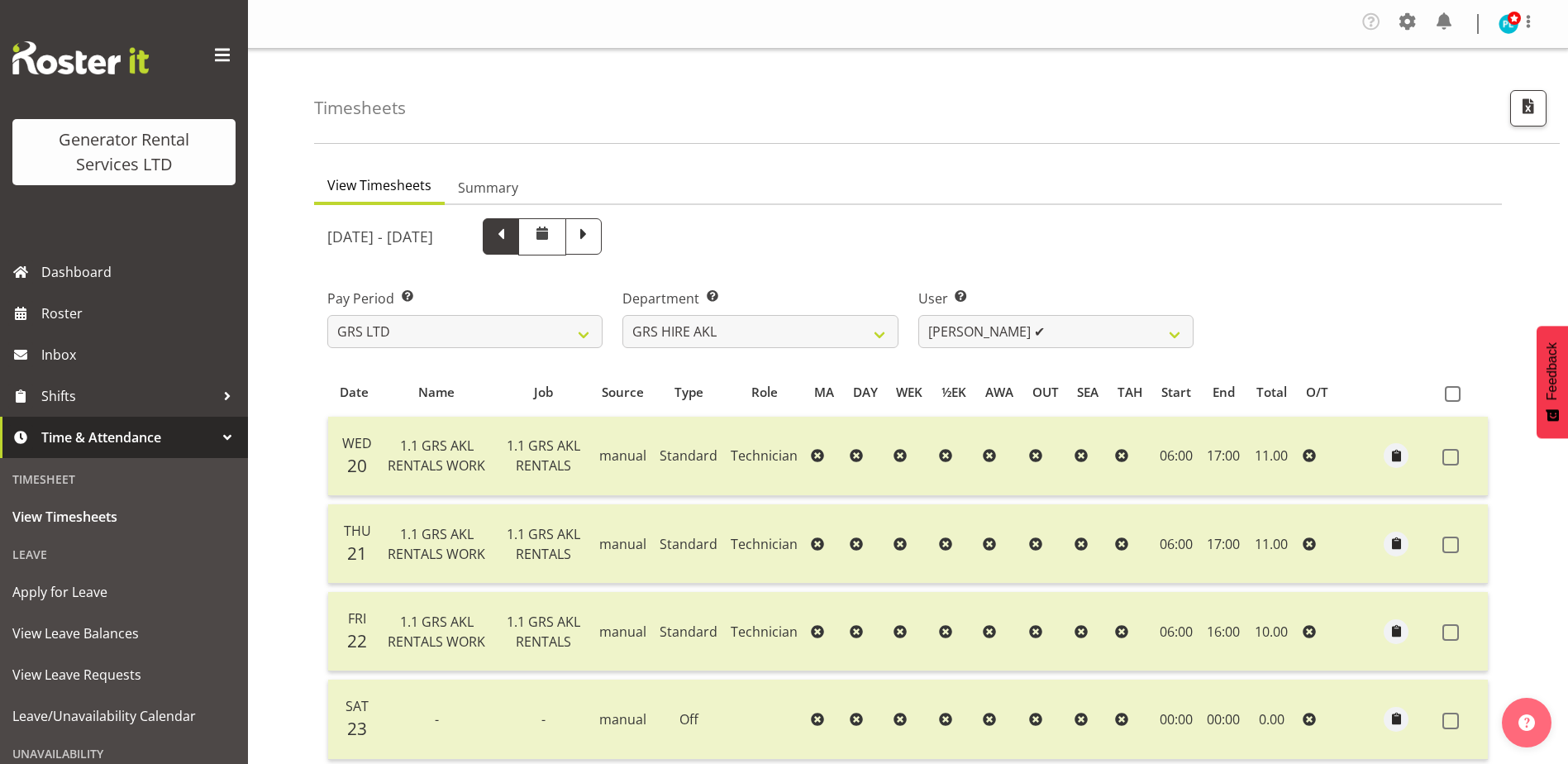
click at [512, 239] on span at bounding box center [500, 234] width 21 height 21
click at [519, 239] on span at bounding box center [501, 236] width 37 height 37
select select
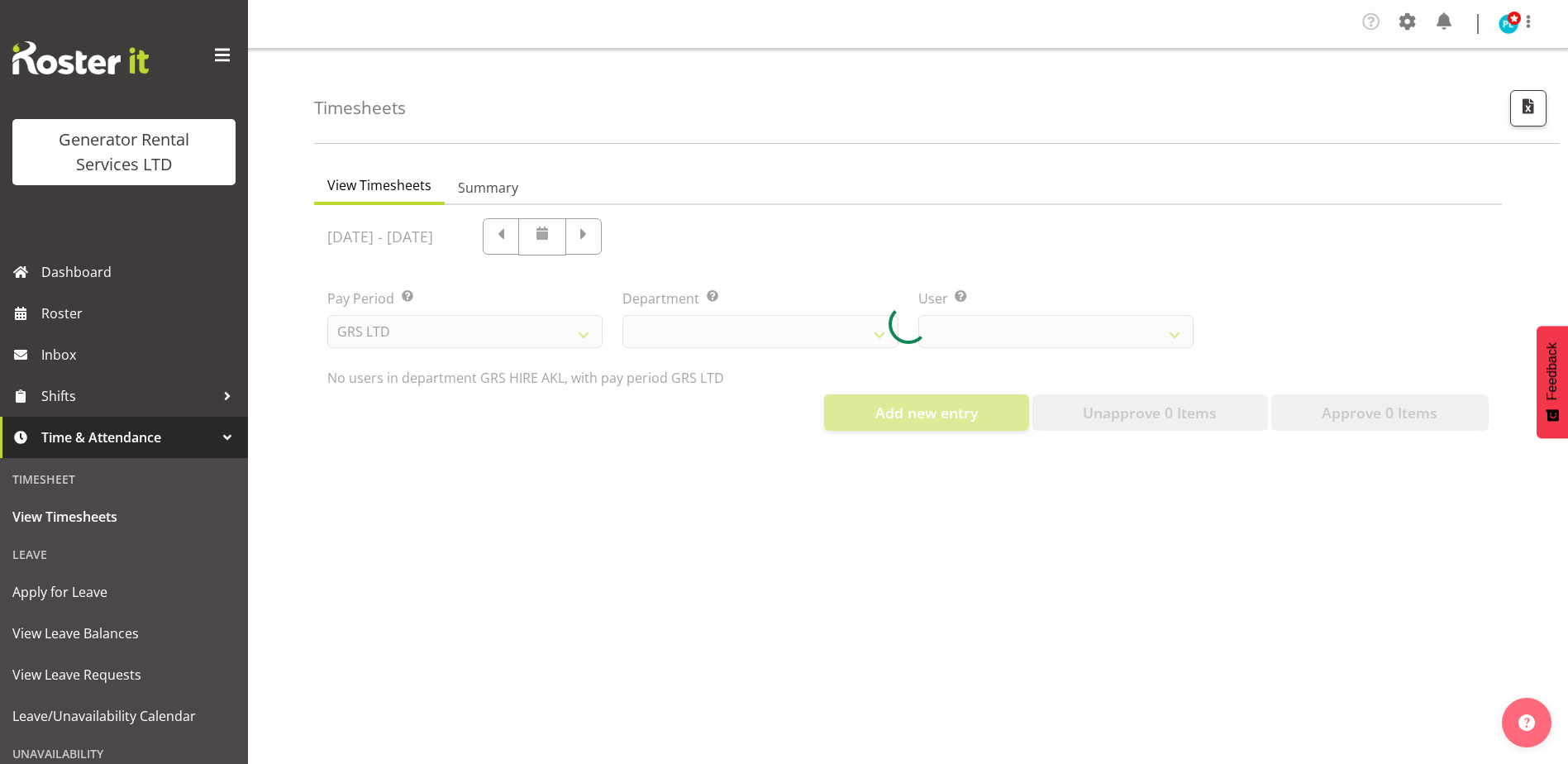
click at [572, 238] on div at bounding box center [908, 325] width 1187 height 238
select select "20"
select select "199"
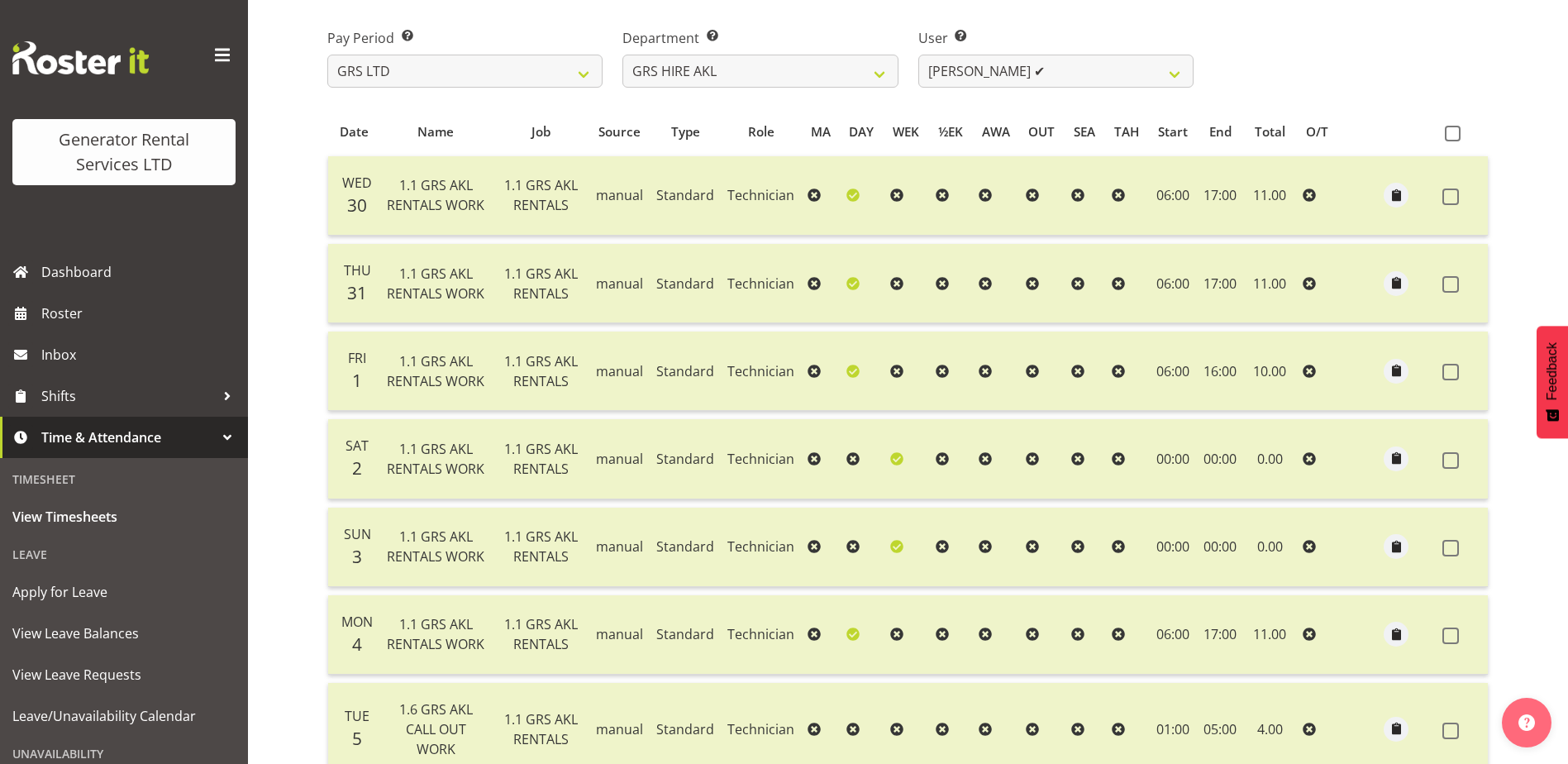
scroll to position [181, 0]
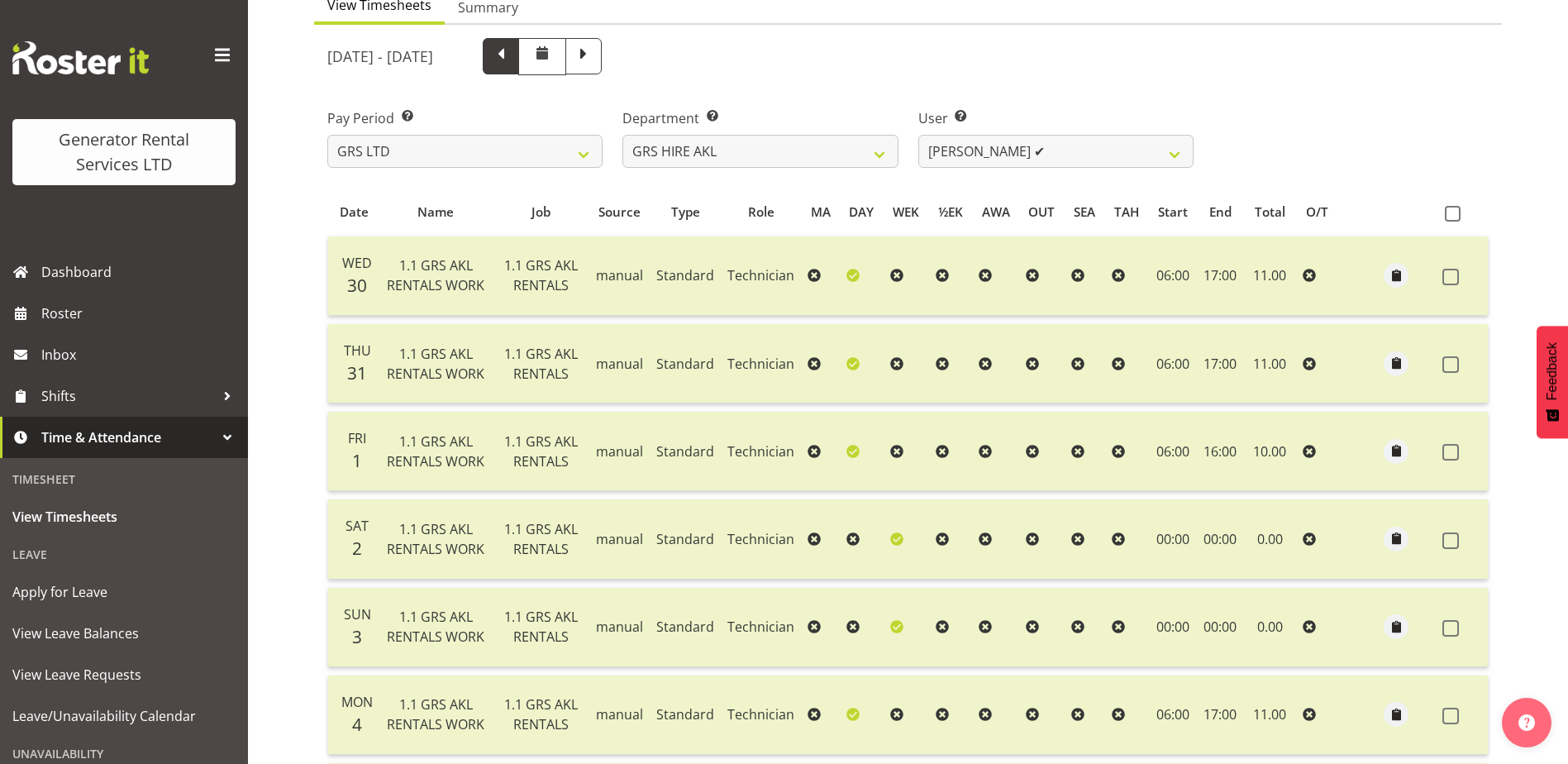
click at [512, 64] on span at bounding box center [500, 54] width 21 height 21
select select
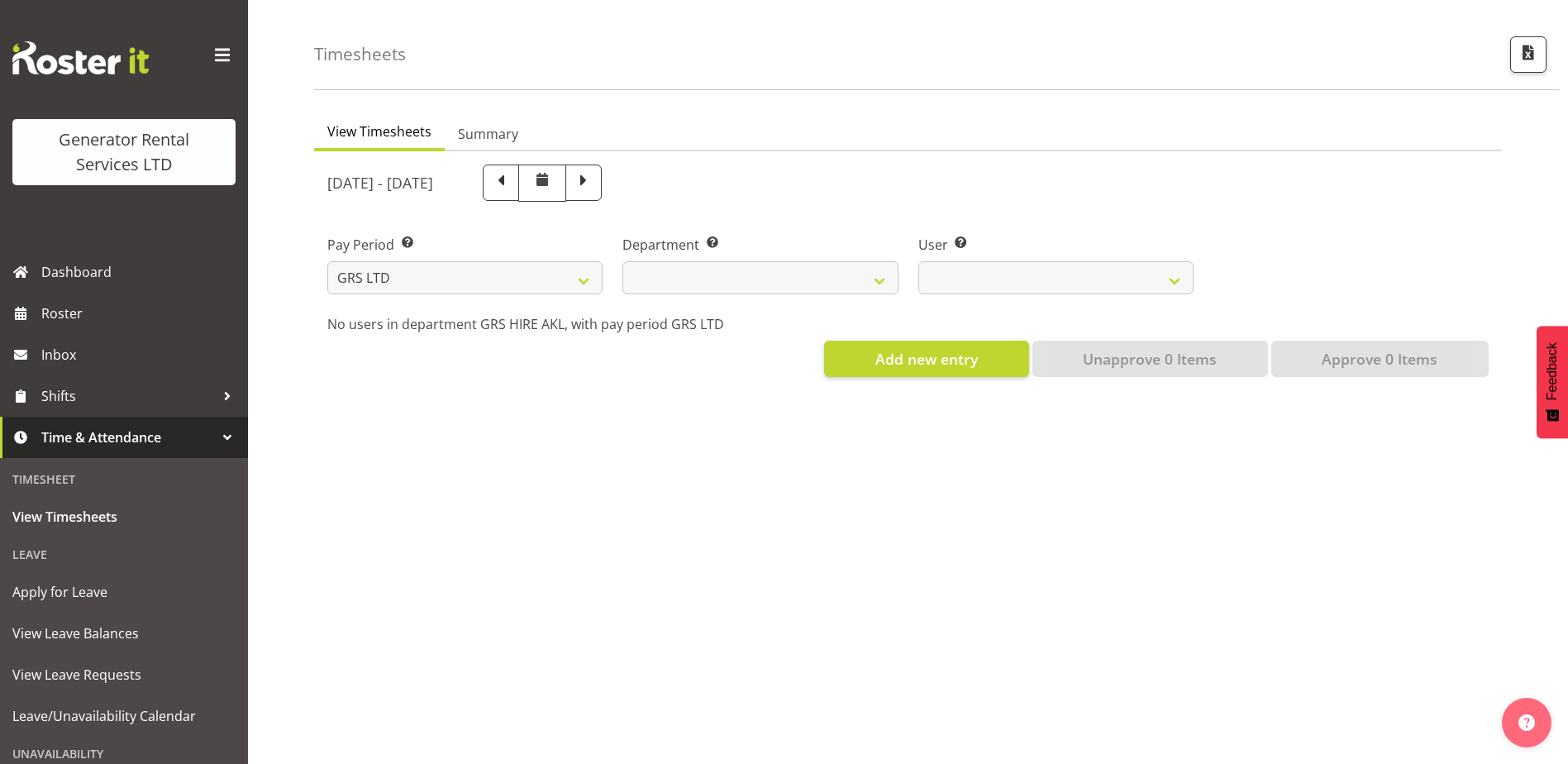
scroll to position [66, 0]
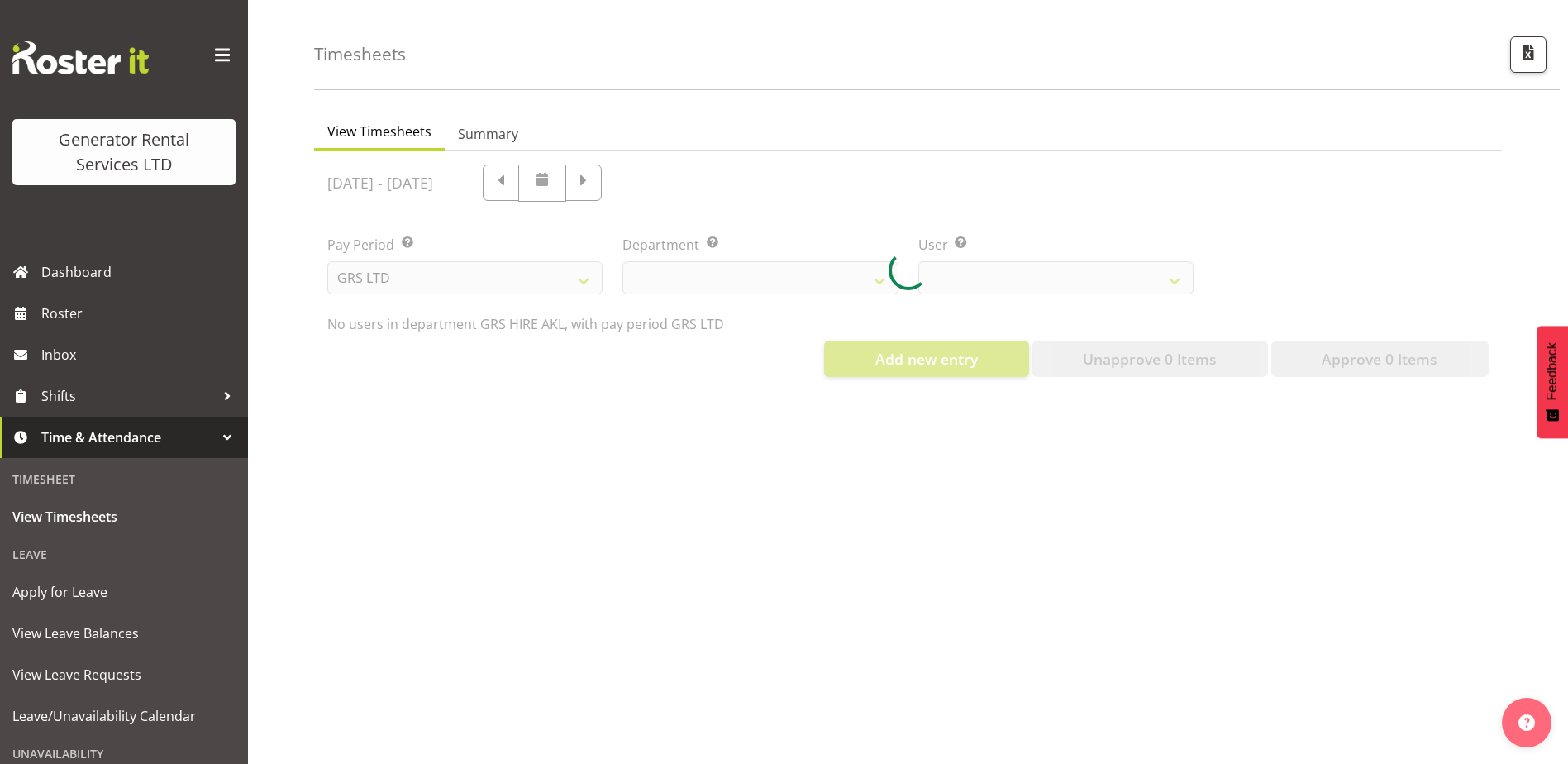
select select "20"
select select "199"
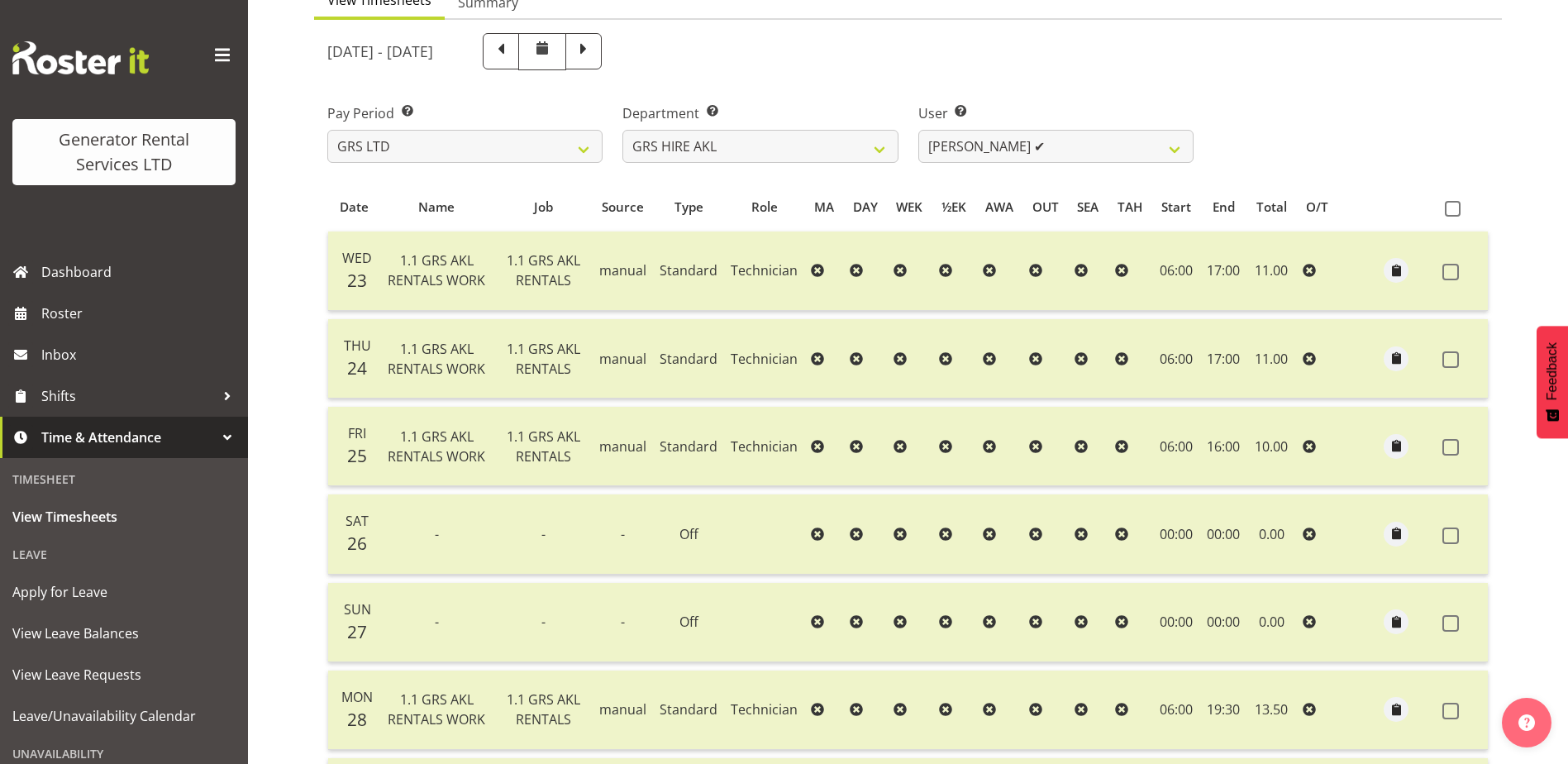
scroll to position [181, 0]
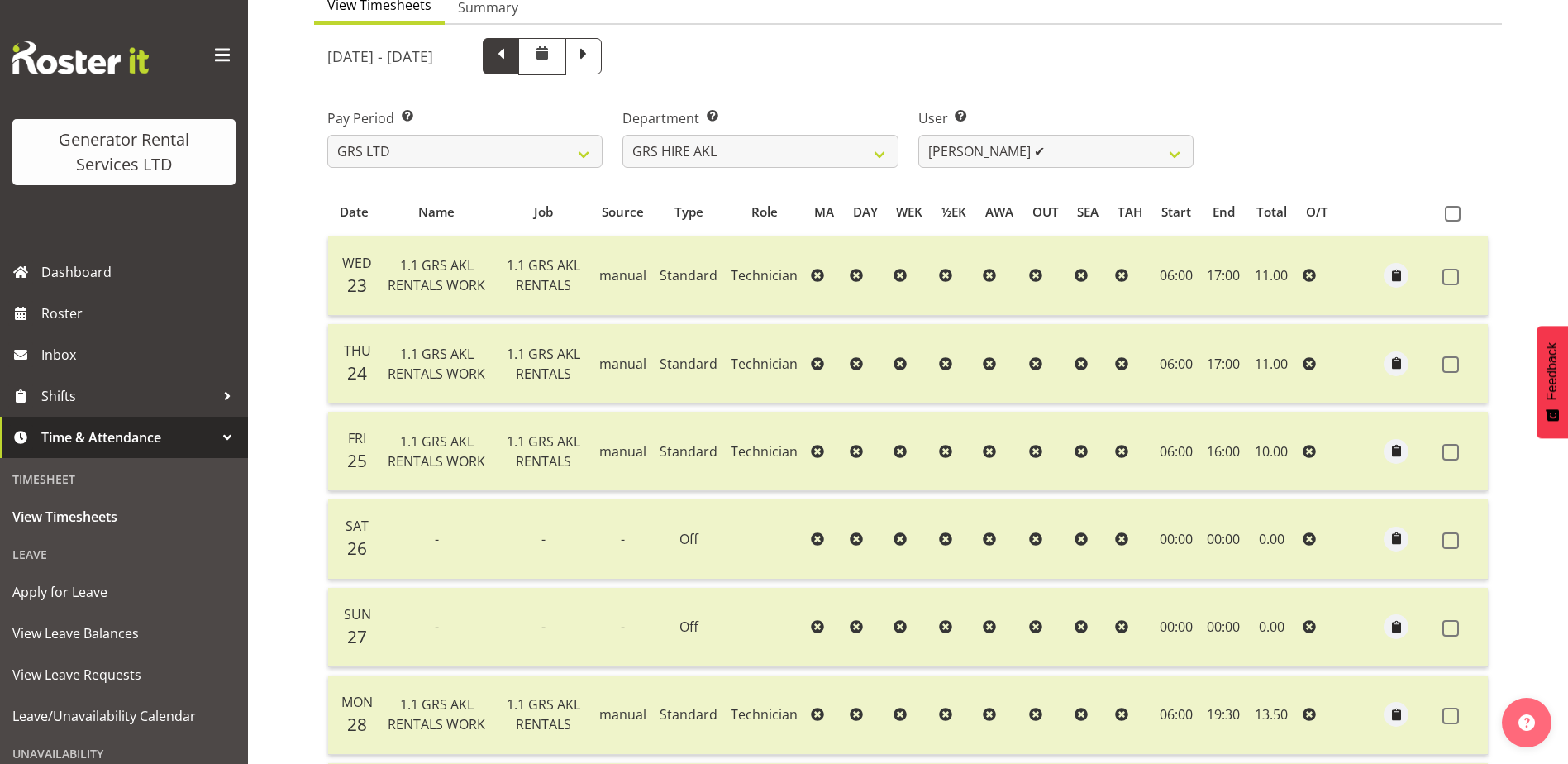
click at [512, 61] on span at bounding box center [500, 54] width 21 height 21
select select
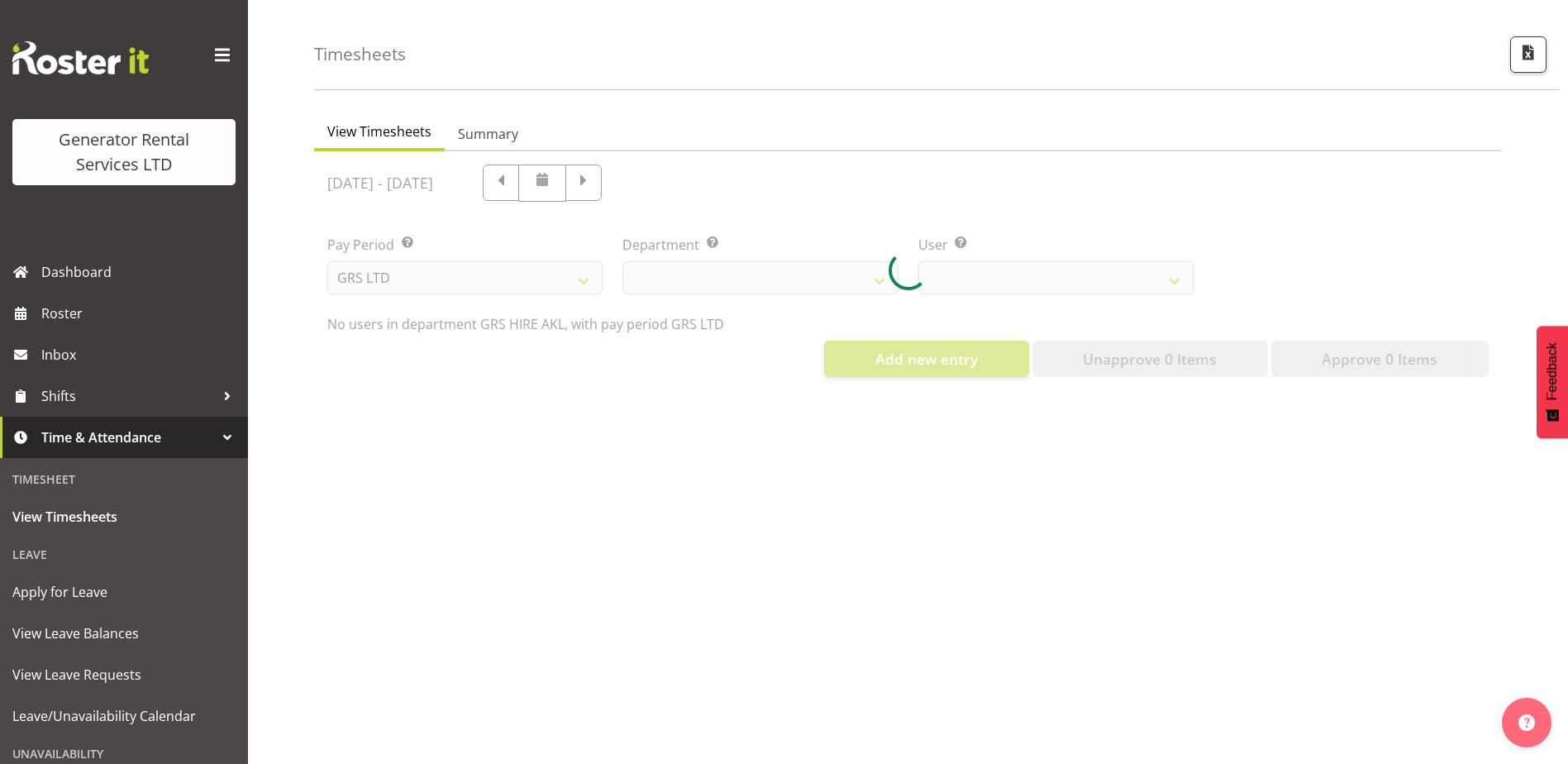
select select "20"
select select "199"
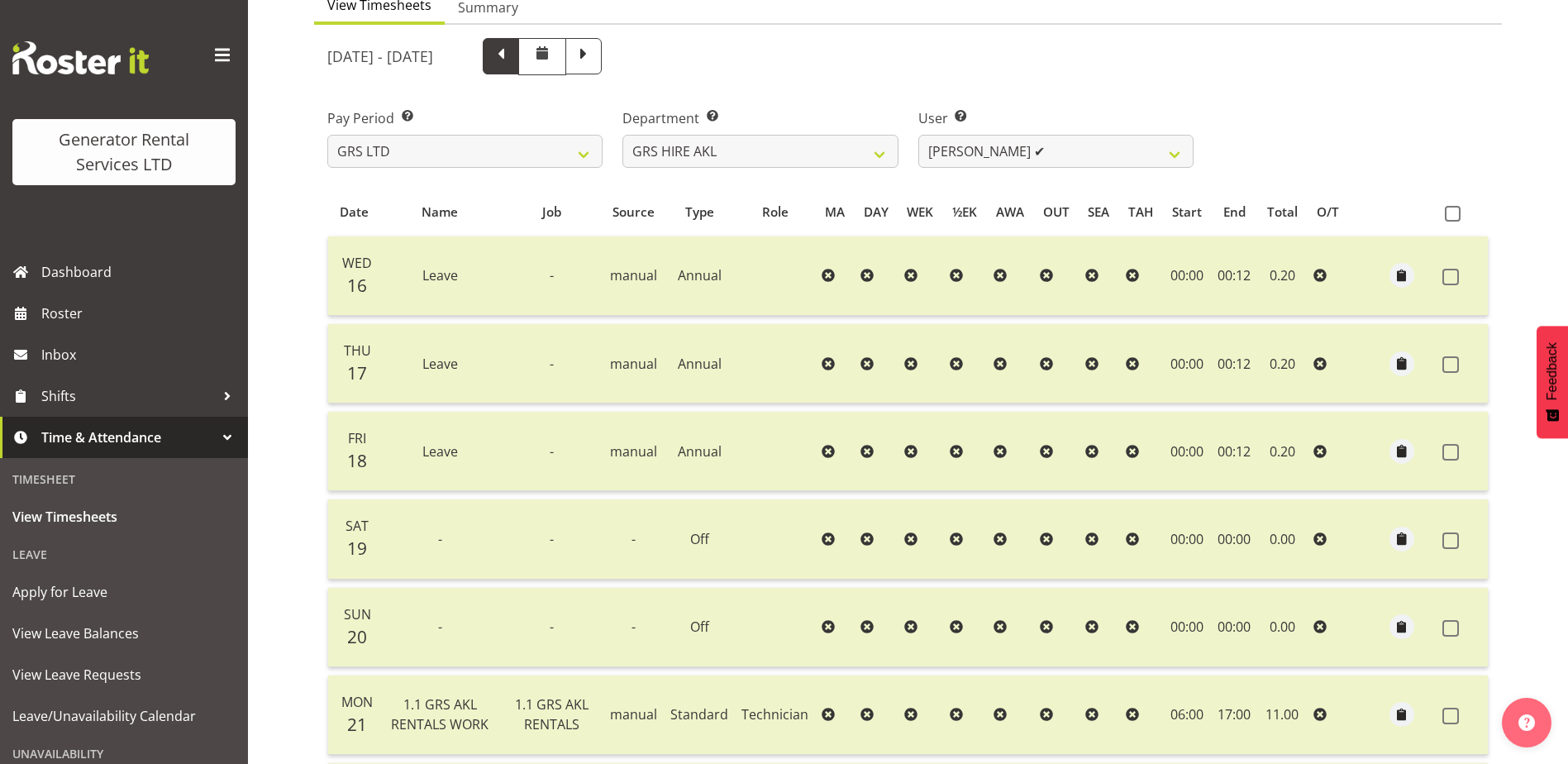
click at [519, 69] on span at bounding box center [501, 56] width 37 height 37
select select
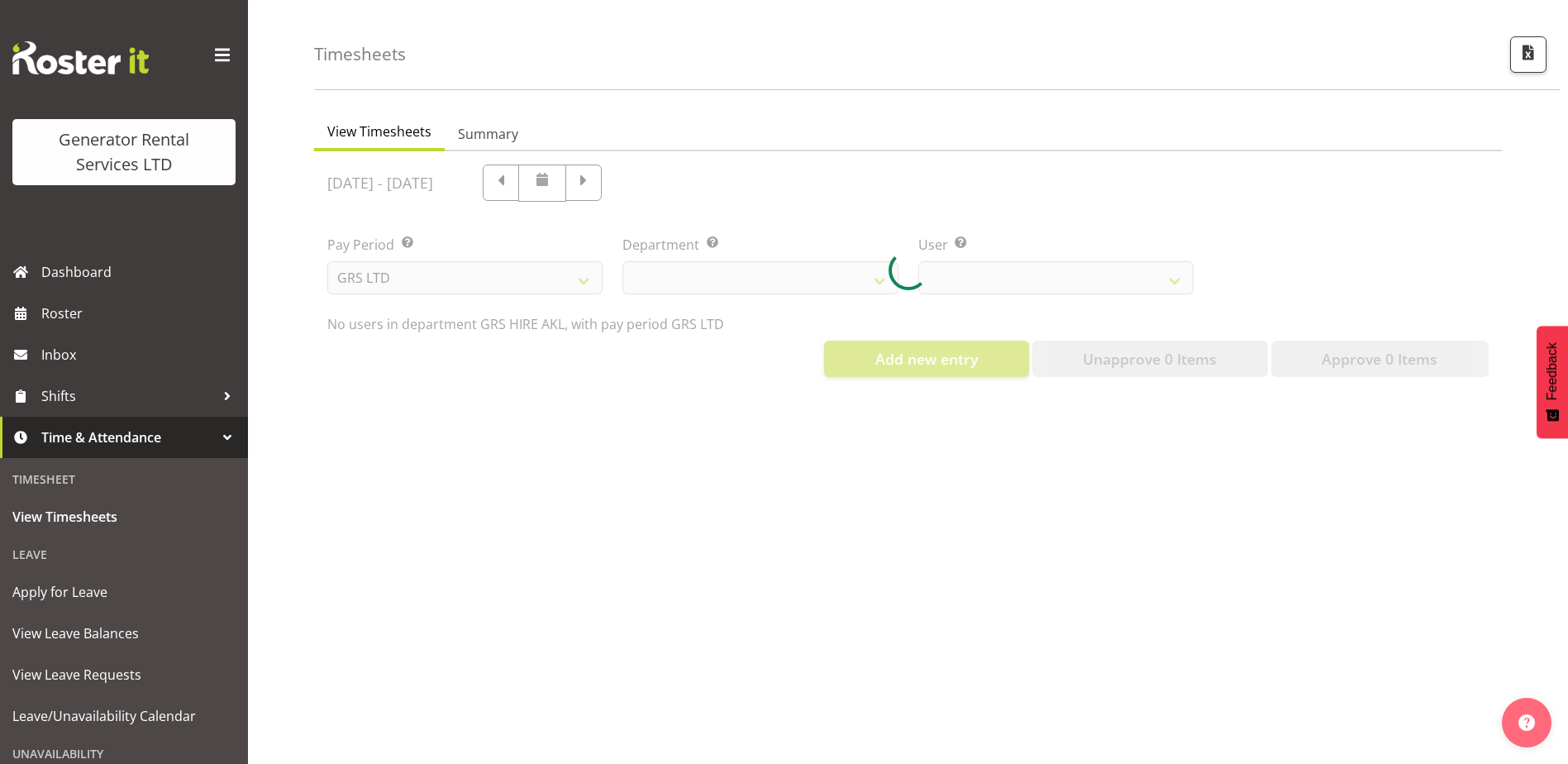
select select "20"
select select "199"
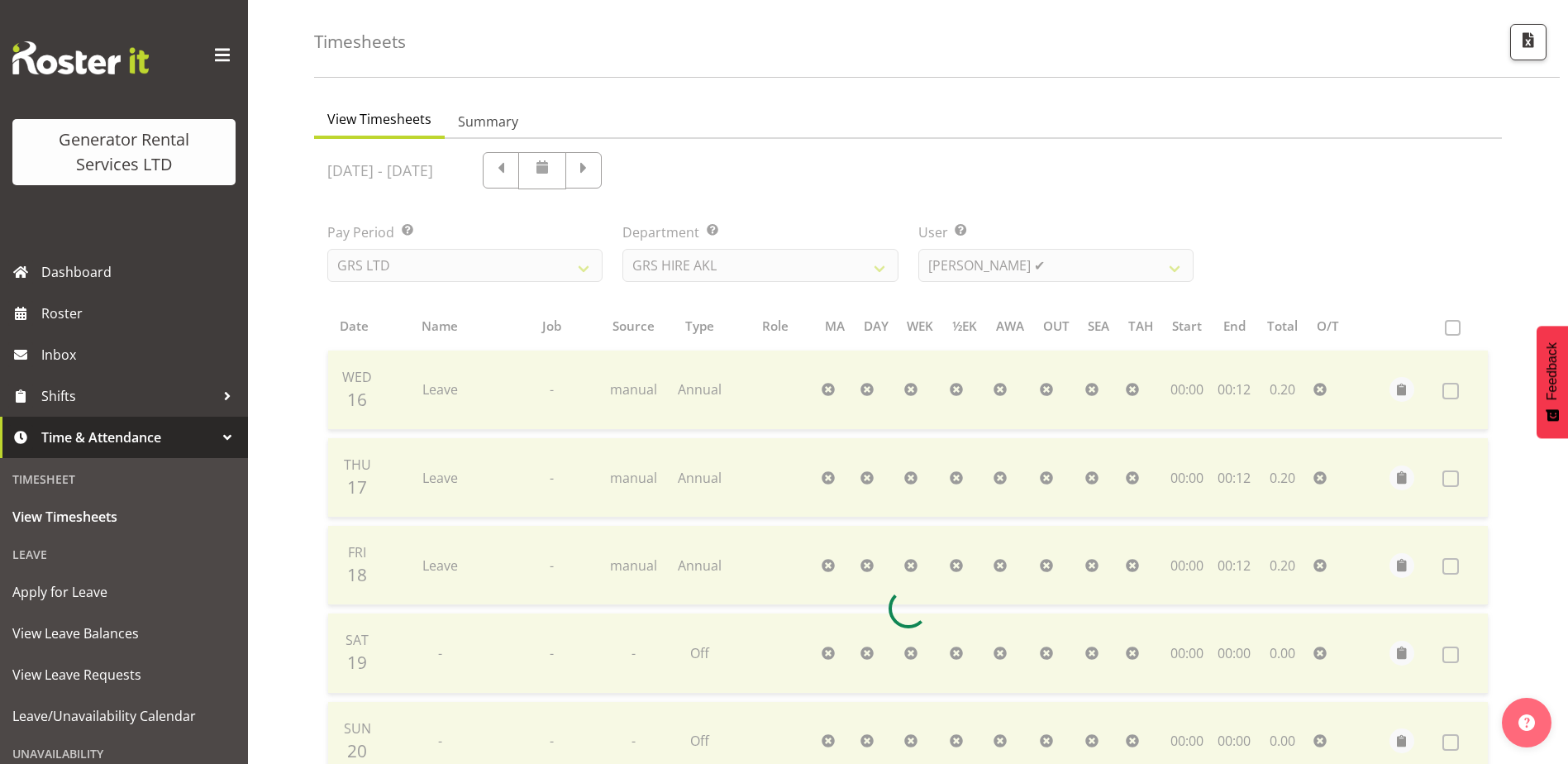
scroll to position [181, 0]
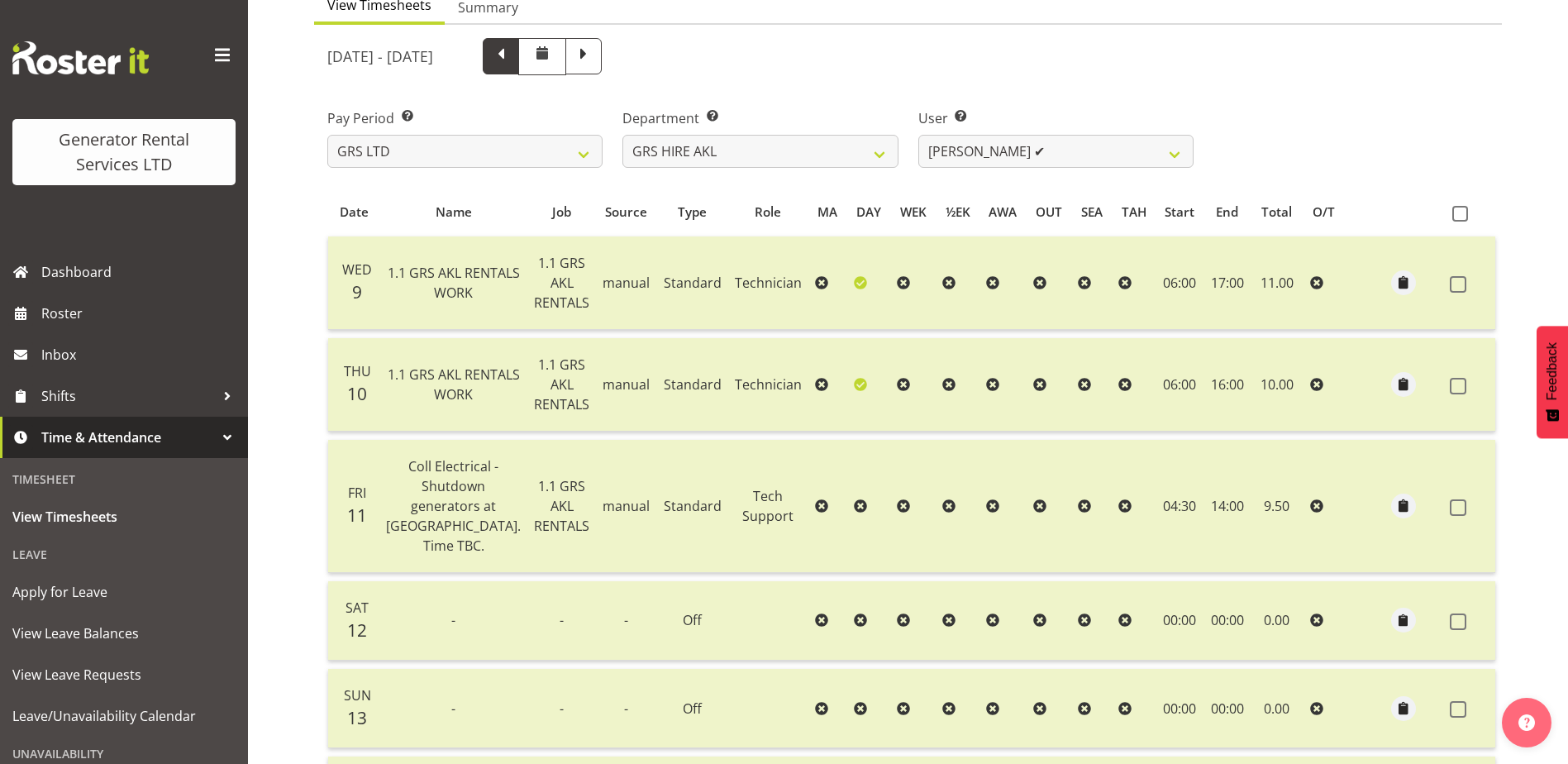
click at [512, 55] on span at bounding box center [500, 54] width 21 height 21
select select
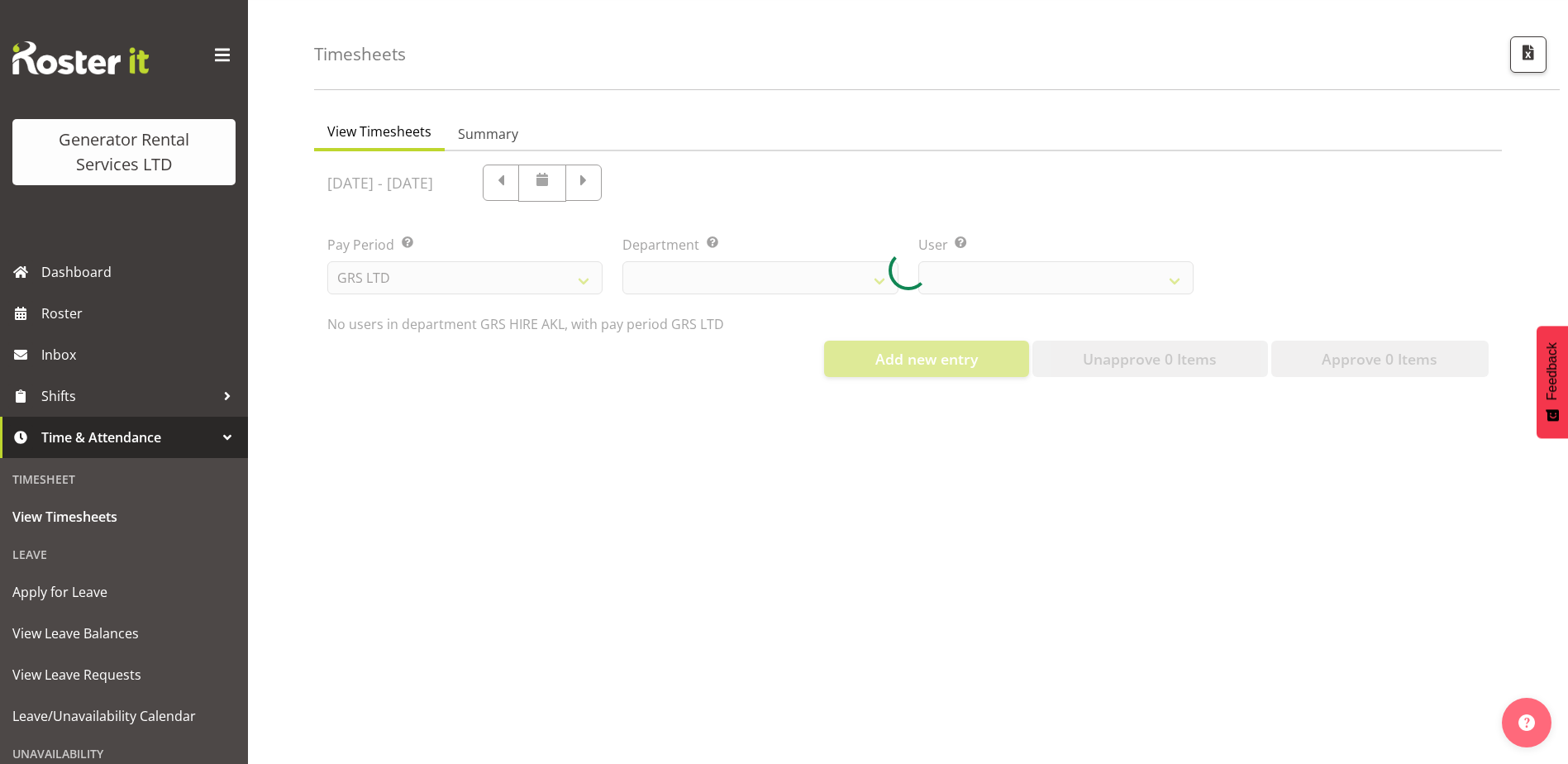
select select "20"
select select "199"
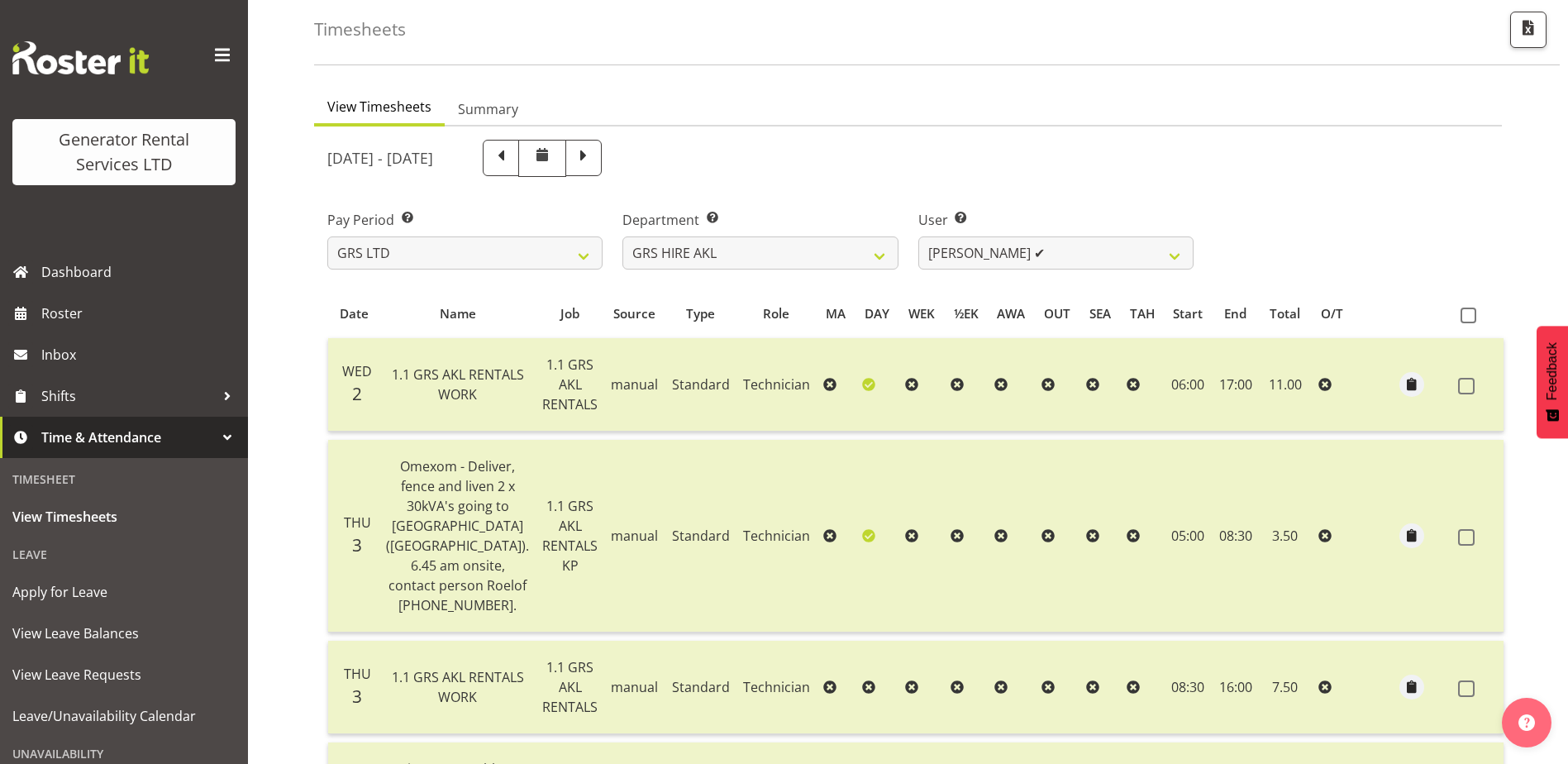
scroll to position [78, 0]
click at [512, 153] on span at bounding box center [500, 157] width 21 height 21
select select
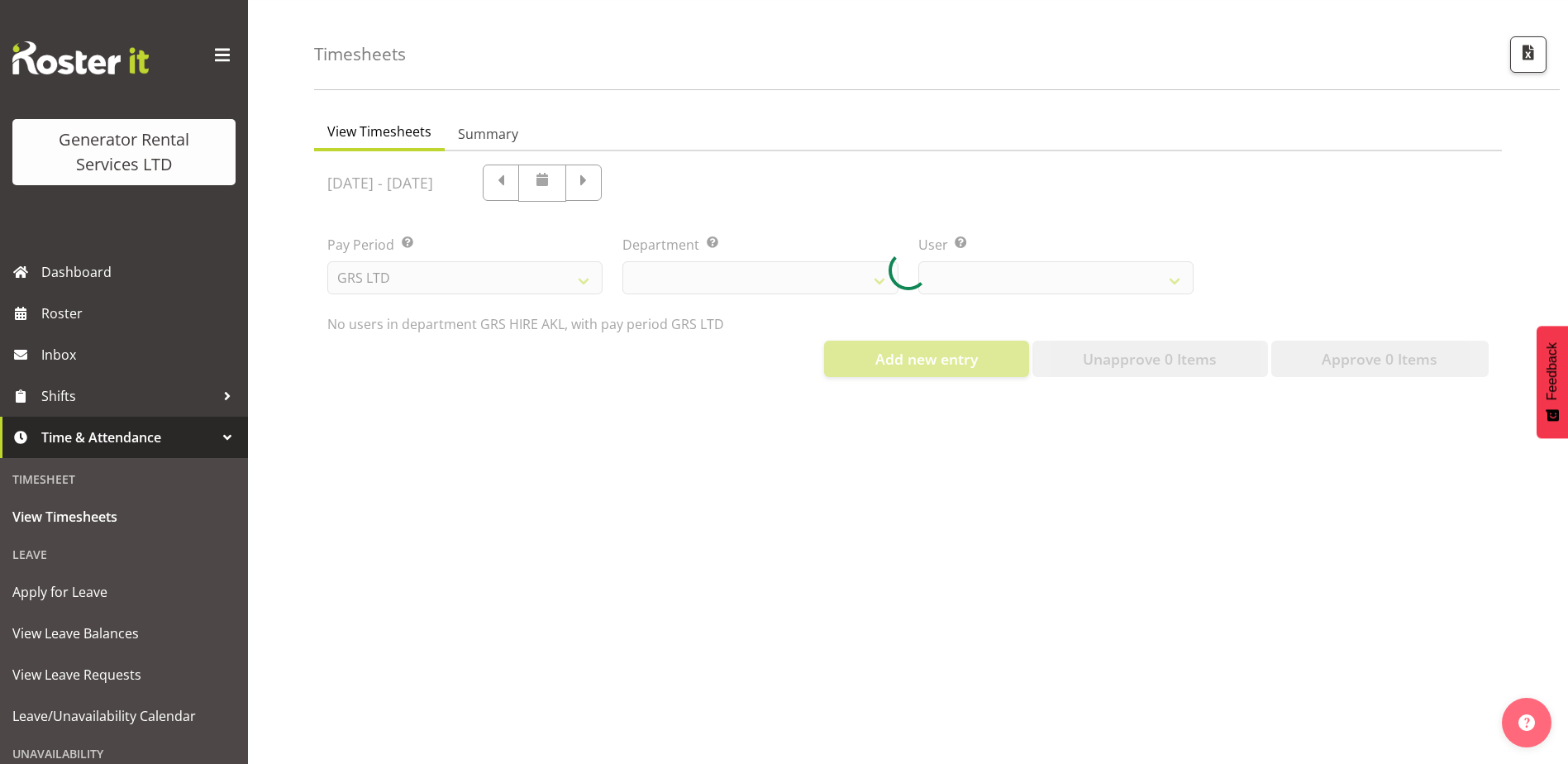
select select "20"
select select "199"
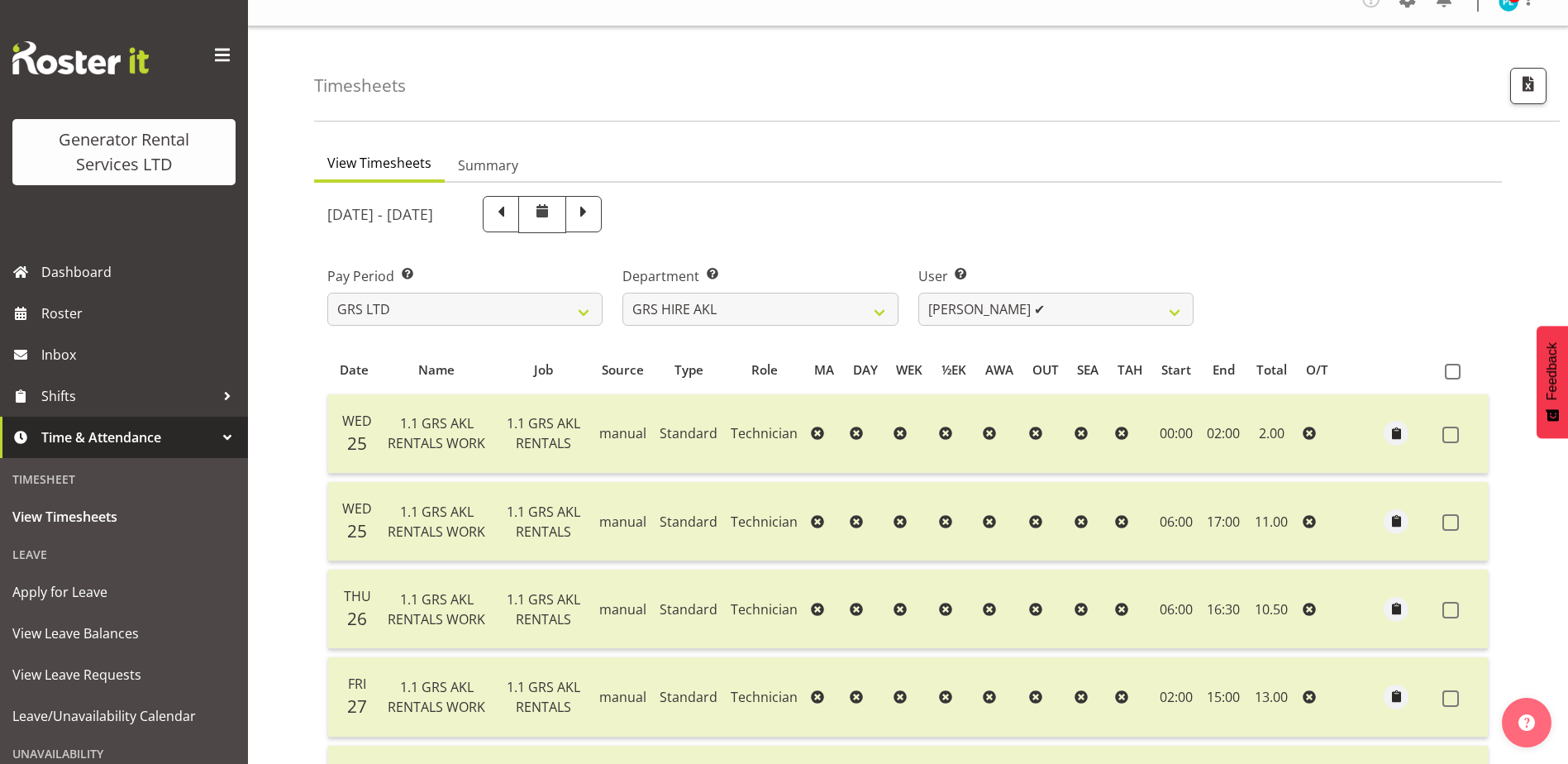
scroll to position [0, 0]
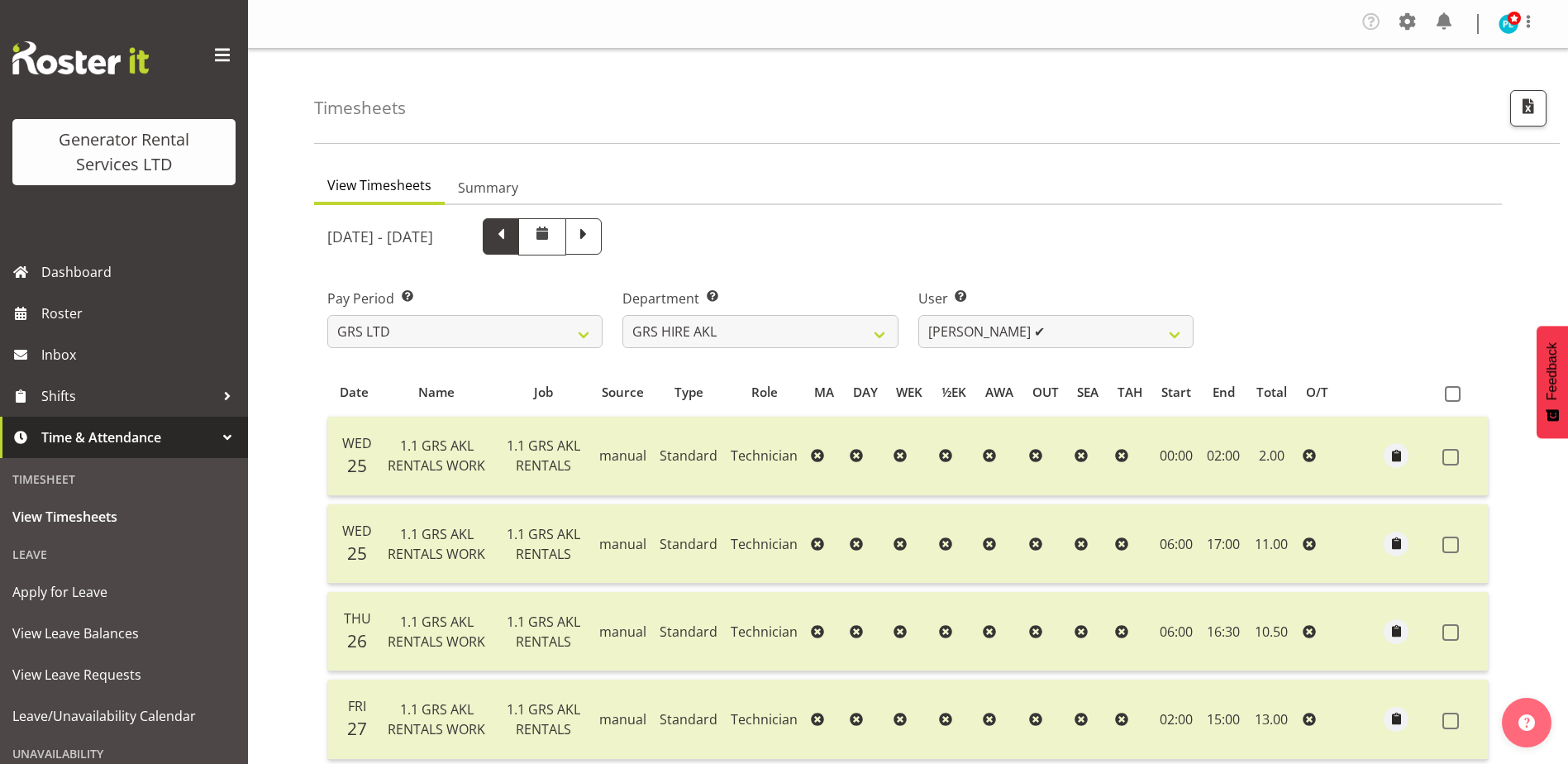
click at [512, 230] on span at bounding box center [500, 234] width 21 height 21
select select
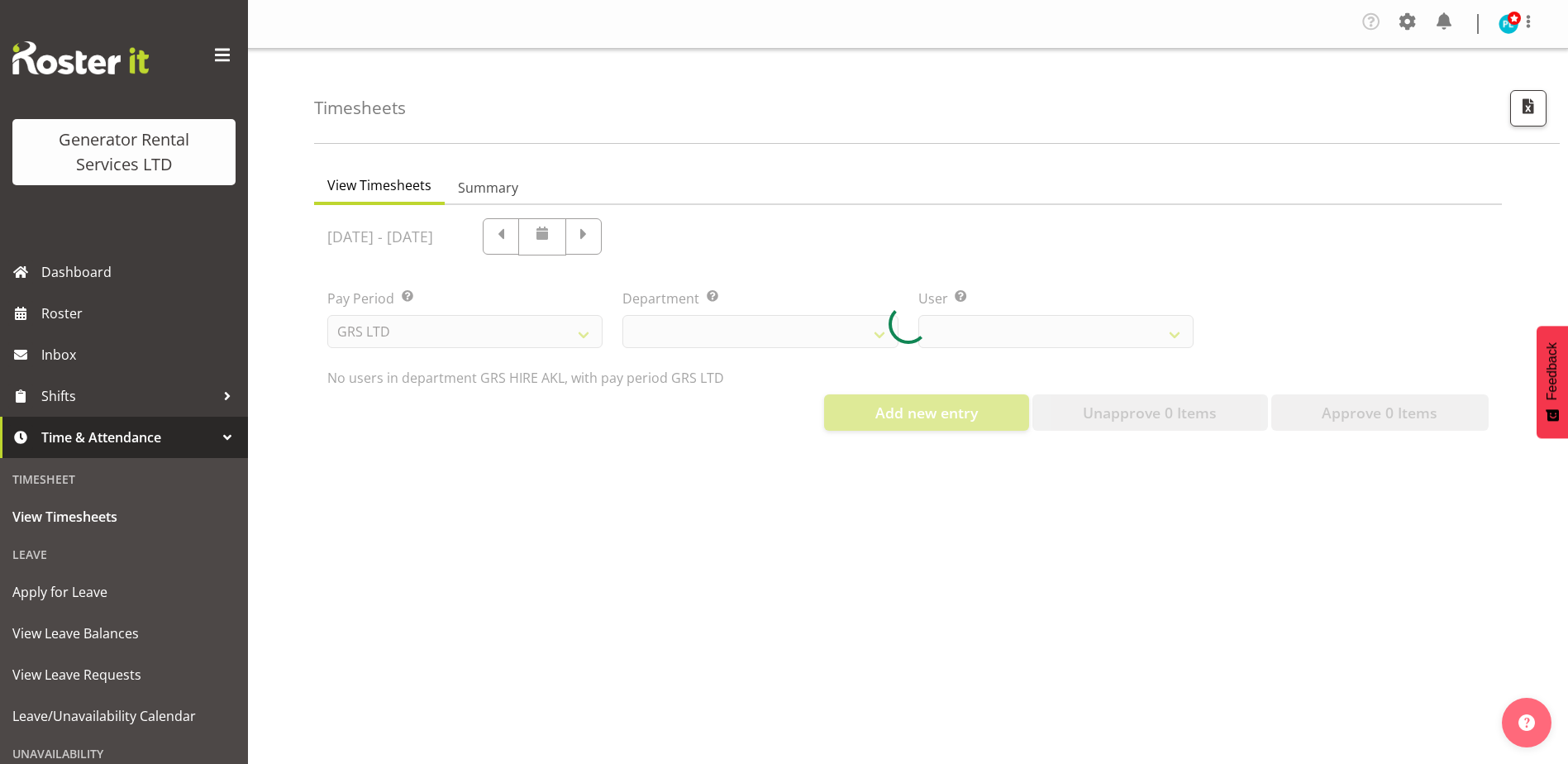
select select "20"
select select "199"
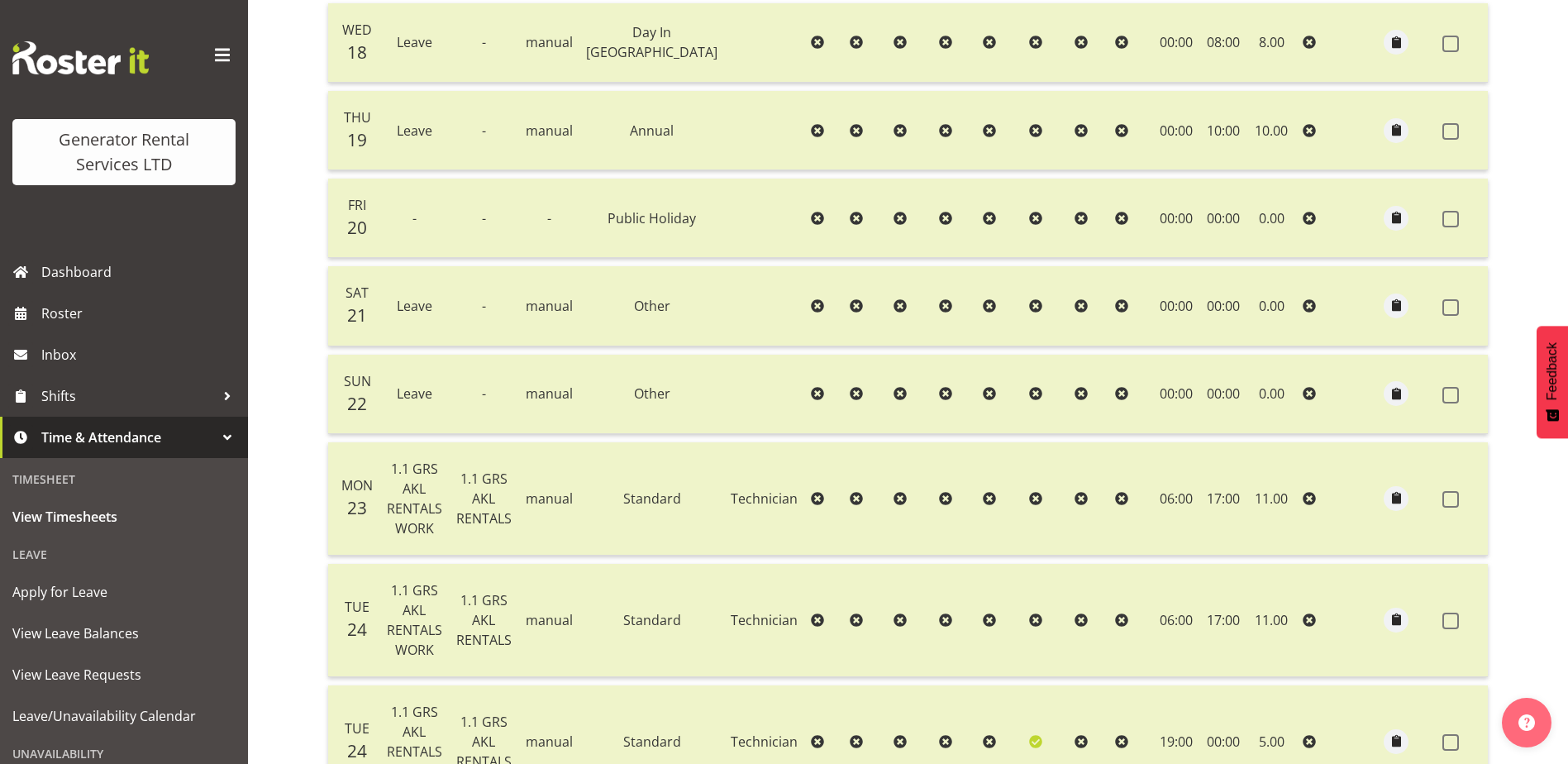
scroll to position [83, 0]
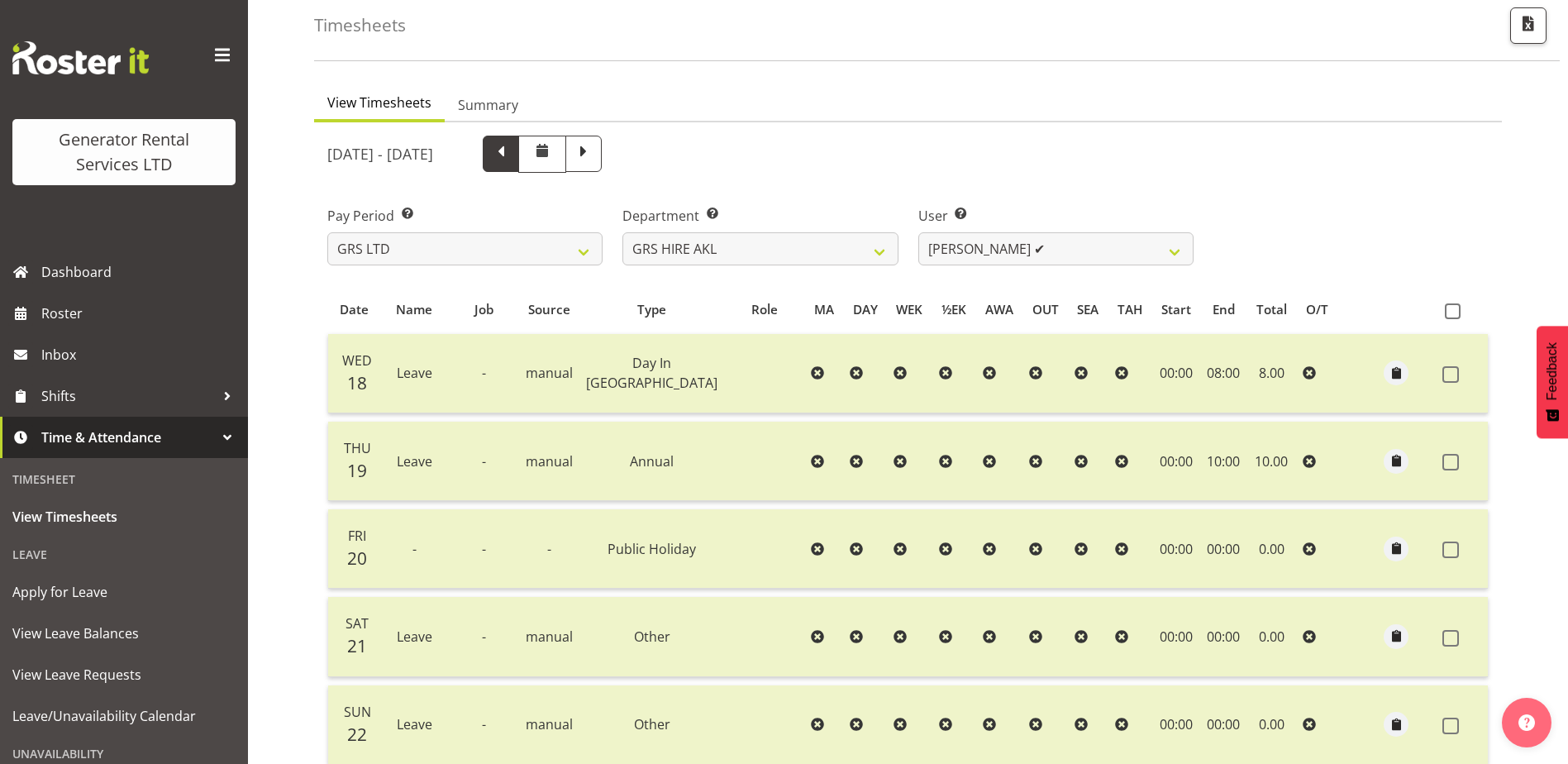
click at [512, 158] on span at bounding box center [500, 152] width 21 height 21
select select
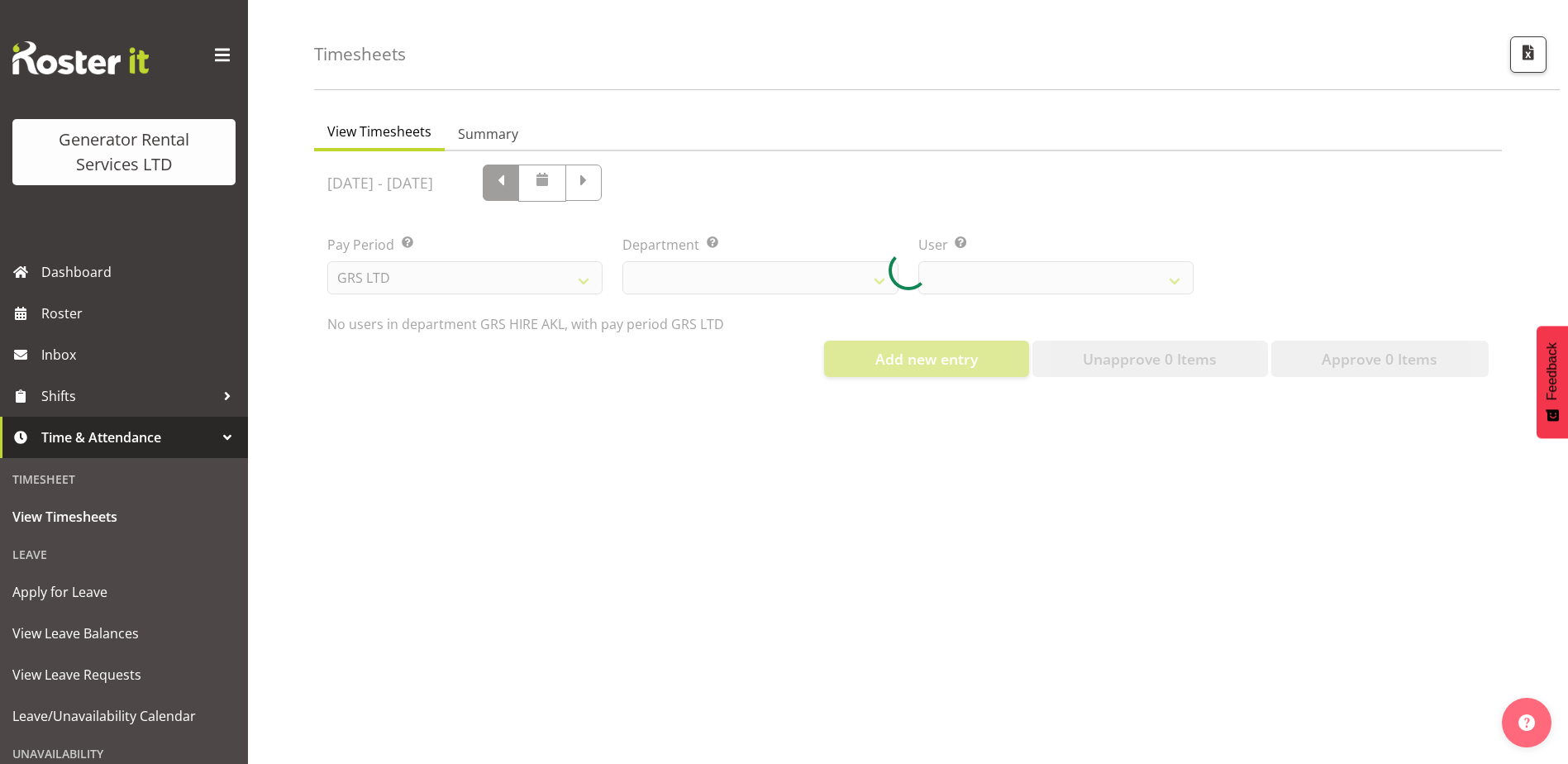
select select "20"
select select "199"
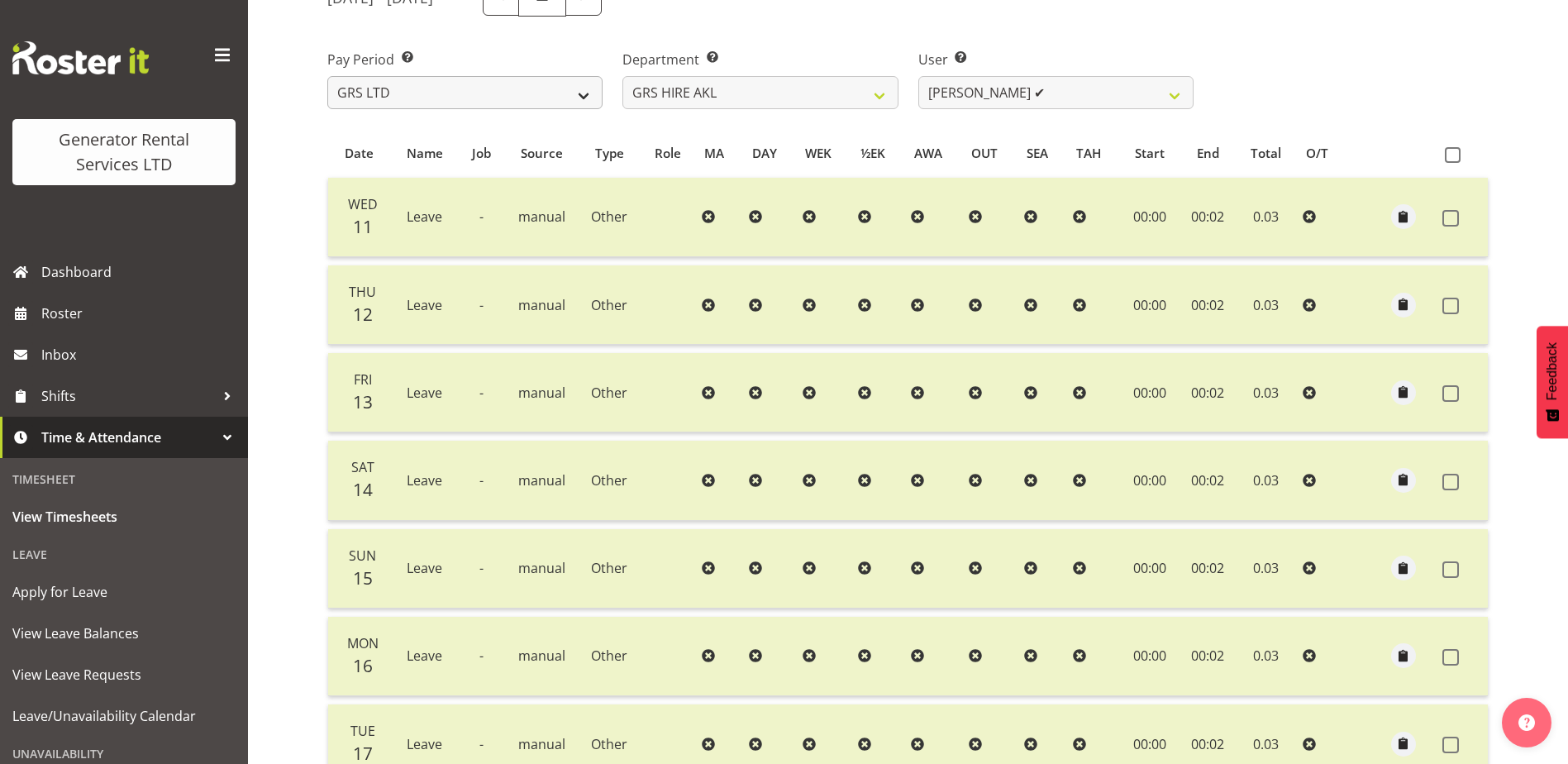
scroll to position [156, 0]
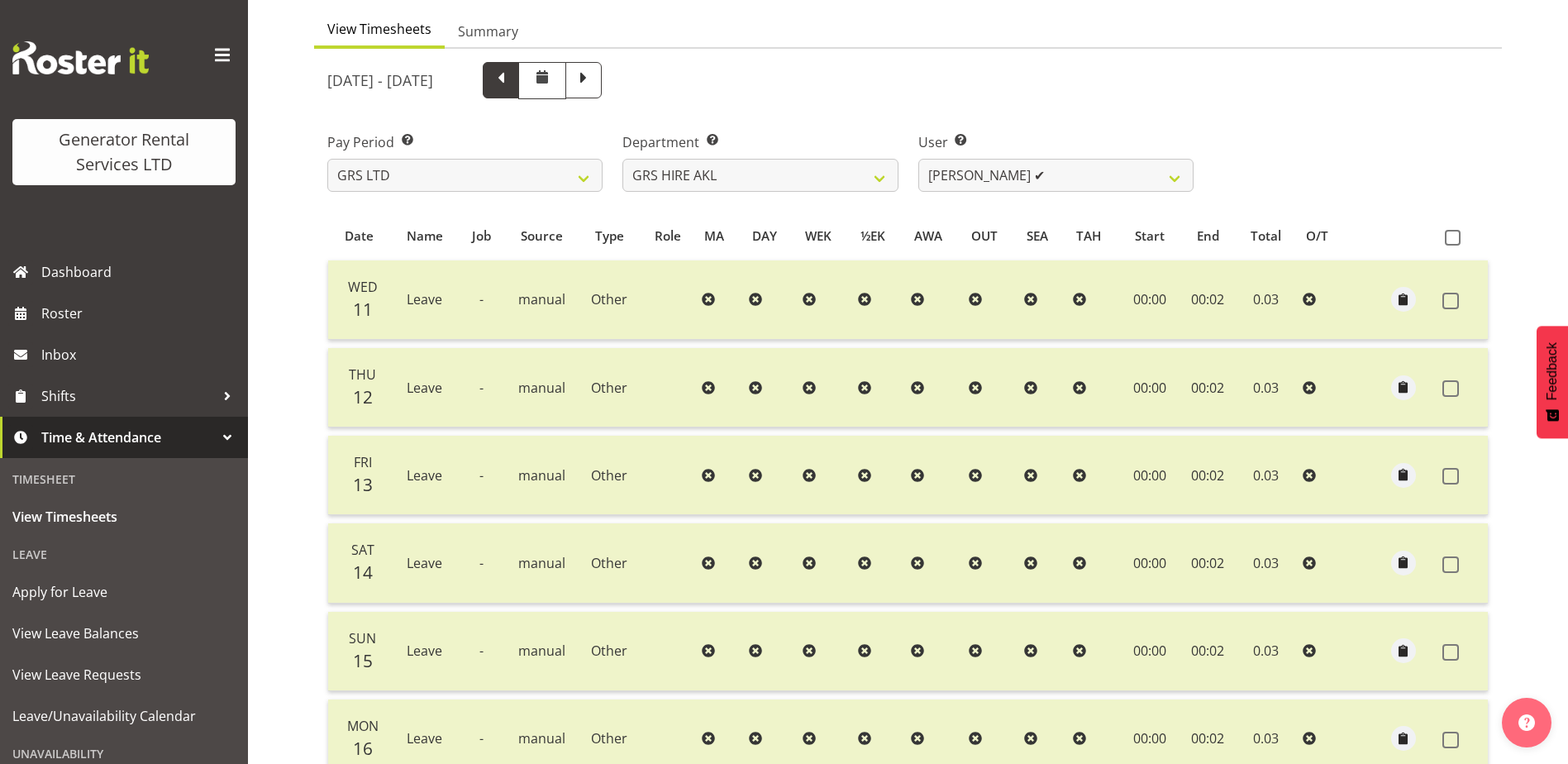
click at [512, 82] on span at bounding box center [500, 78] width 21 height 21
select select
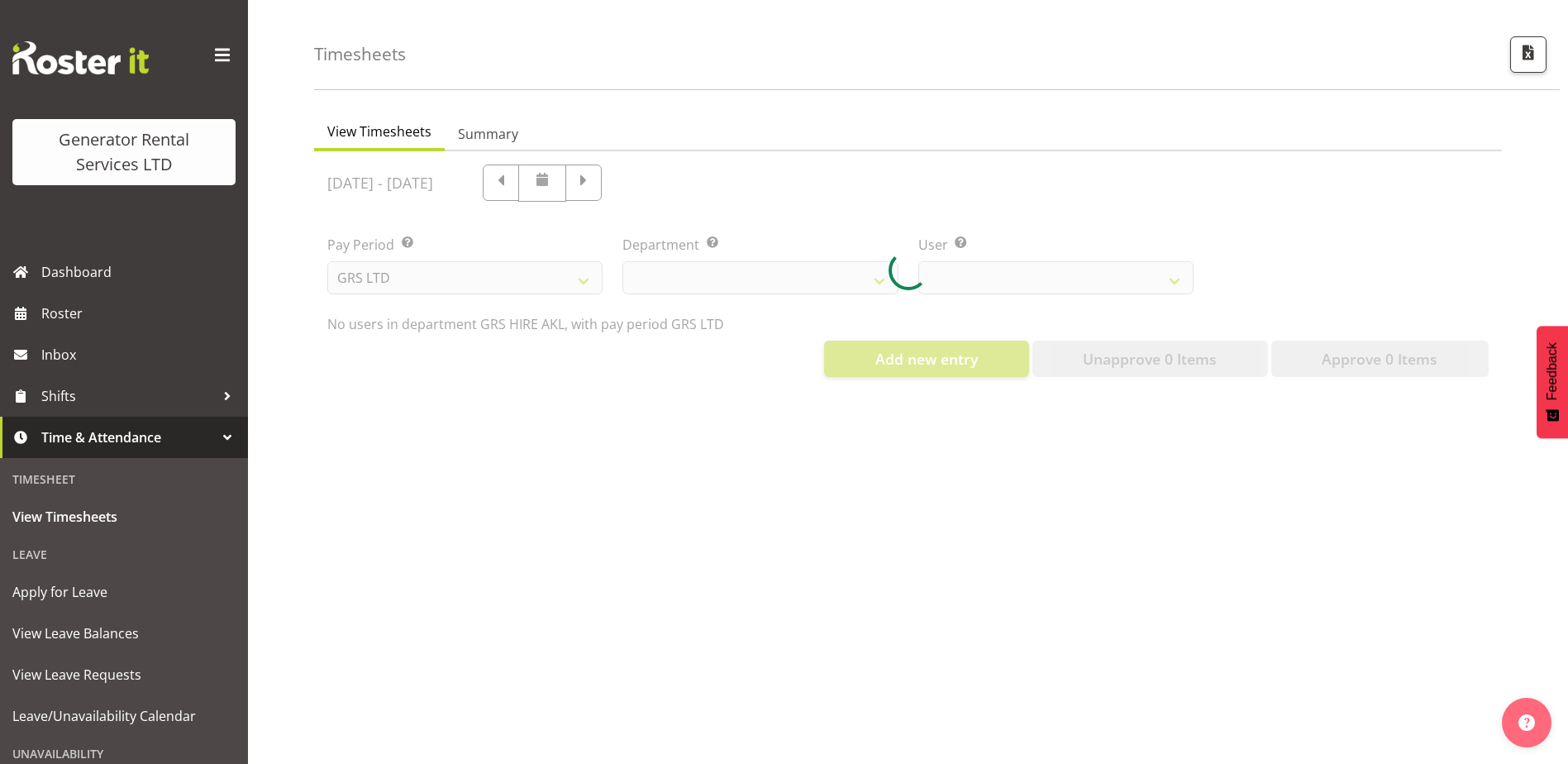
select select "20"
select select "199"
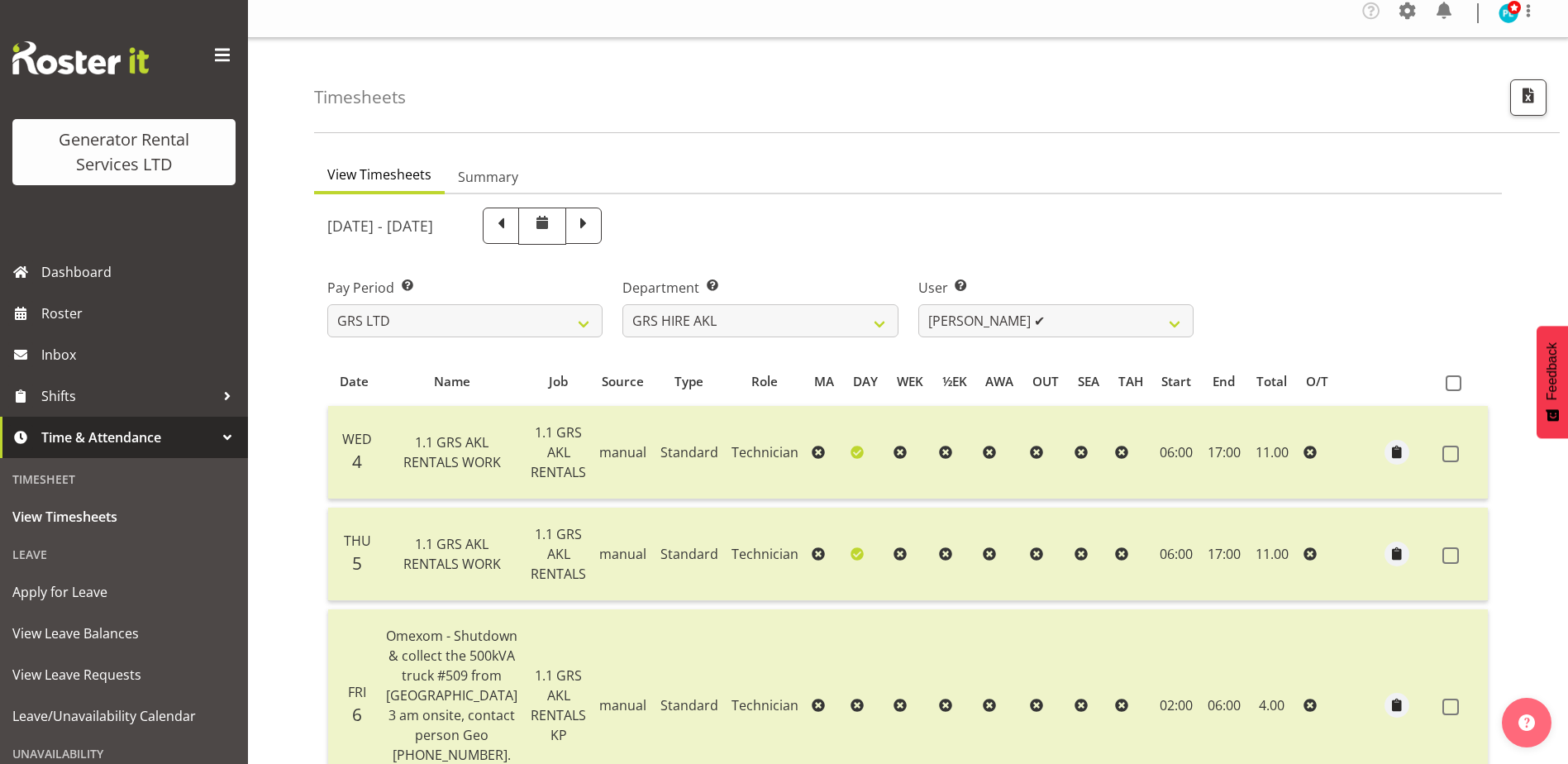
scroll to position [0, 0]
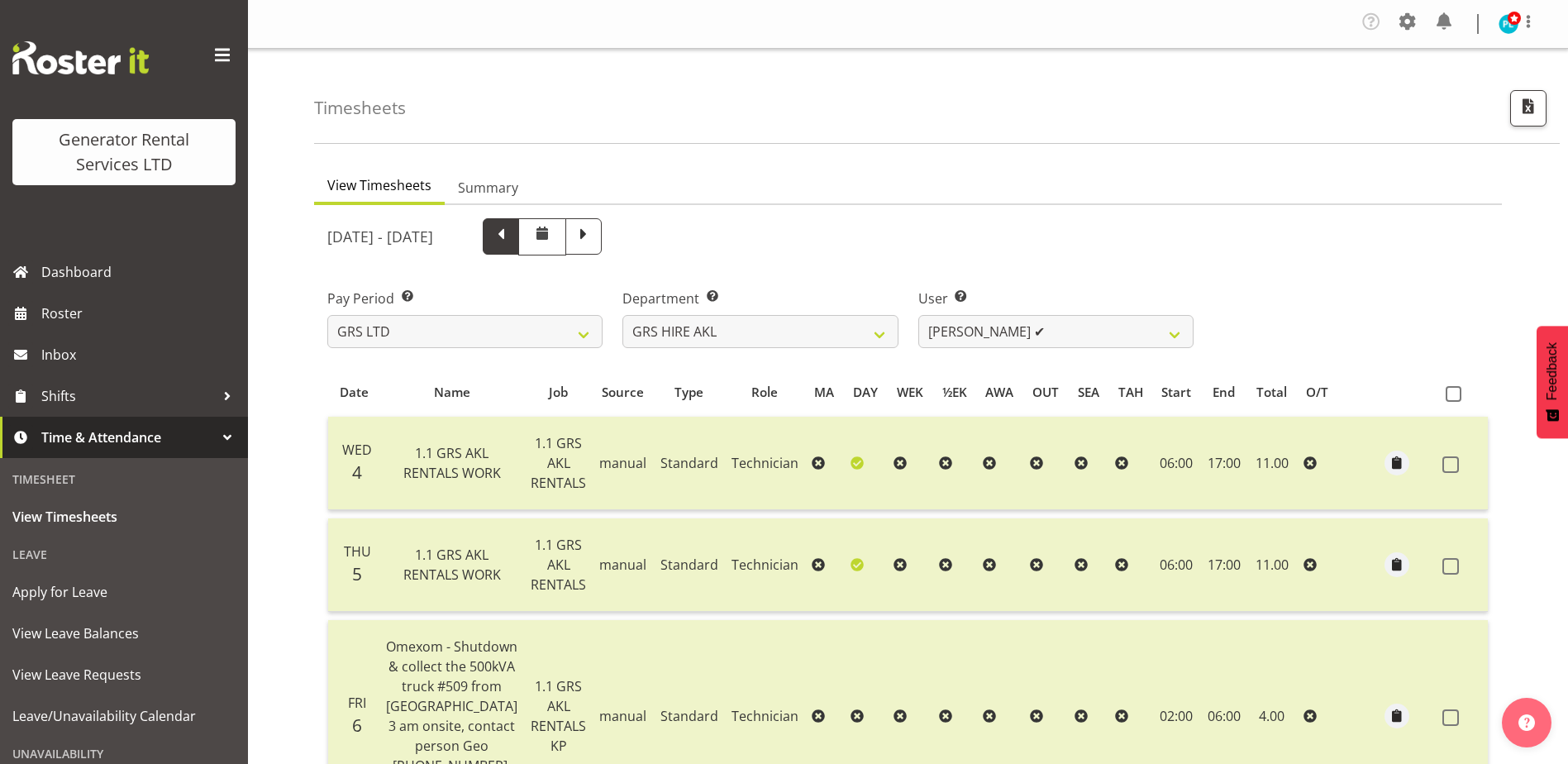
click at [512, 242] on span at bounding box center [500, 234] width 21 height 21
select select
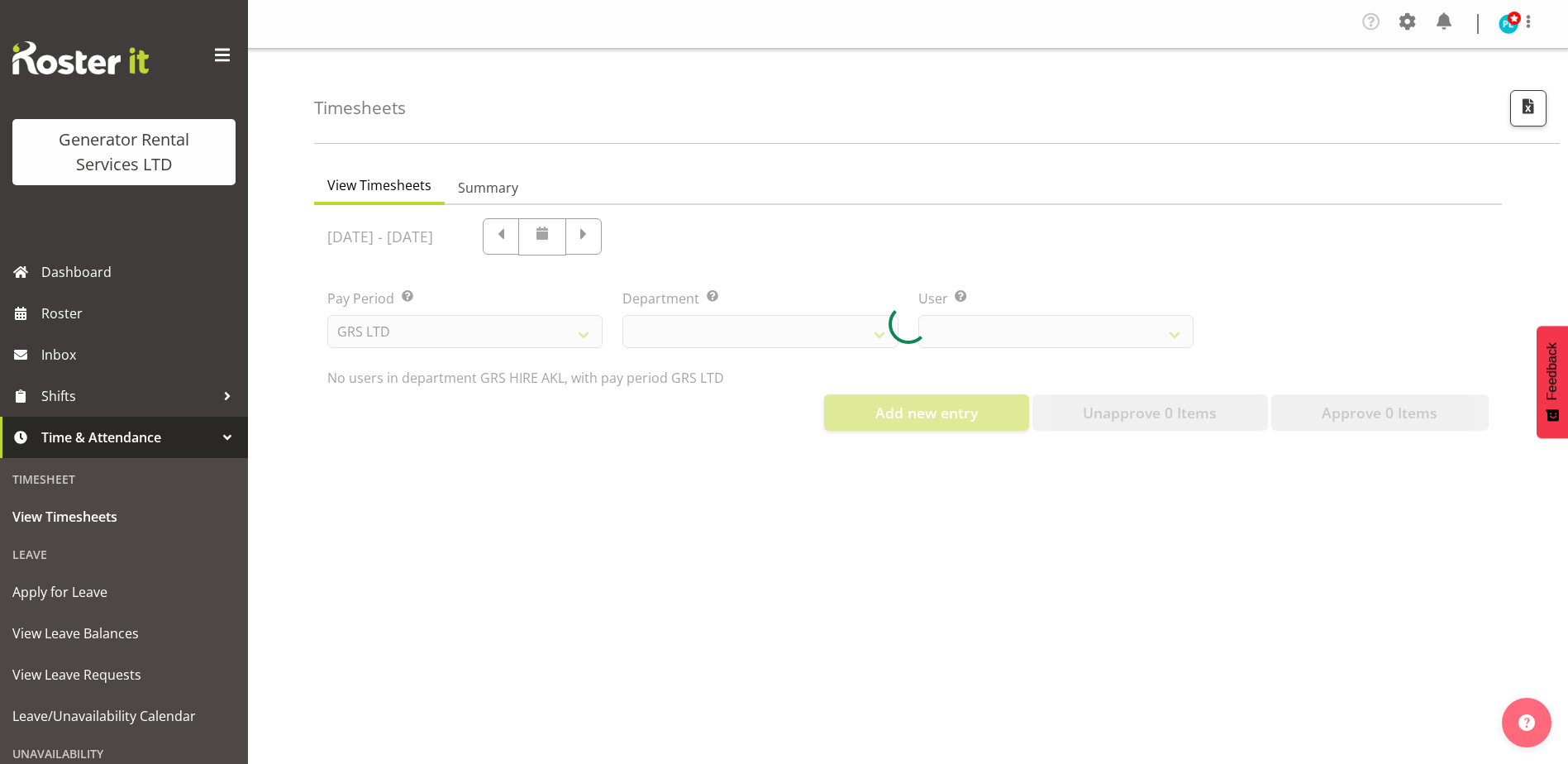
select select "20"
select select "199"
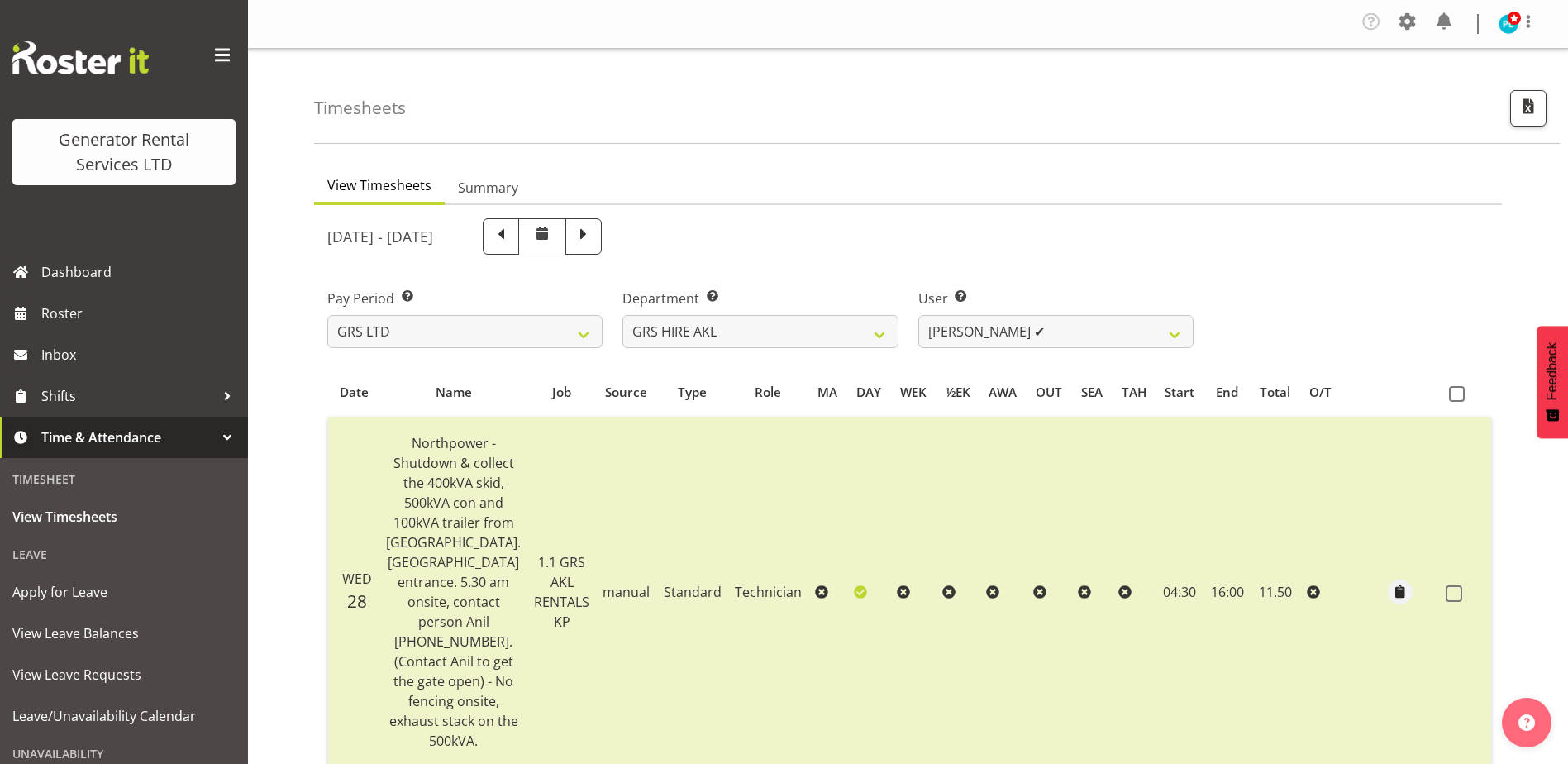
click at [728, 661] on td "Technician" at bounding box center [768, 592] width 80 height 351
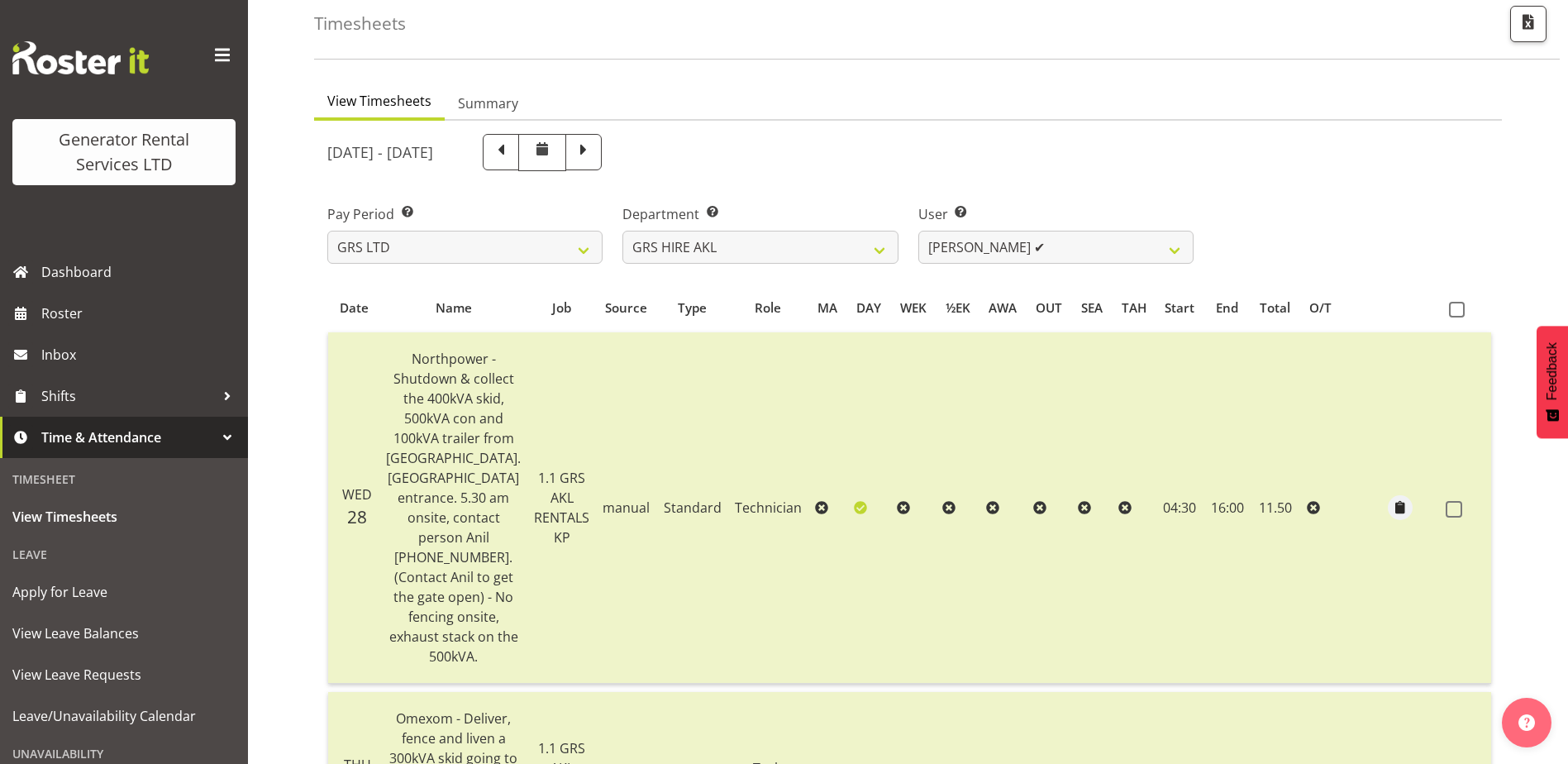
scroll to position [83, 0]
click at [75, 596] on span "Apply for Leave" at bounding box center [124, 591] width 223 height 25
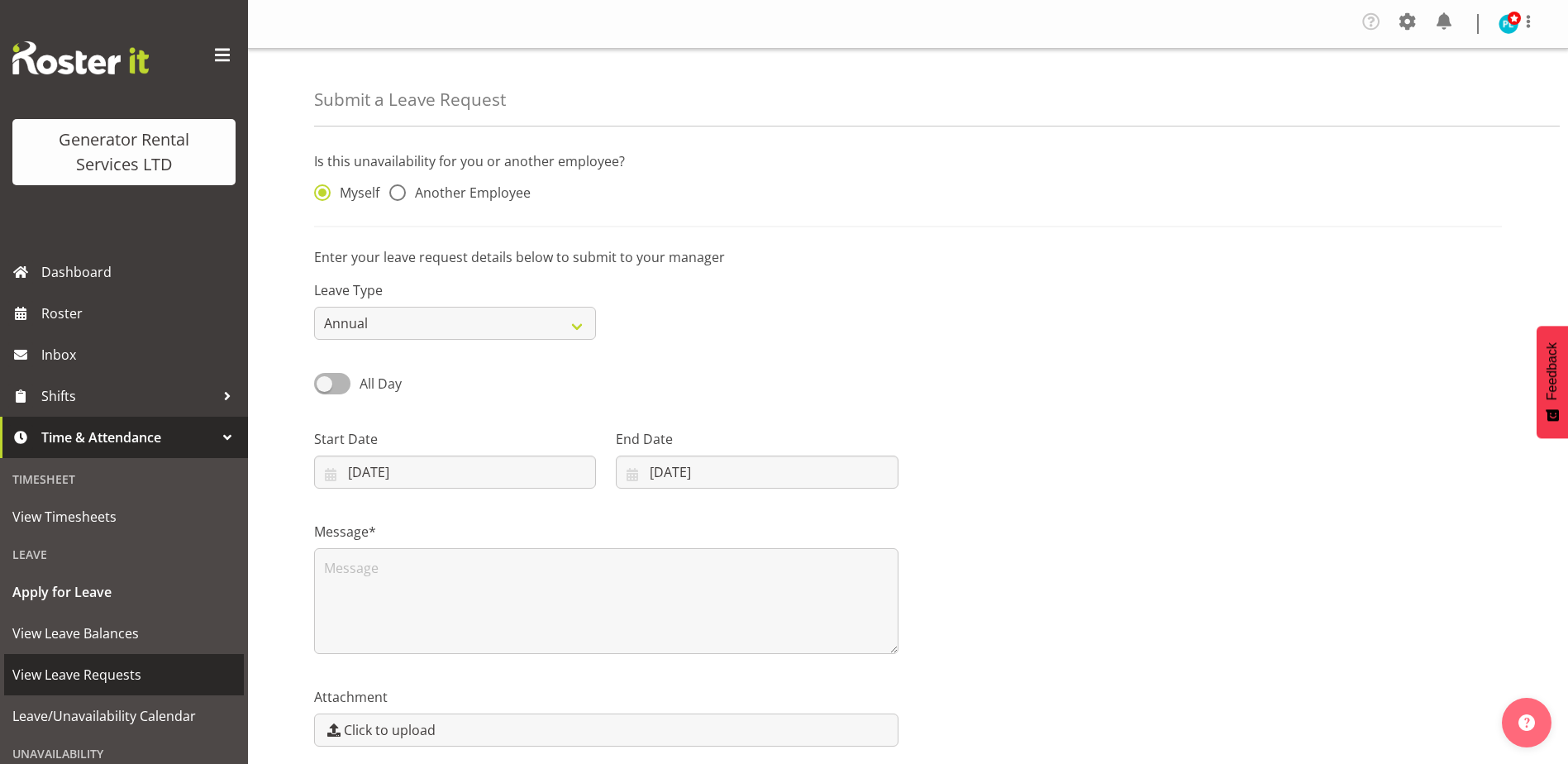
click at [101, 672] on span "View Leave Requests" at bounding box center [124, 674] width 223 height 25
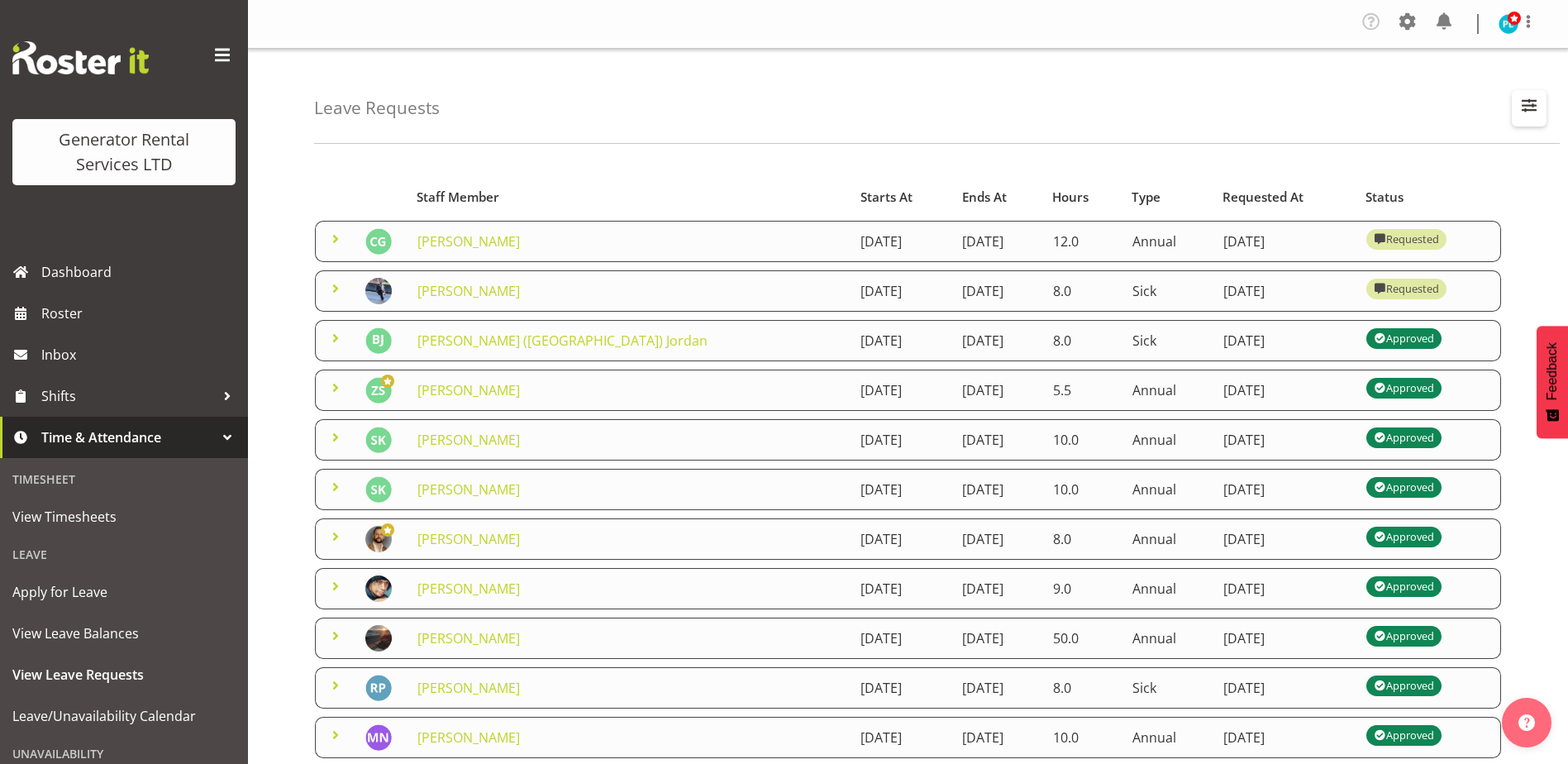
click at [1526, 106] on span "button" at bounding box center [1529, 105] width 21 height 21
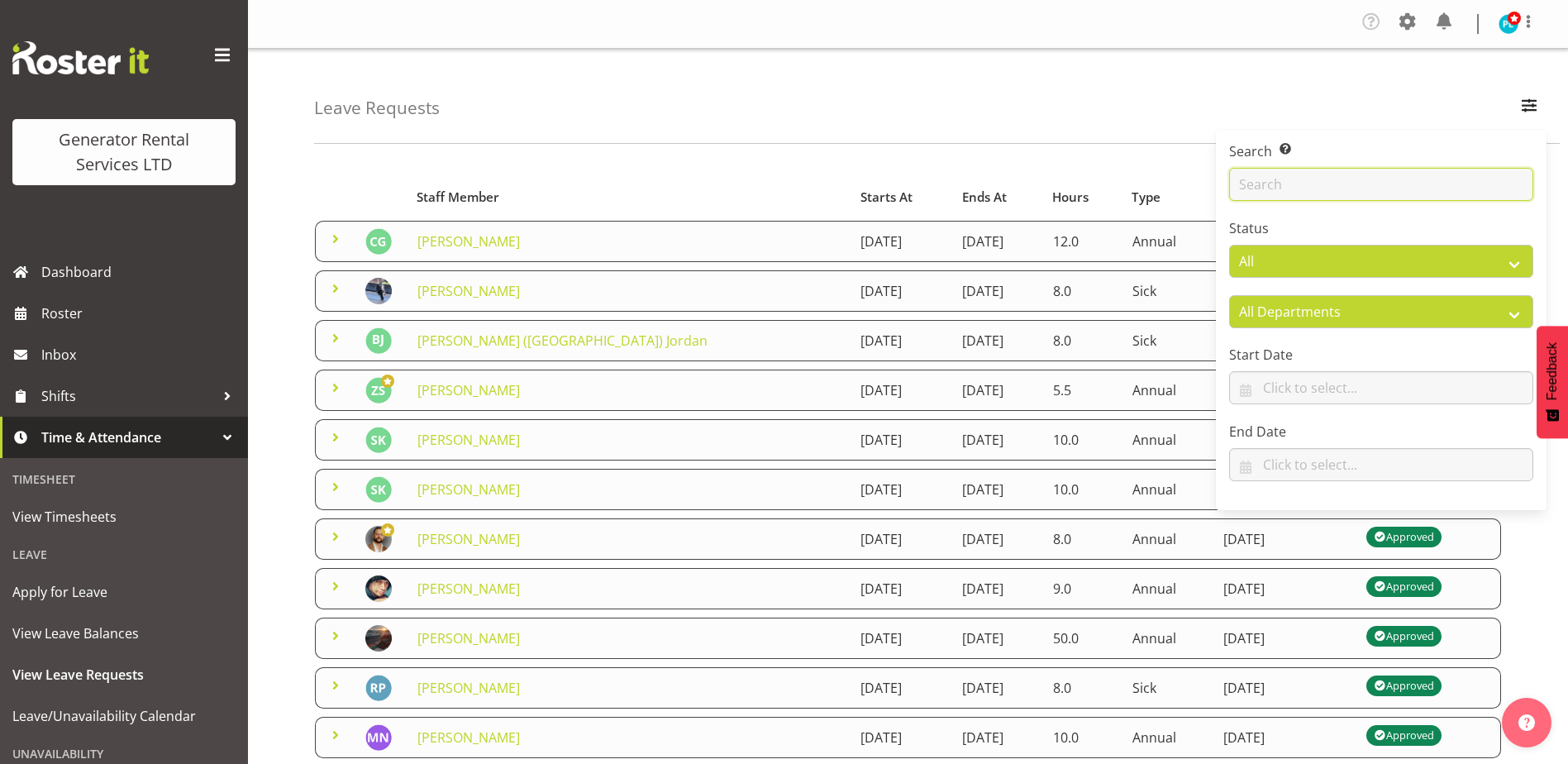
click at [1267, 190] on input "text" at bounding box center [1381, 184] width 304 height 33
type input "Zak"
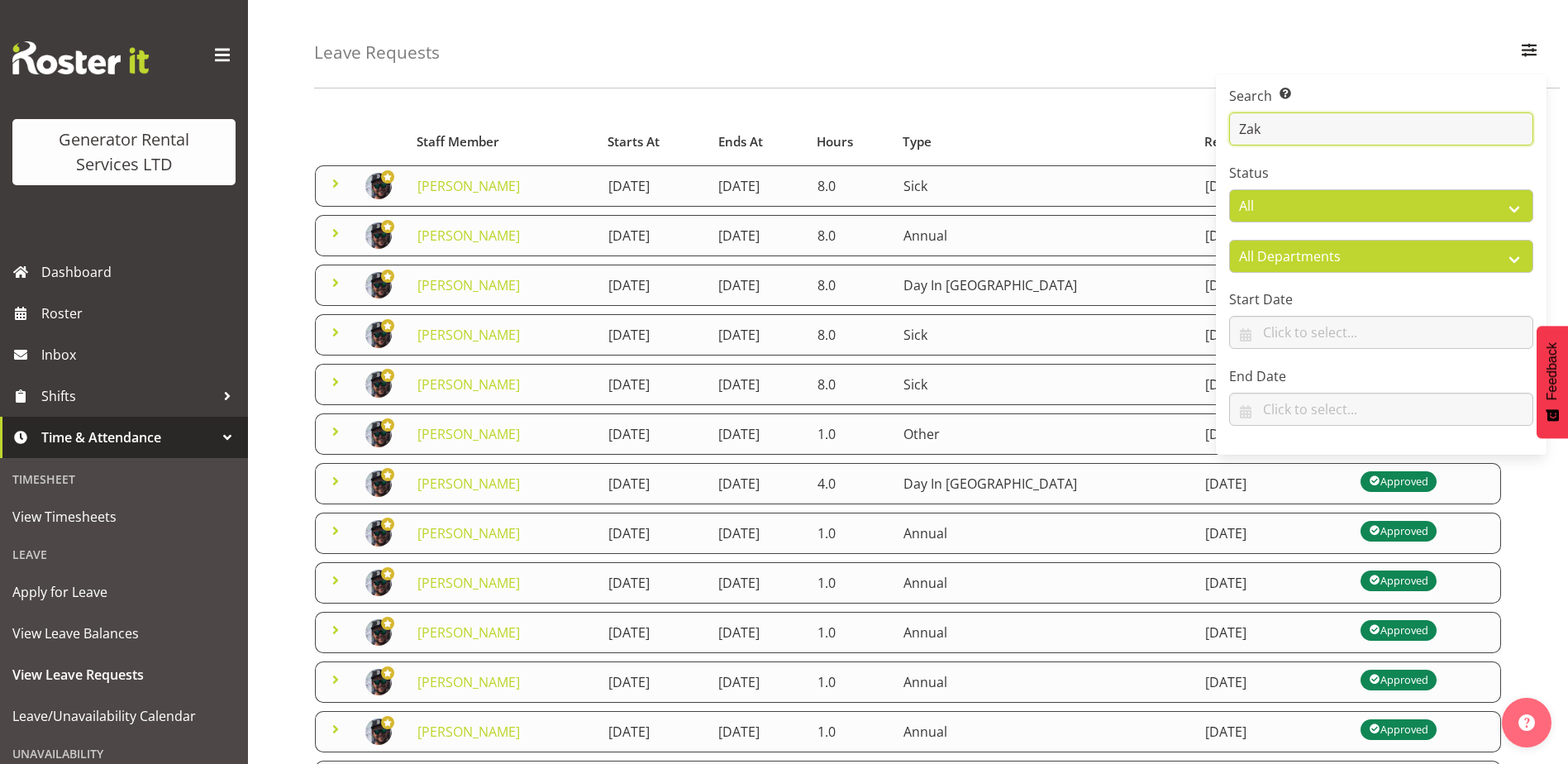
scroll to position [83, 0]
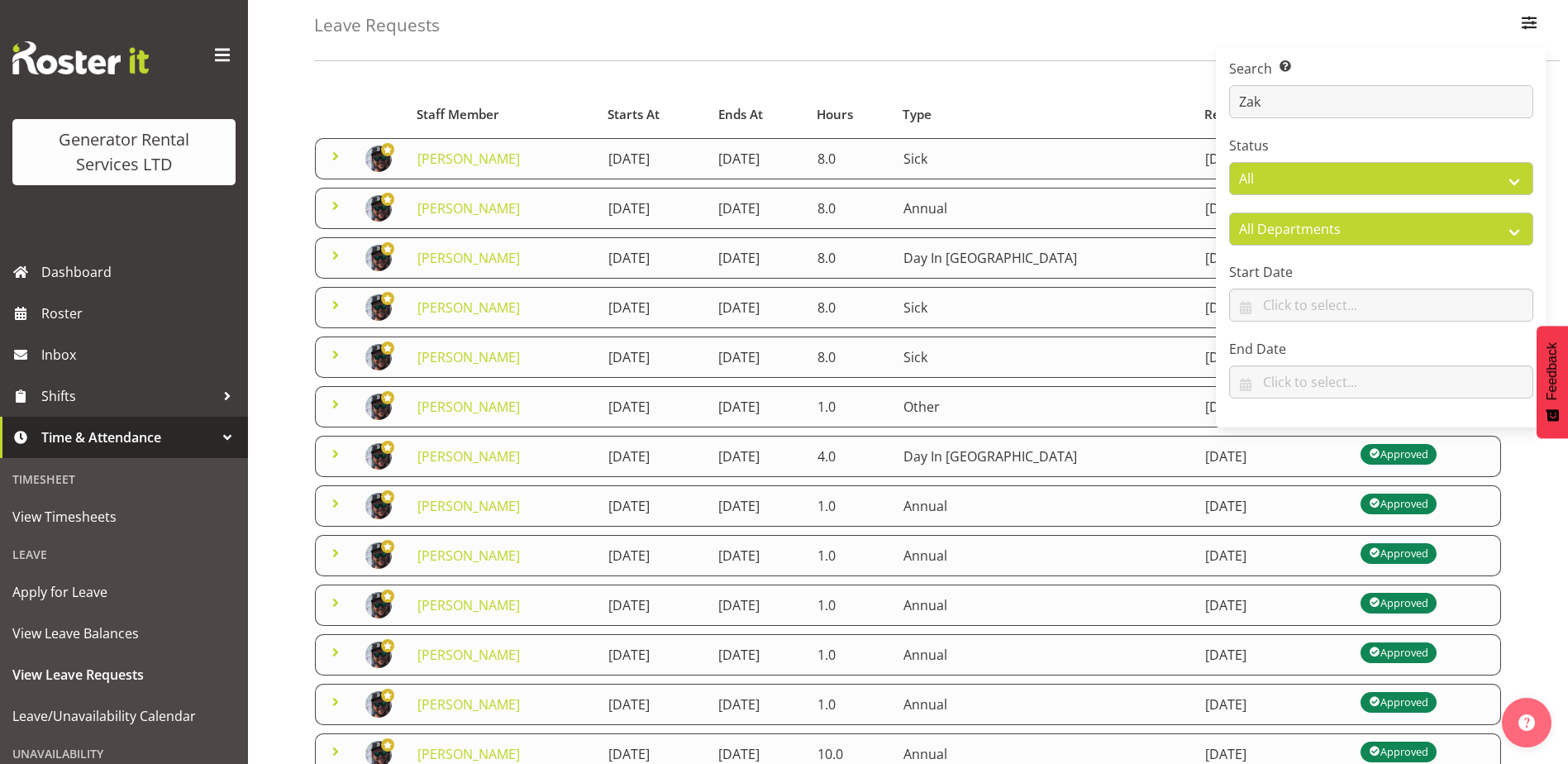
click at [1123, 38] on div "Leave Requests Search Search for a particular employee Zak Status All Approved …" at bounding box center [937, 14] width 1245 height 95
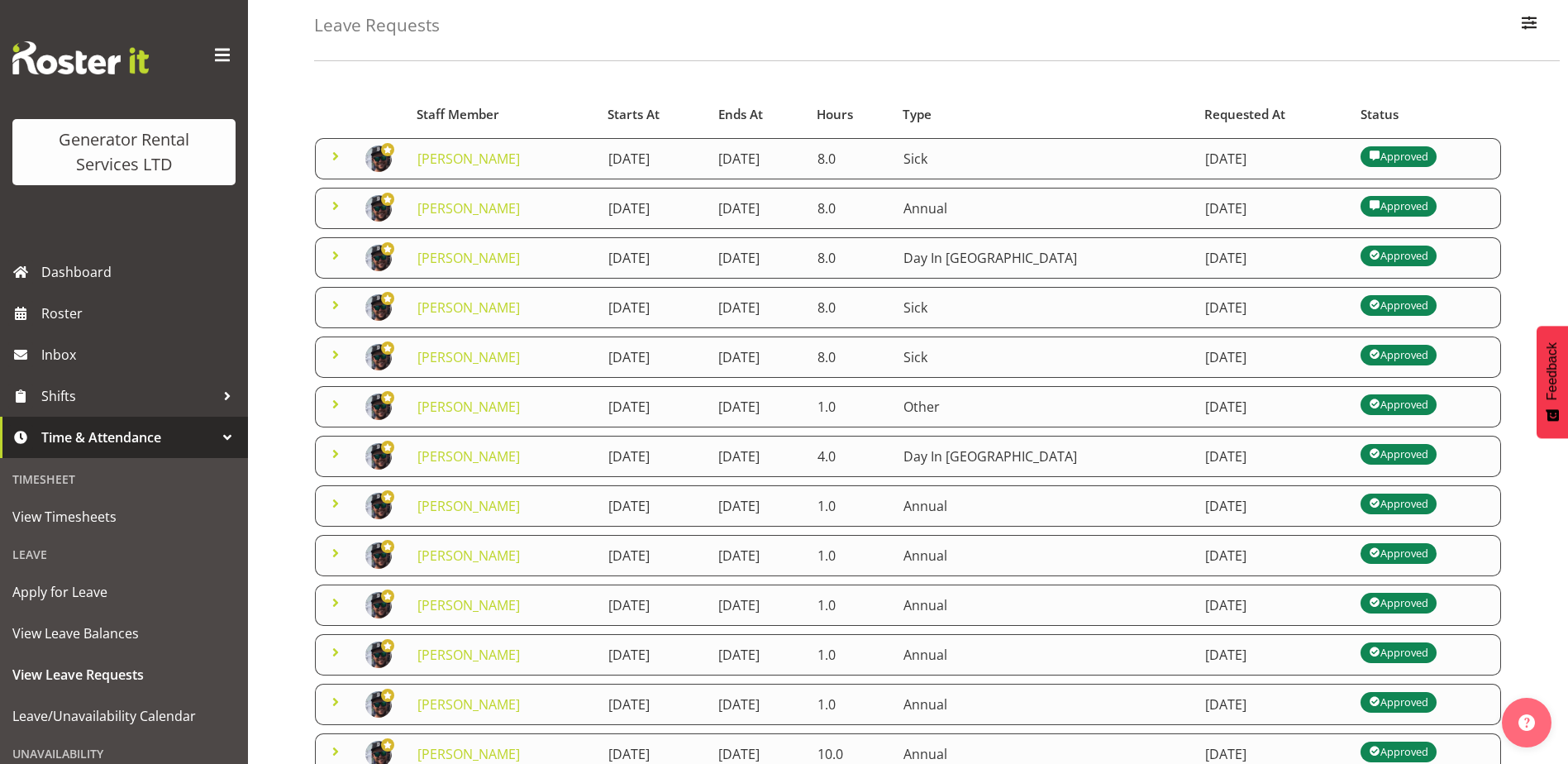
scroll to position [165, 0]
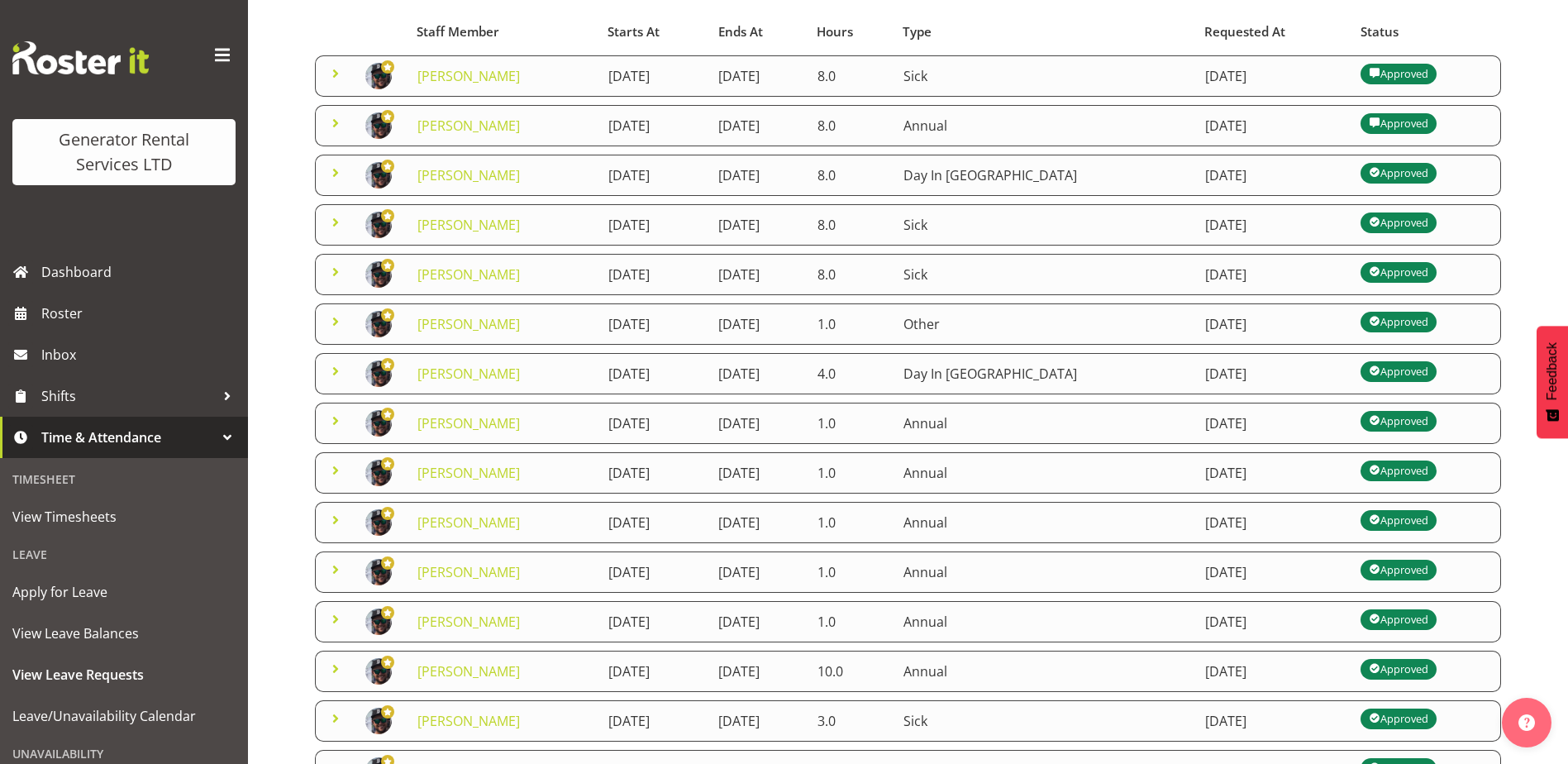
click at [336, 218] on span at bounding box center [335, 221] width 20 height 20
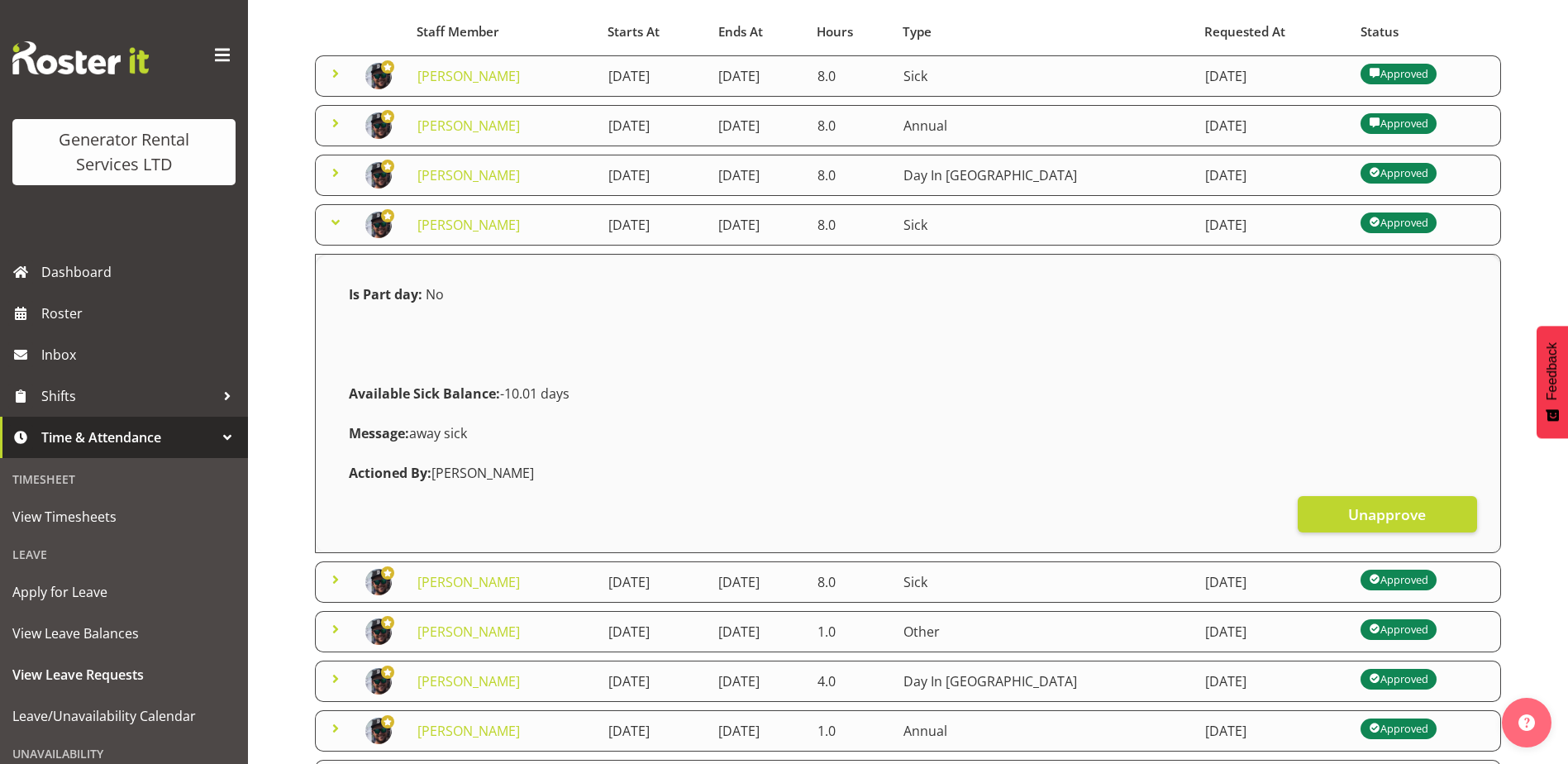
click at [336, 219] on span at bounding box center [335, 221] width 20 height 20
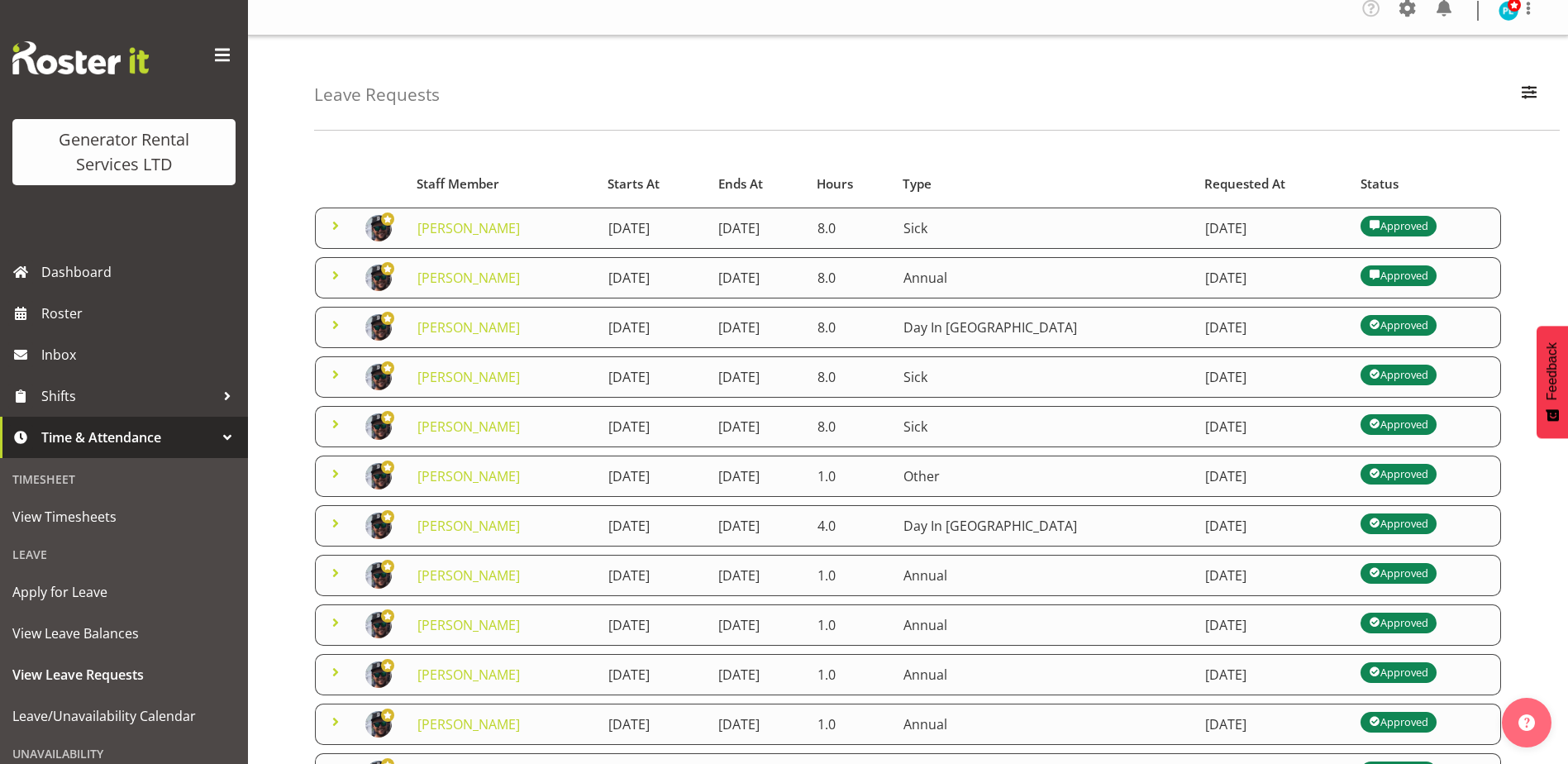
scroll to position [0, 0]
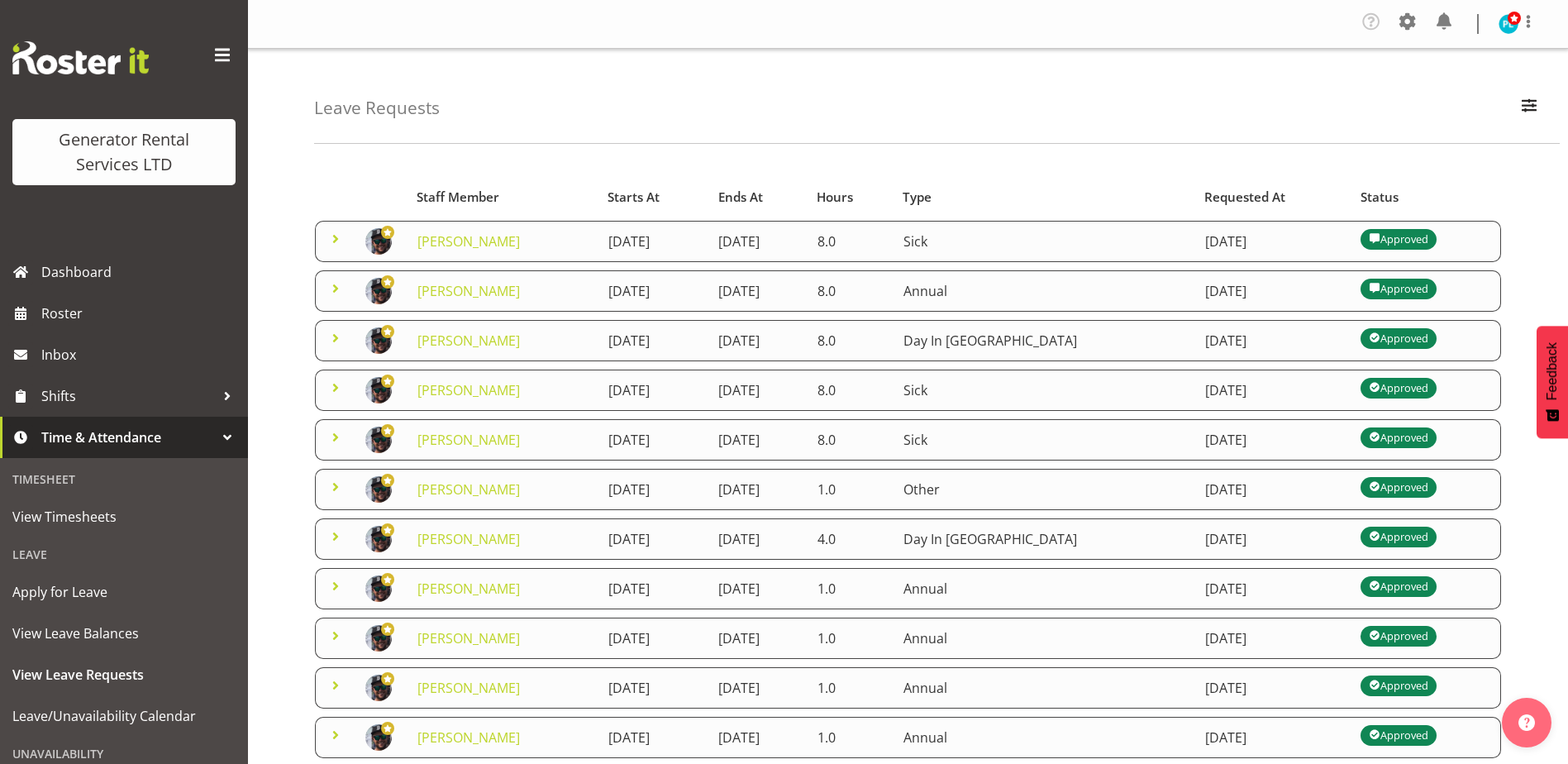
click at [66, 433] on span "Time & Attendance" at bounding box center [129, 437] width 174 height 25
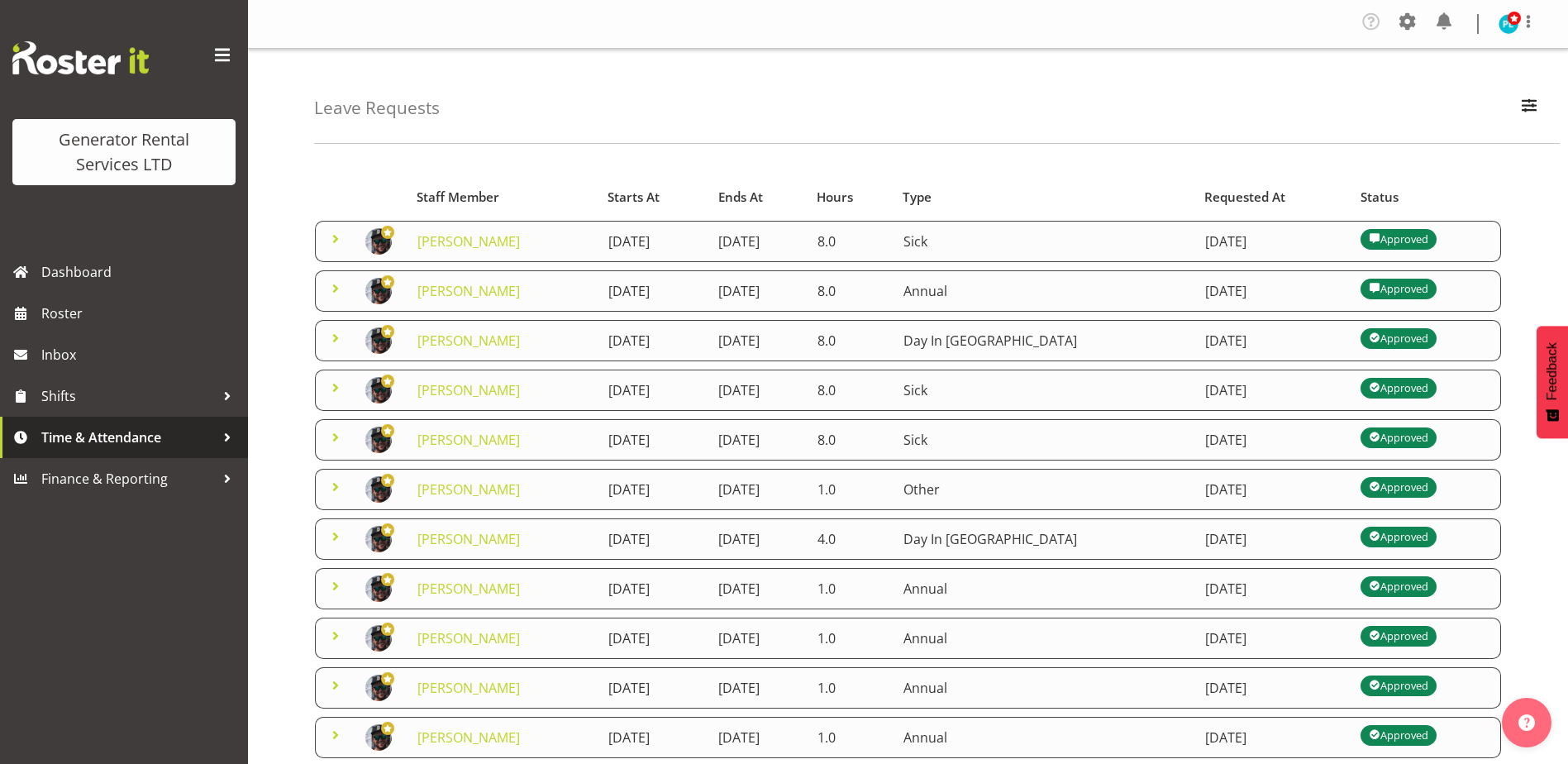
click at [95, 428] on span "Time & Attendance" at bounding box center [129, 437] width 174 height 25
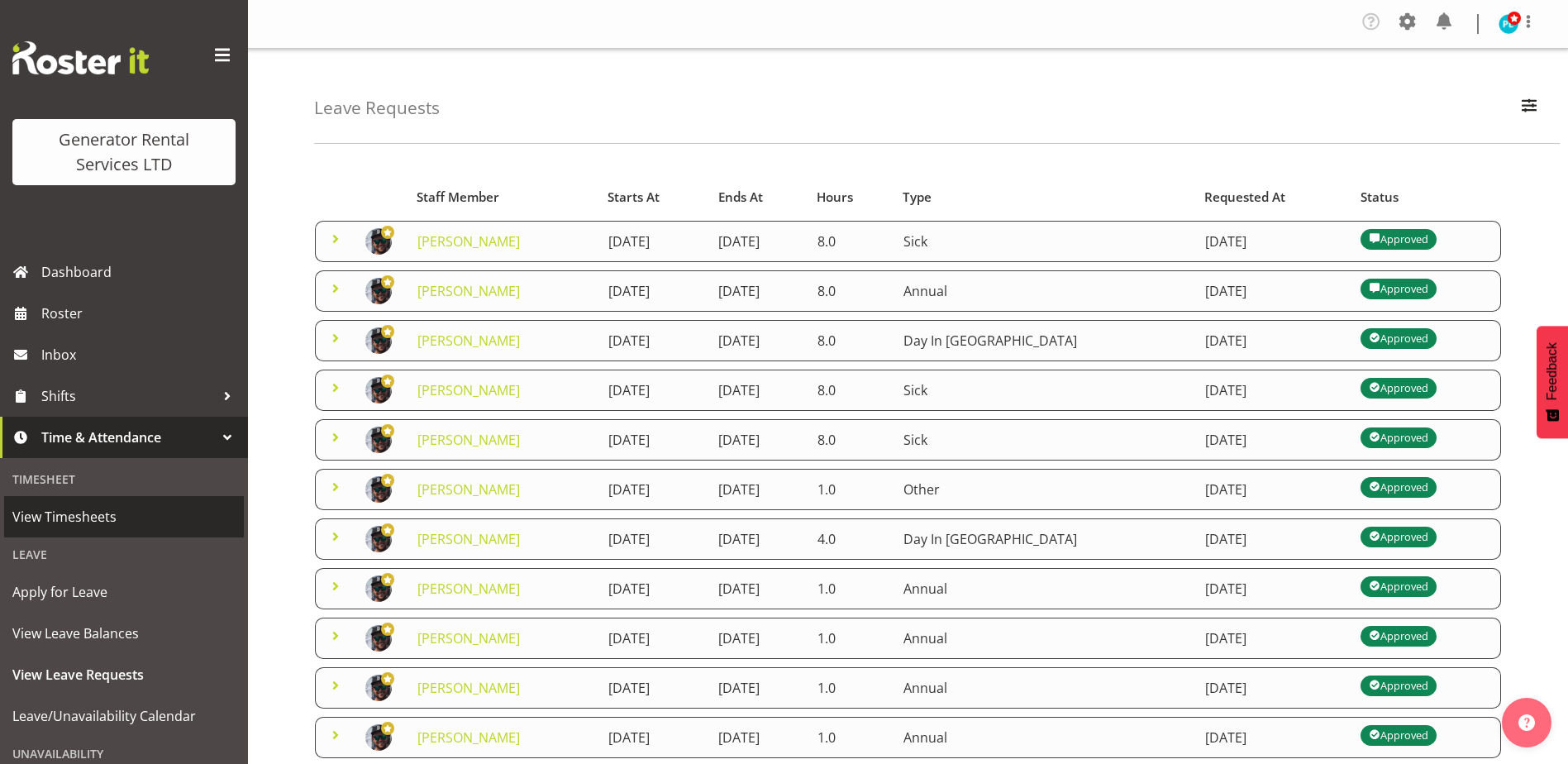
click at [42, 517] on span "View Timesheets" at bounding box center [124, 516] width 223 height 25
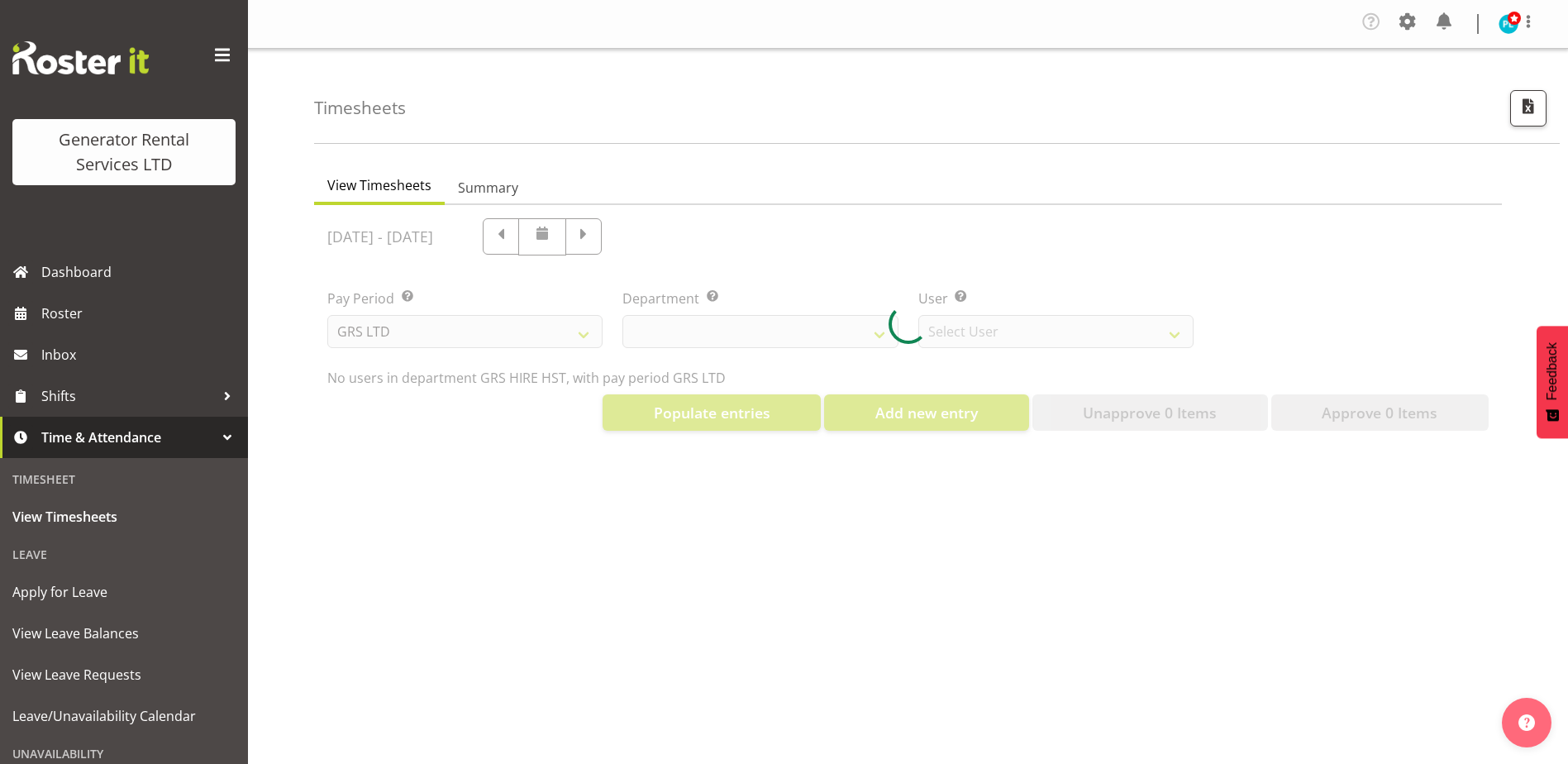
select select "22"
select select "149"
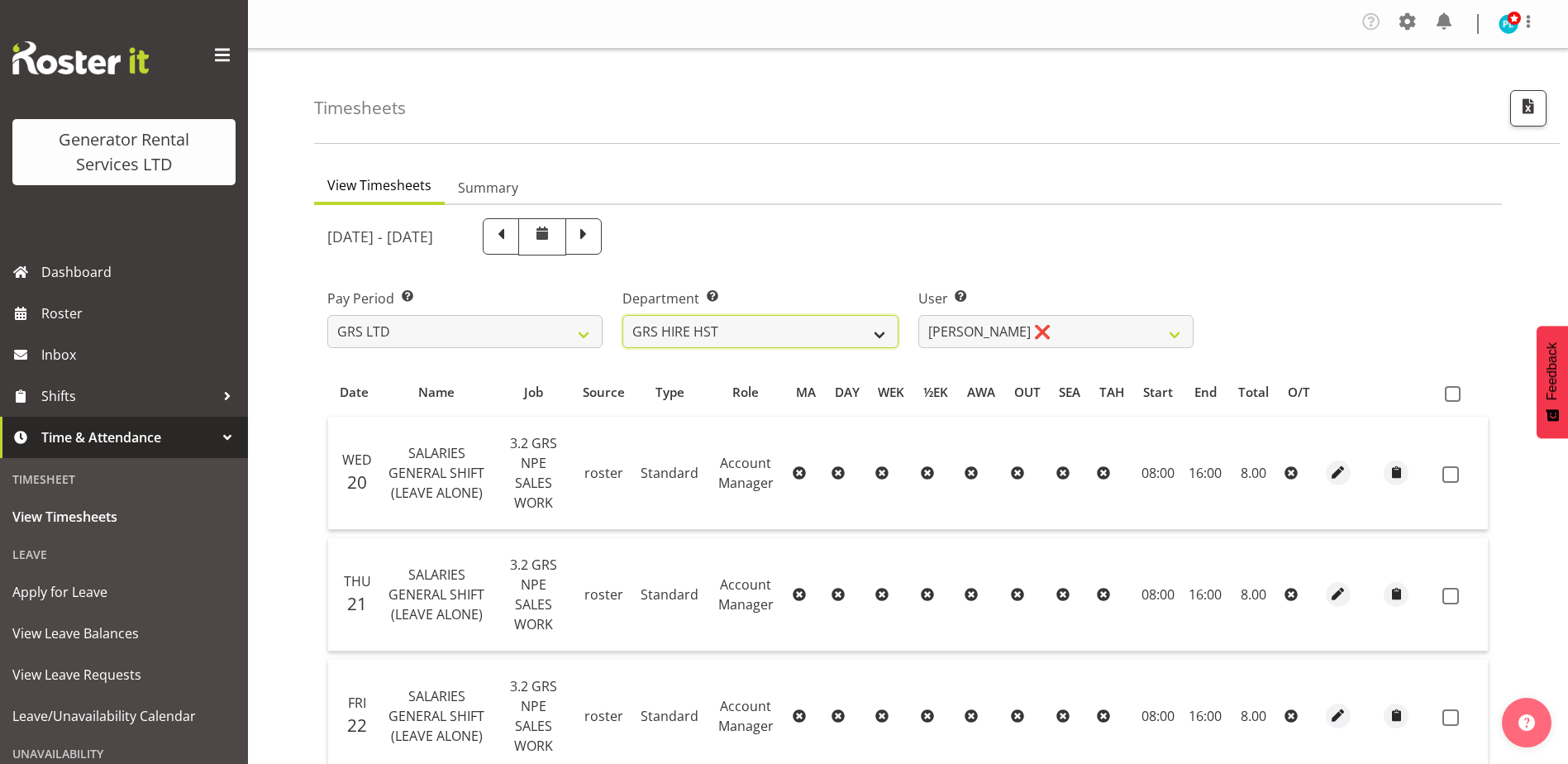
click at [880, 335] on select "GRS ADMIN AKL GRS ADMIN TGA GRS ENGINEERING AKL GRS HIRE AKL GRS HIRE HST GRS H…" at bounding box center [760, 331] width 275 height 33
select select "20"
click at [623, 315] on select "GRS ADMIN AKL GRS ADMIN TGA GRS ENGINEERING AKL GRS HIRE AKL GRS HIRE HST GRS H…" at bounding box center [760, 331] width 275 height 33
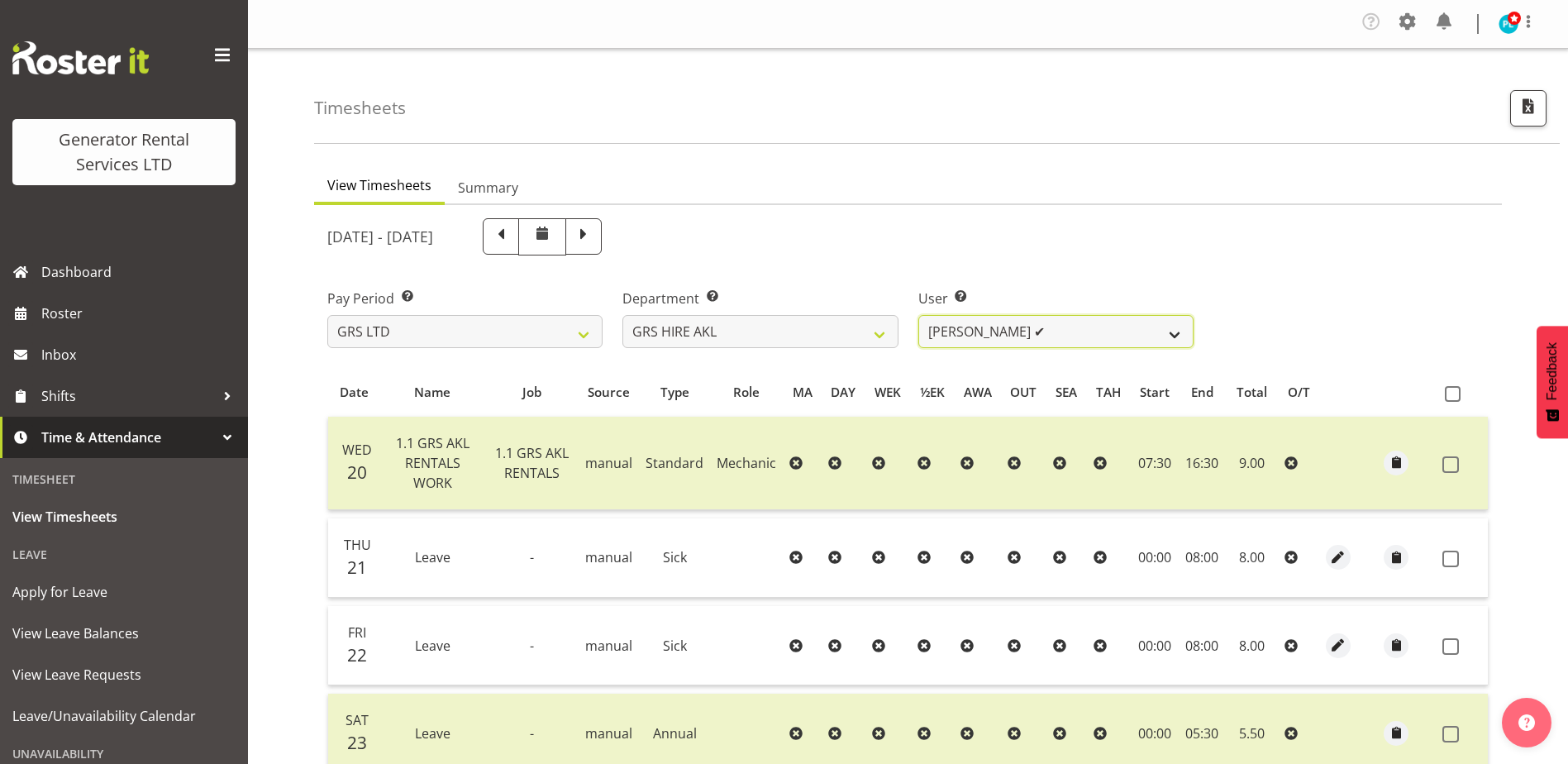
click at [1160, 334] on select "[PERSON_NAME] ✔ [PERSON_NAME] ✔ [PERSON_NAME] ([GEOGRAPHIC_DATA]) [GEOGRAPHIC_D…" at bounding box center [1055, 331] width 275 height 33
select select "2061"
click at [918, 315] on select "[PERSON_NAME] ✔ [PERSON_NAME] ✔ [PERSON_NAME] ([GEOGRAPHIC_DATA]) [GEOGRAPHIC_D…" at bounding box center [1055, 331] width 275 height 33
